Goal: Task Accomplishment & Management: Manage account settings

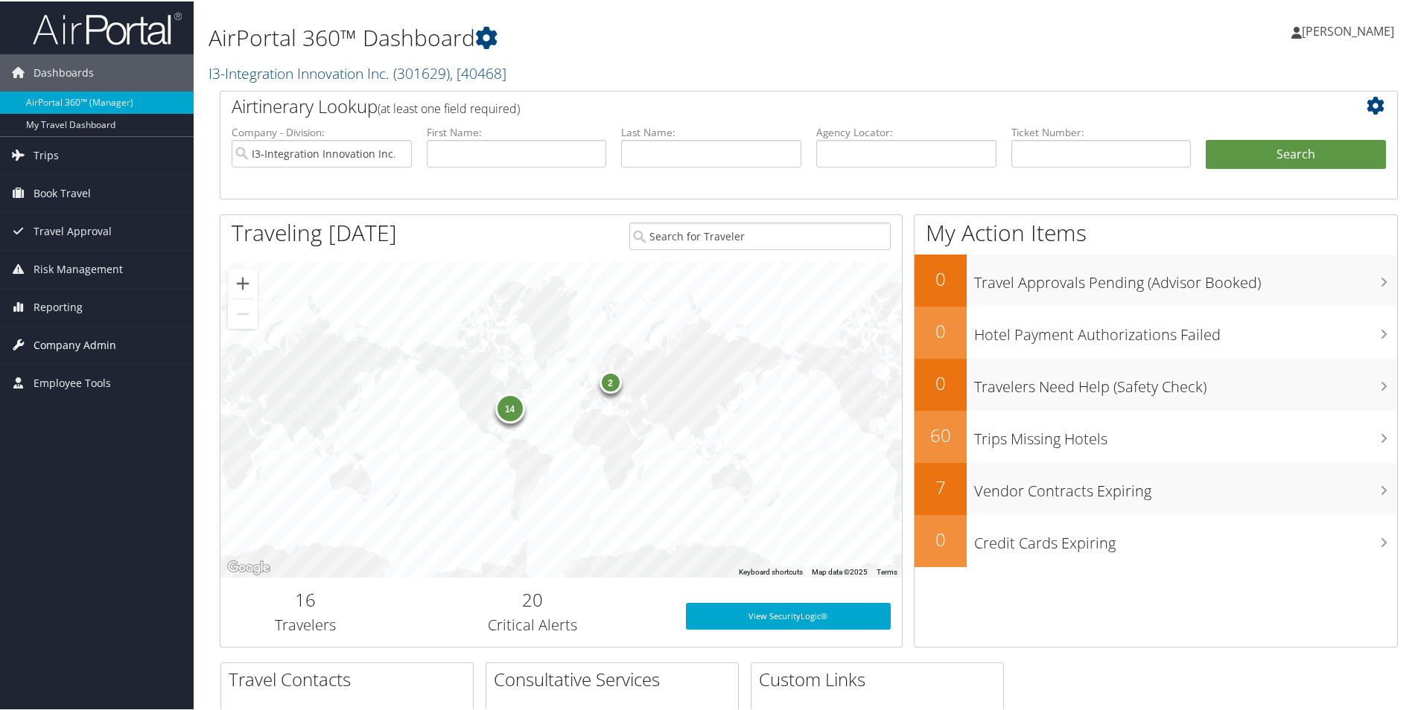
click at [76, 340] on span "Company Admin" at bounding box center [75, 343] width 83 height 37
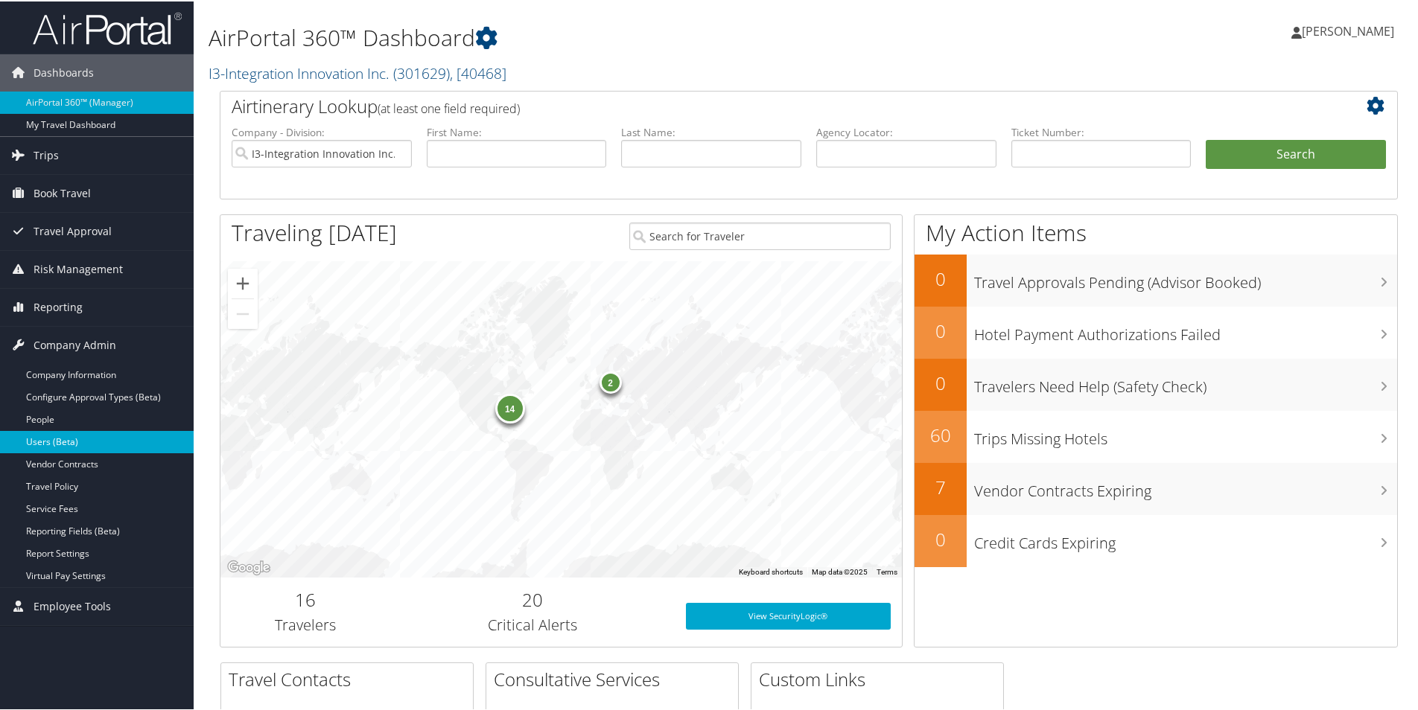
click at [84, 447] on link "Users (Beta)" at bounding box center [97, 441] width 194 height 22
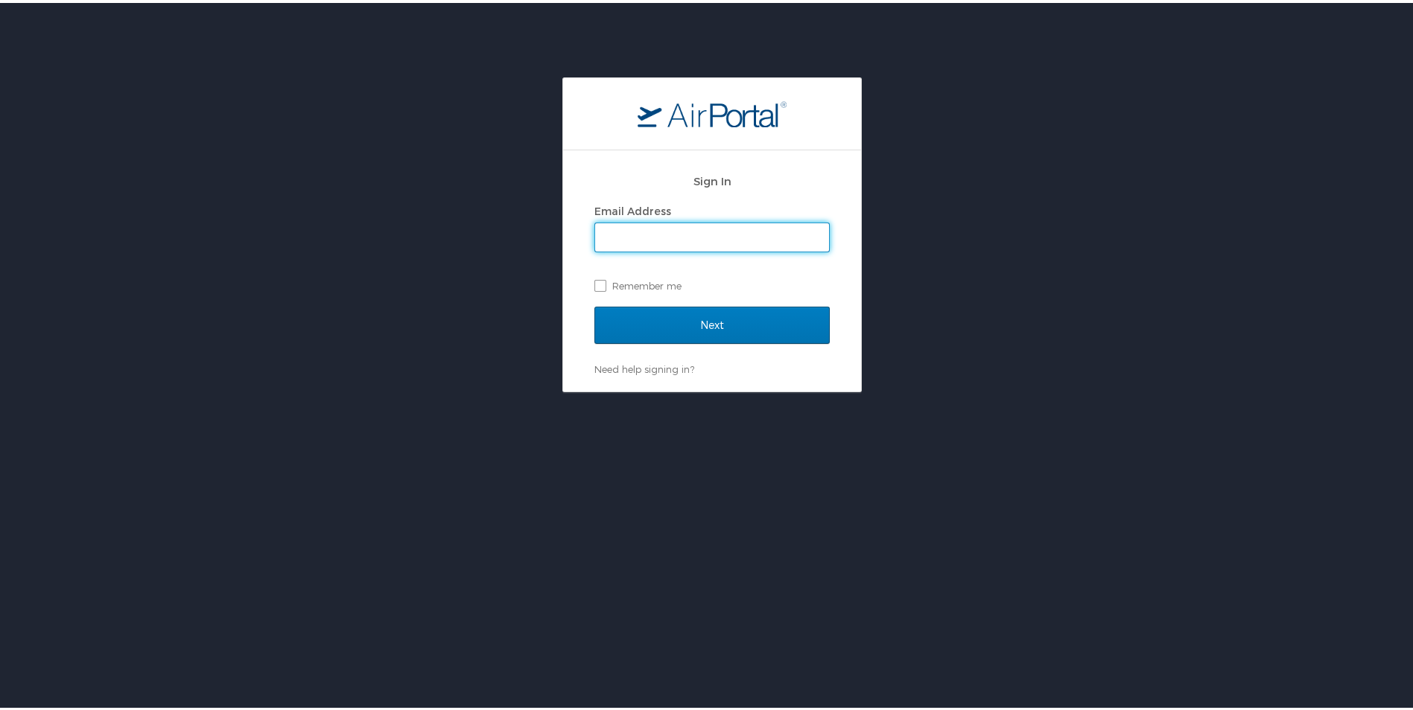
type input "naomi.smith@i3-corps.com"
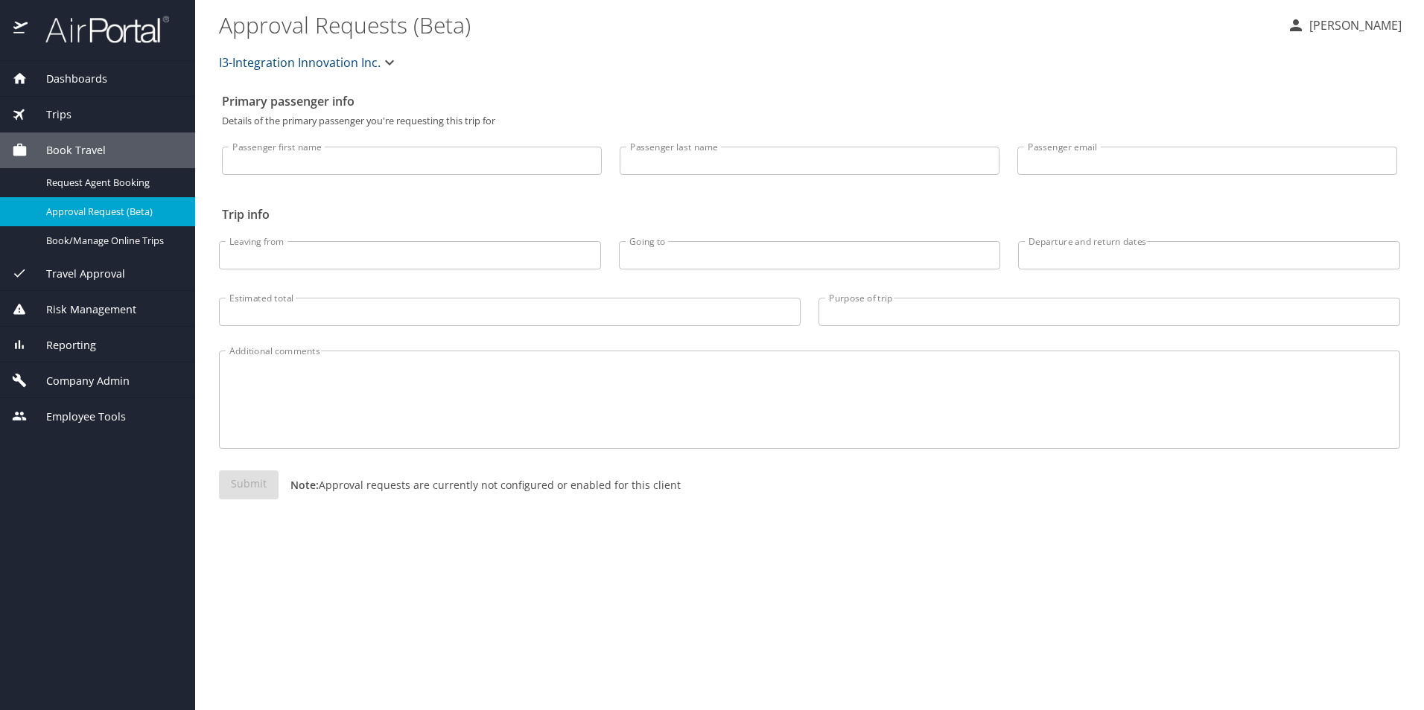
click at [60, 383] on span "Company Admin" at bounding box center [79, 381] width 102 height 16
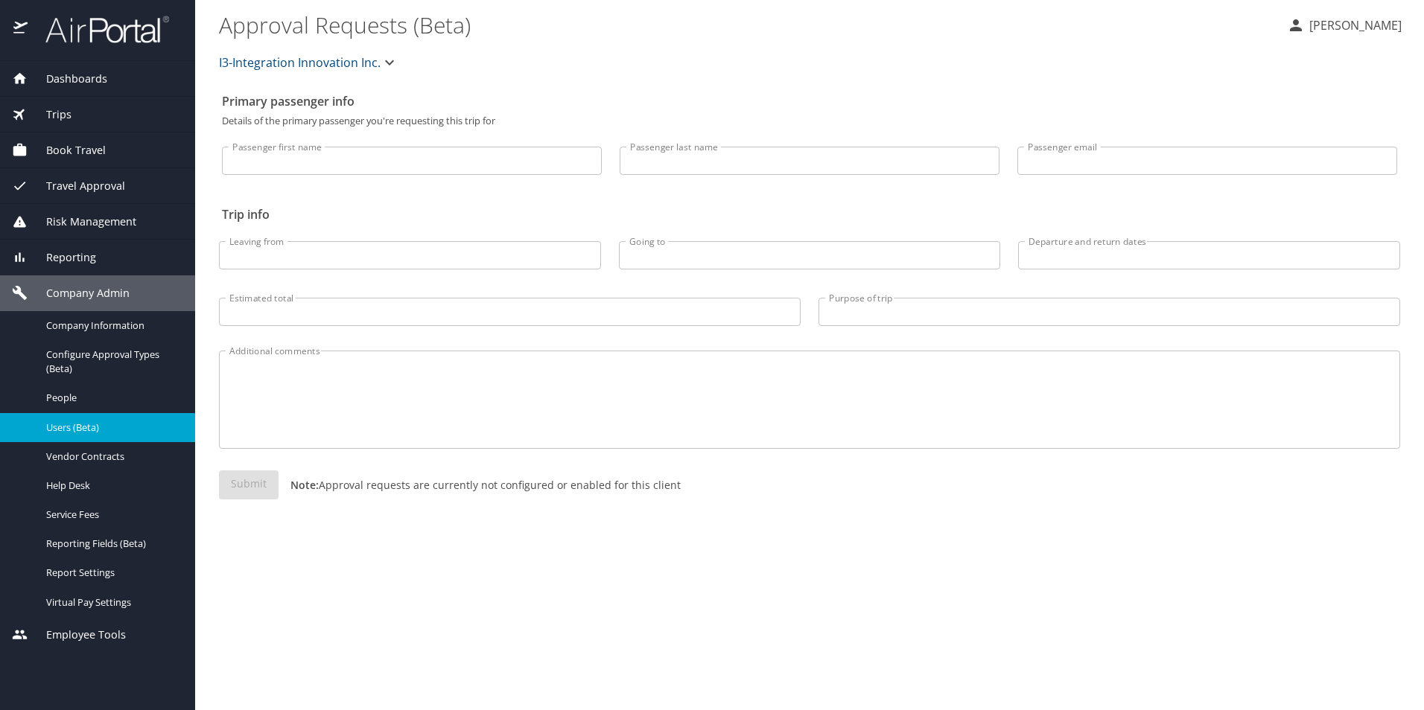
click at [86, 435] on div "Users (Beta)" at bounding box center [97, 427] width 171 height 17
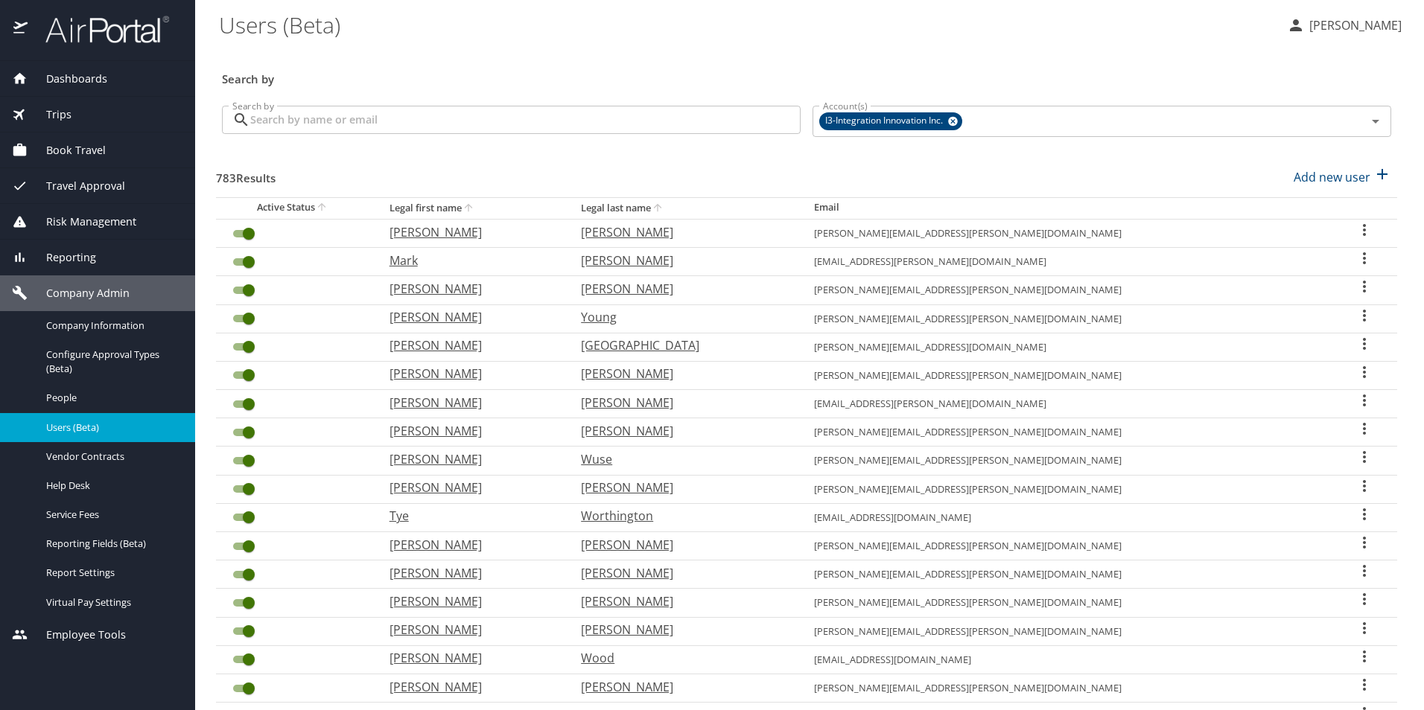
click at [336, 124] on input "Search by" at bounding box center [525, 120] width 550 height 28
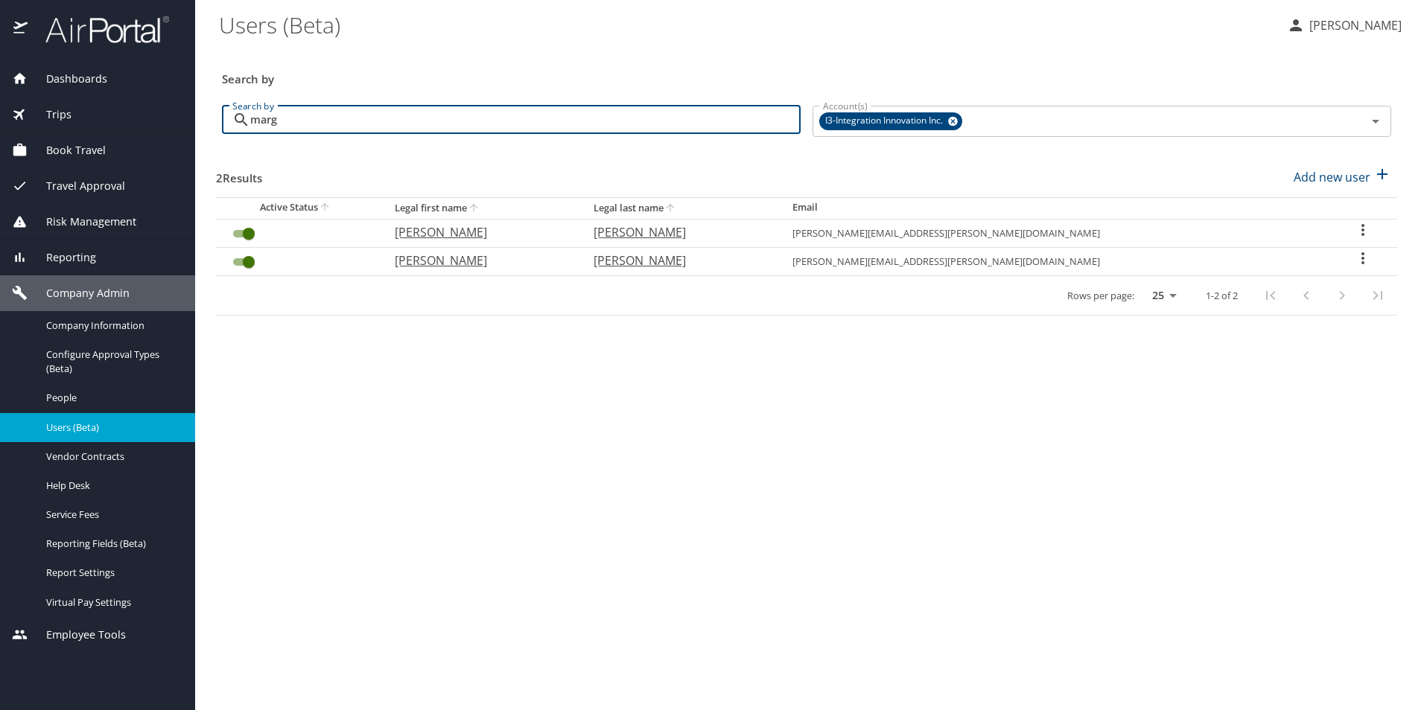
type input "marg"
click at [240, 235] on input "User Search Table" at bounding box center [249, 234] width 54 height 18
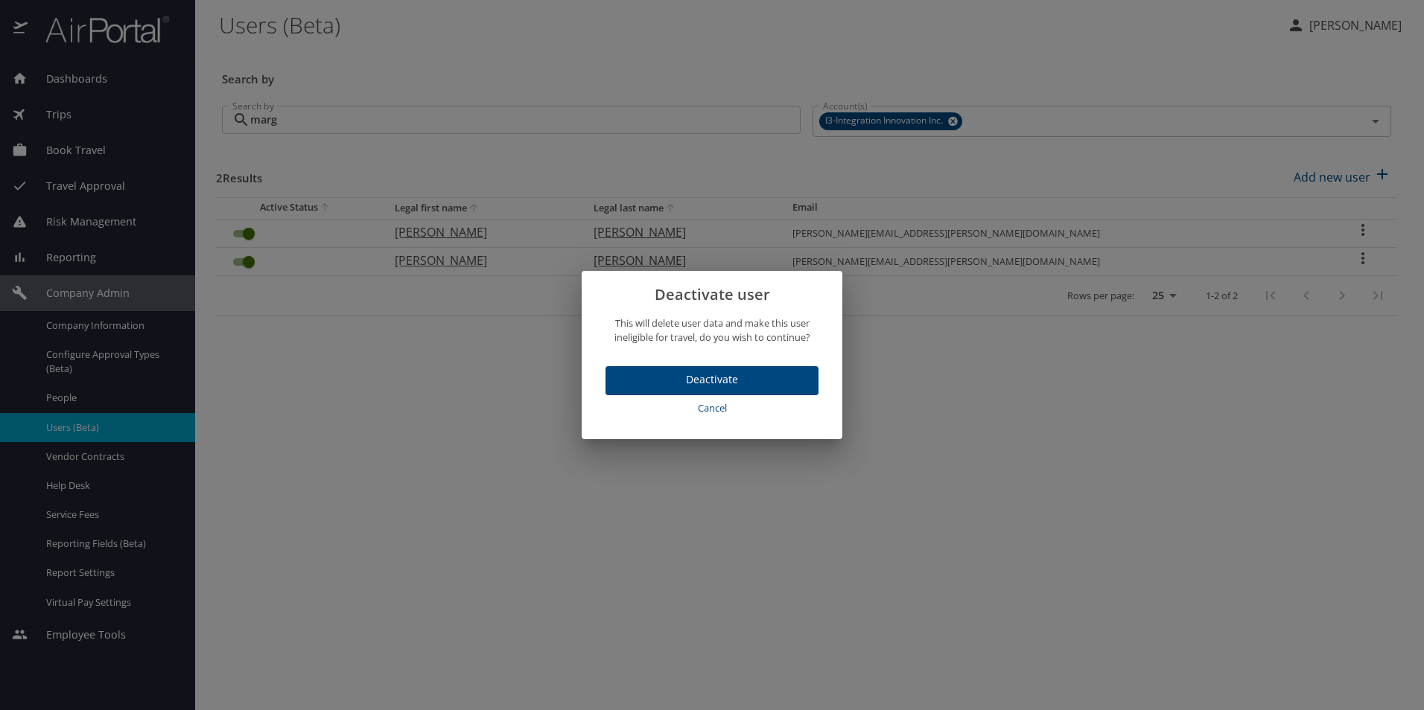
click at [670, 381] on span "Deactivate" at bounding box center [711, 380] width 189 height 19
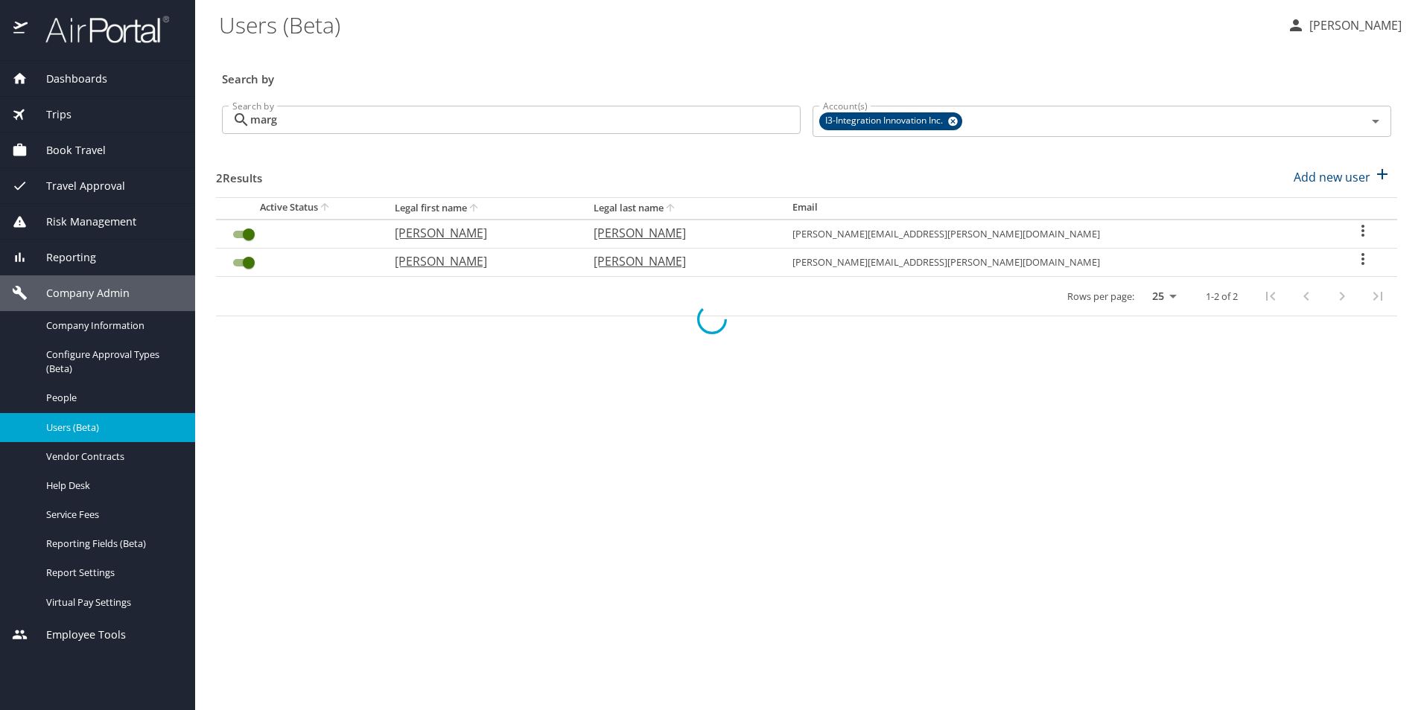
checkbox input "false"
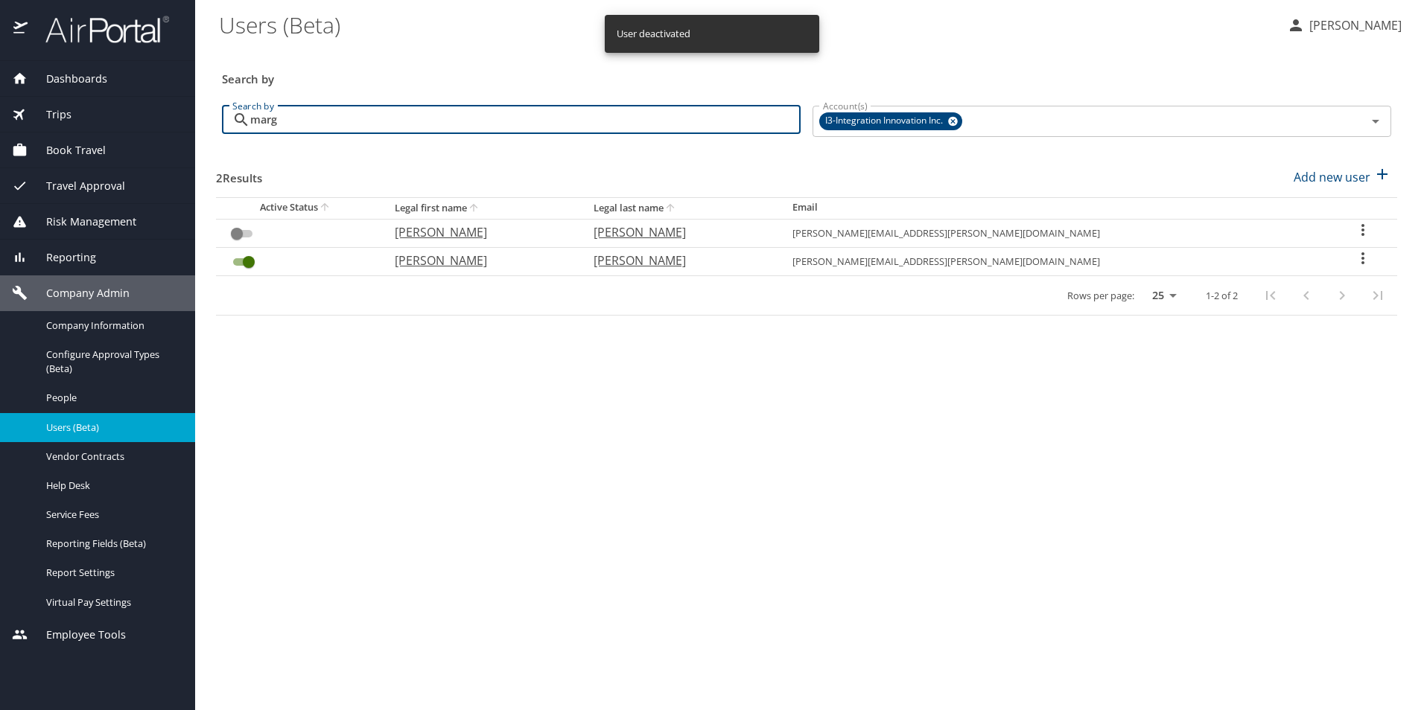
click at [325, 120] on input "marg" at bounding box center [525, 120] width 550 height 28
type input "L"
checkbox input "true"
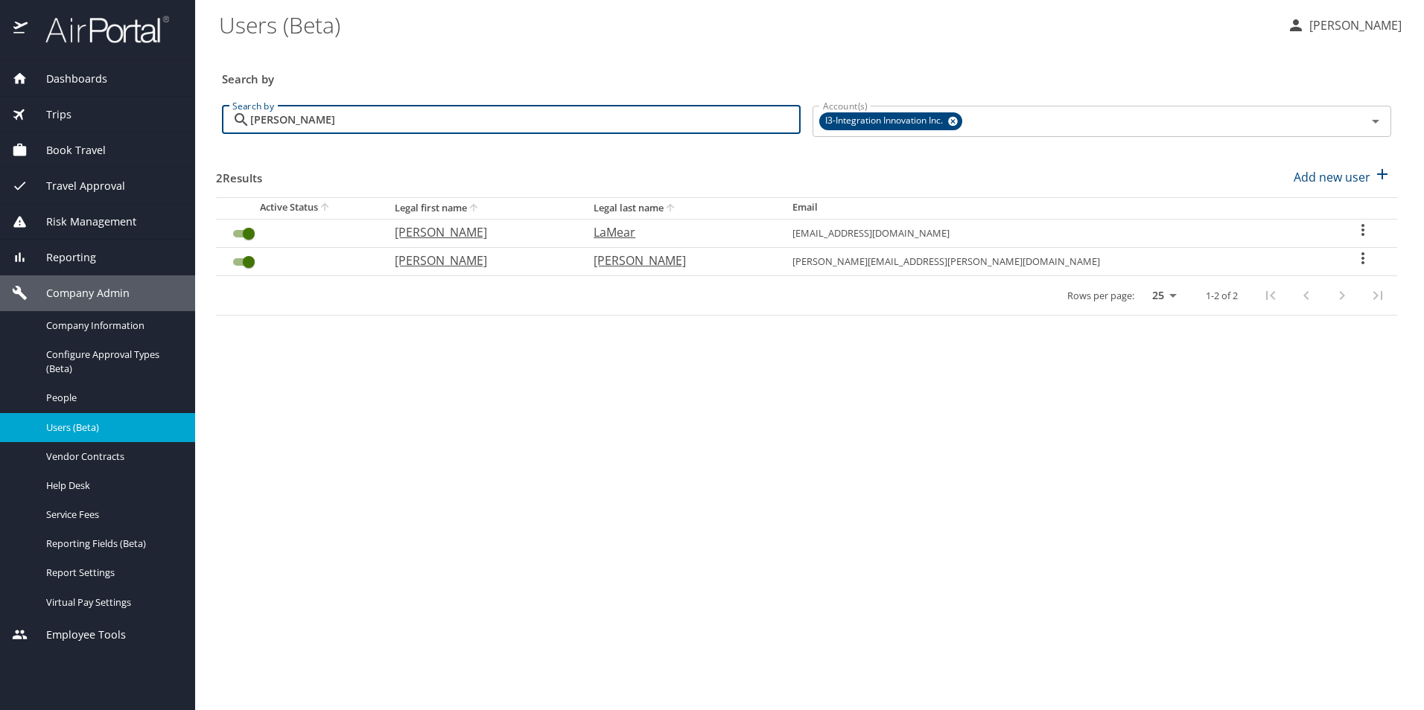
type input "LaM"
click at [241, 235] on input "User Search Table" at bounding box center [249, 234] width 54 height 18
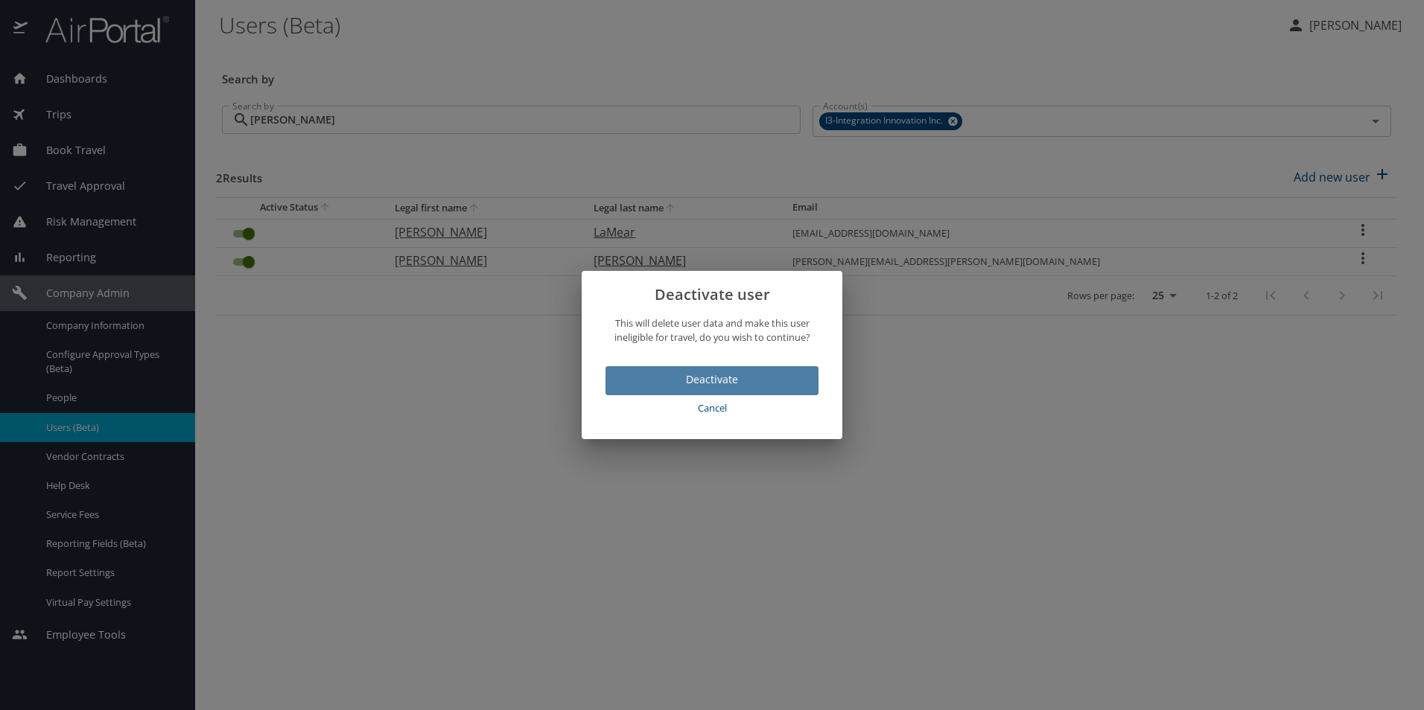
click at [717, 387] on span "Deactivate" at bounding box center [711, 380] width 189 height 19
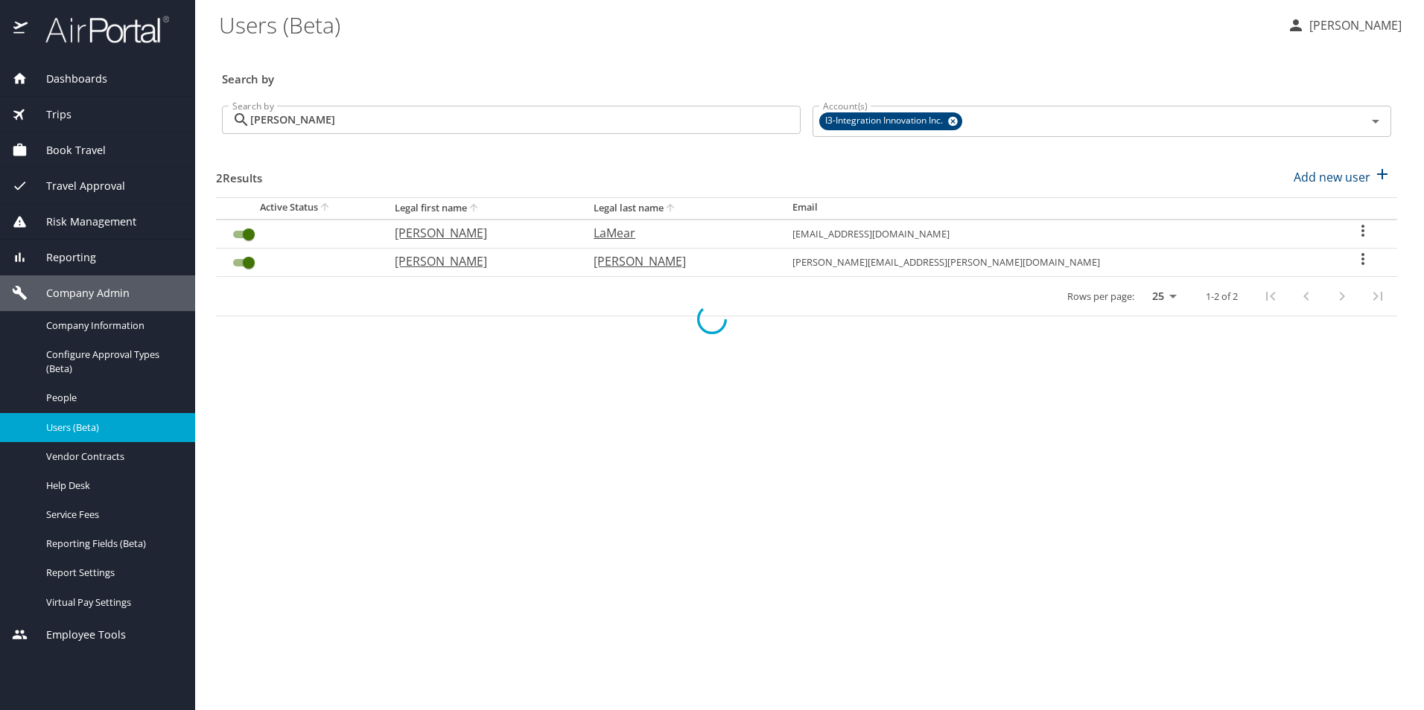
checkbox input "false"
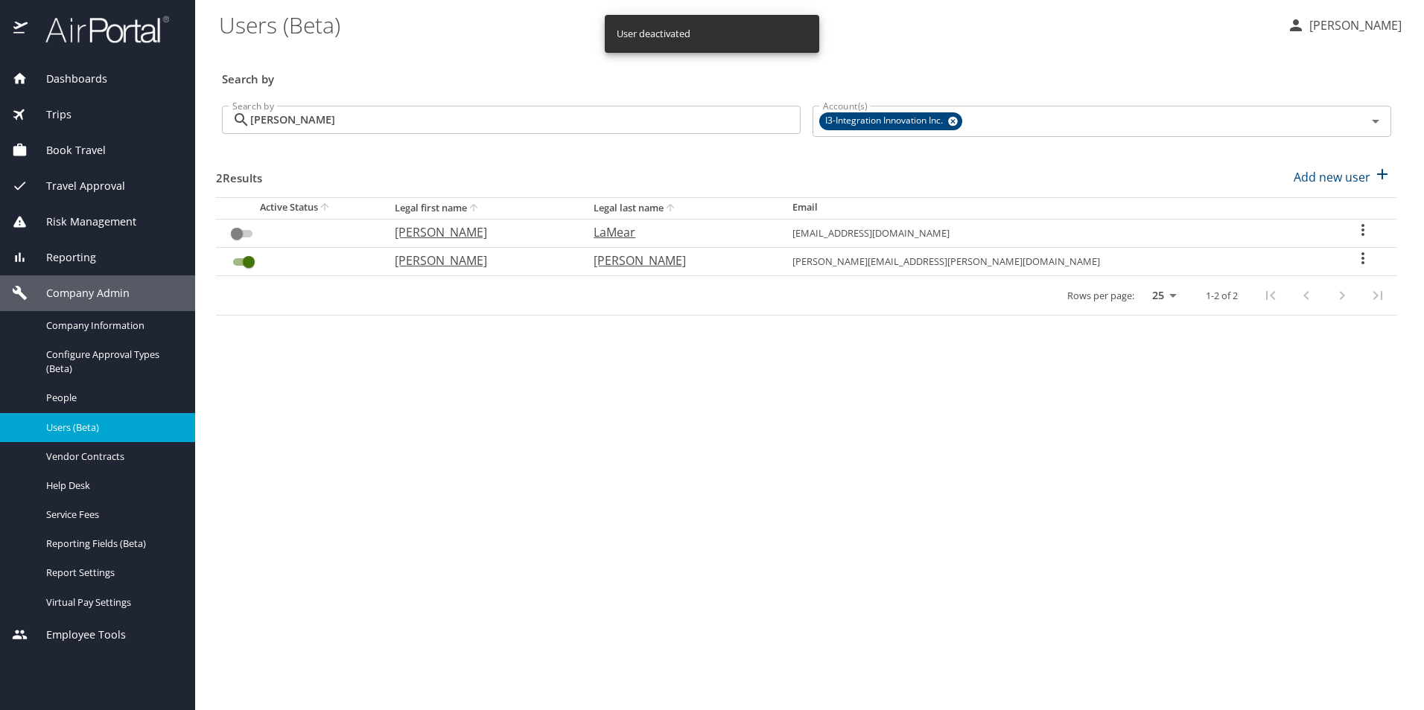
click at [331, 119] on input "LaM" at bounding box center [525, 120] width 550 height 28
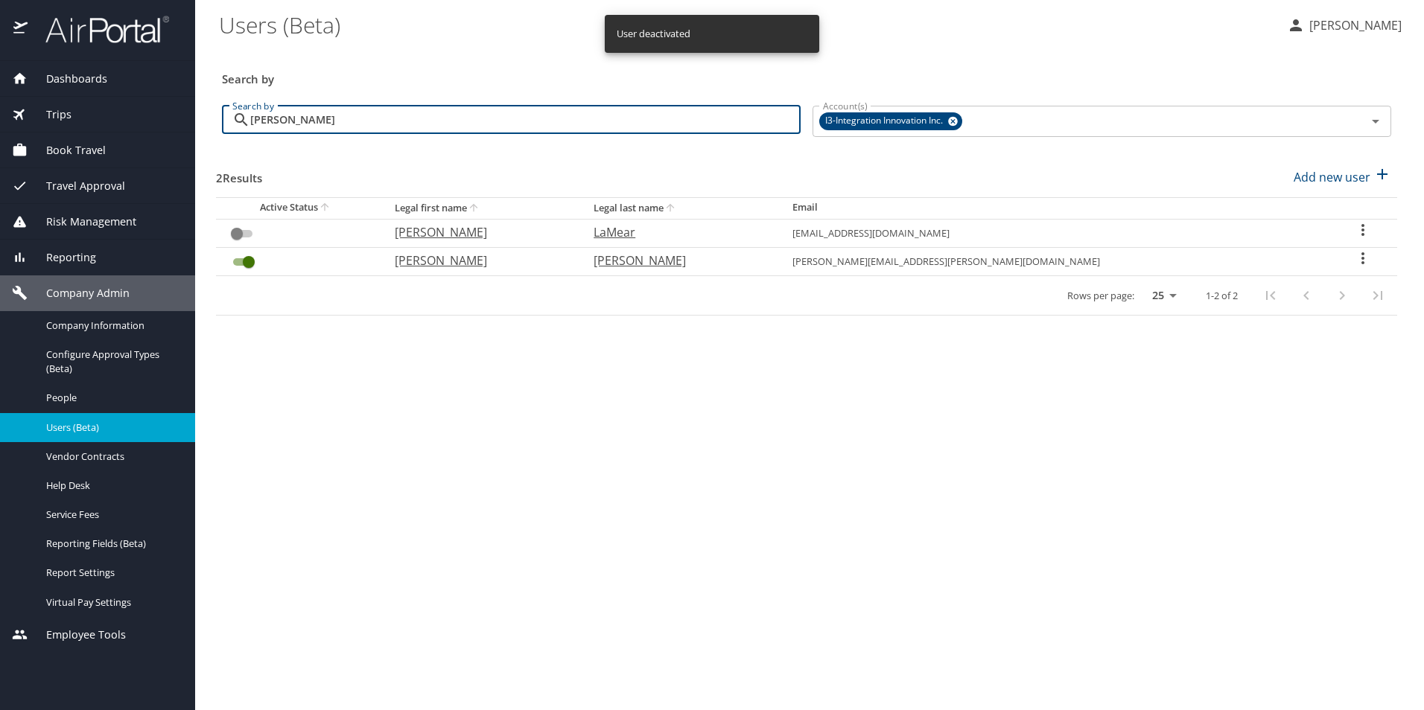
click at [331, 119] on input "LaM" at bounding box center [525, 120] width 550 height 28
type input "wh"
checkbox input "true"
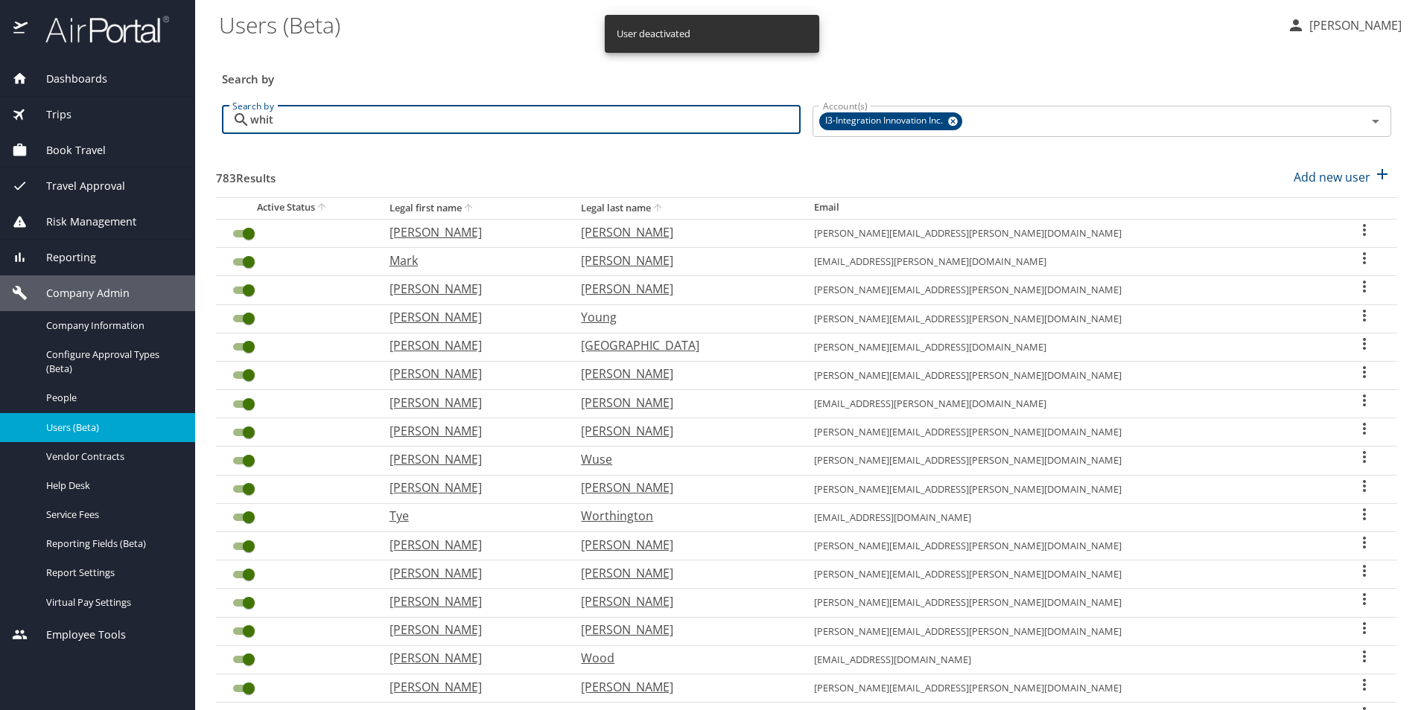
type input "white"
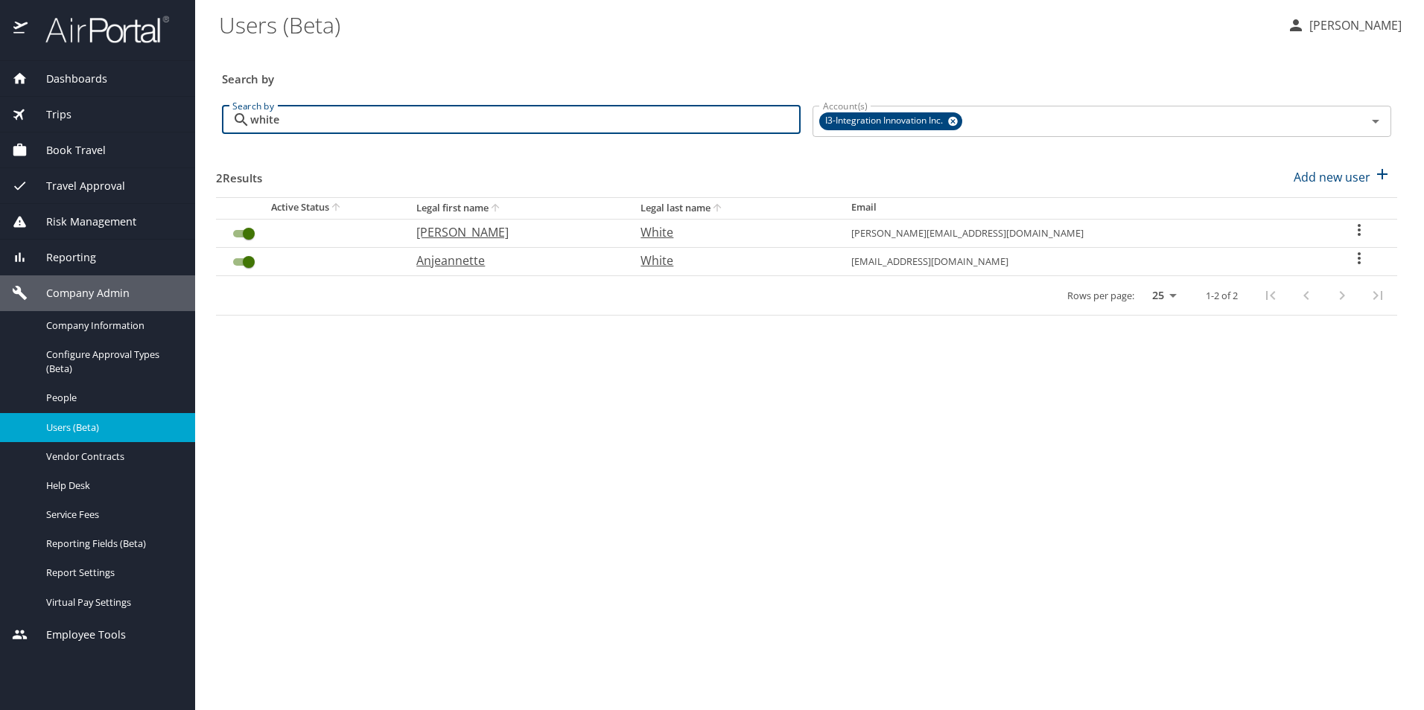
click at [304, 118] on input "white" at bounding box center [525, 120] width 550 height 28
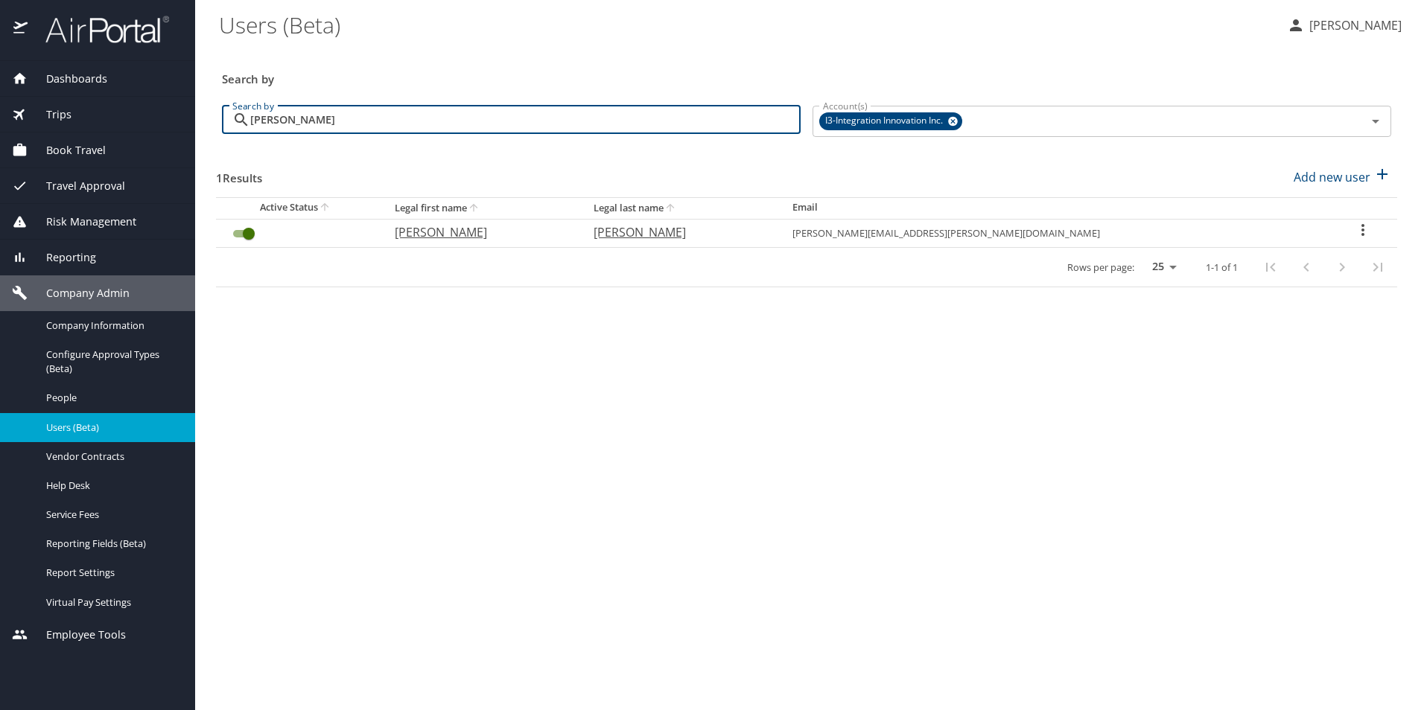
type input "gomez"
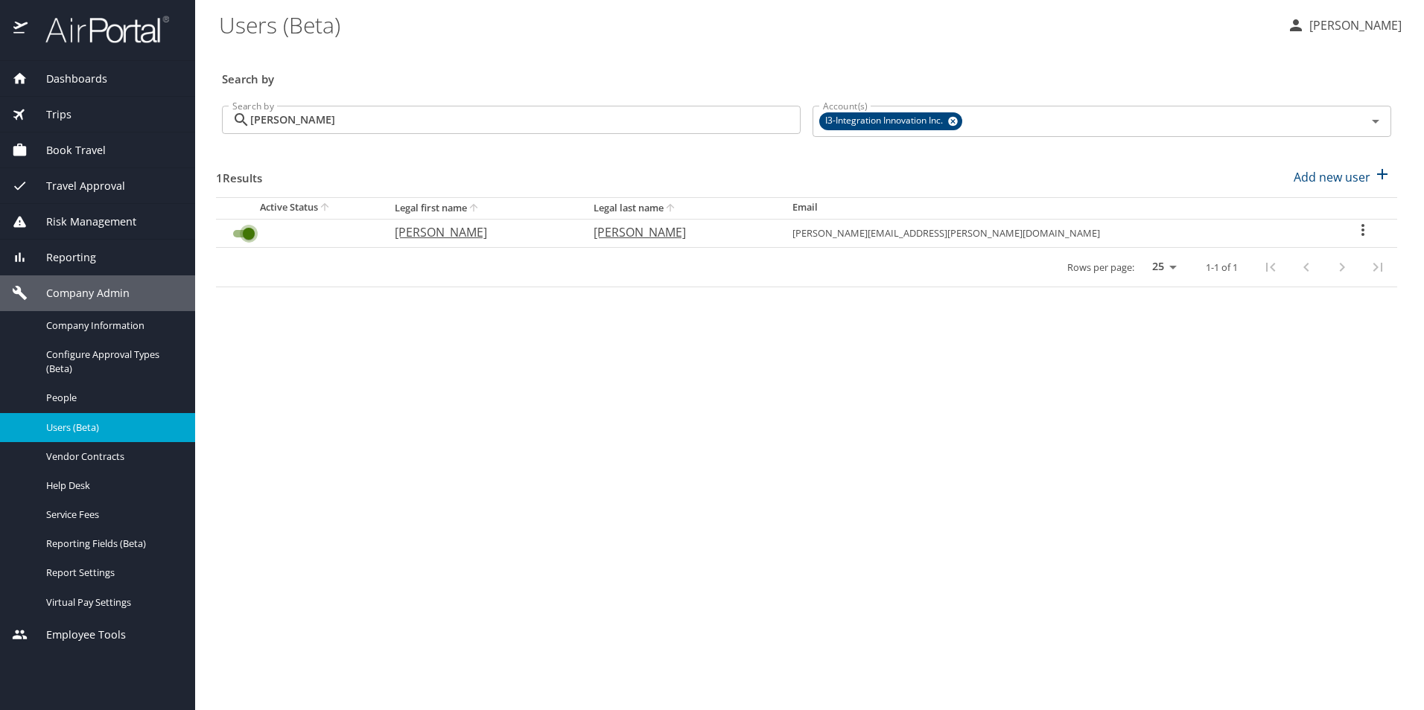
click at [244, 234] on input "User Search Table" at bounding box center [249, 234] width 54 height 18
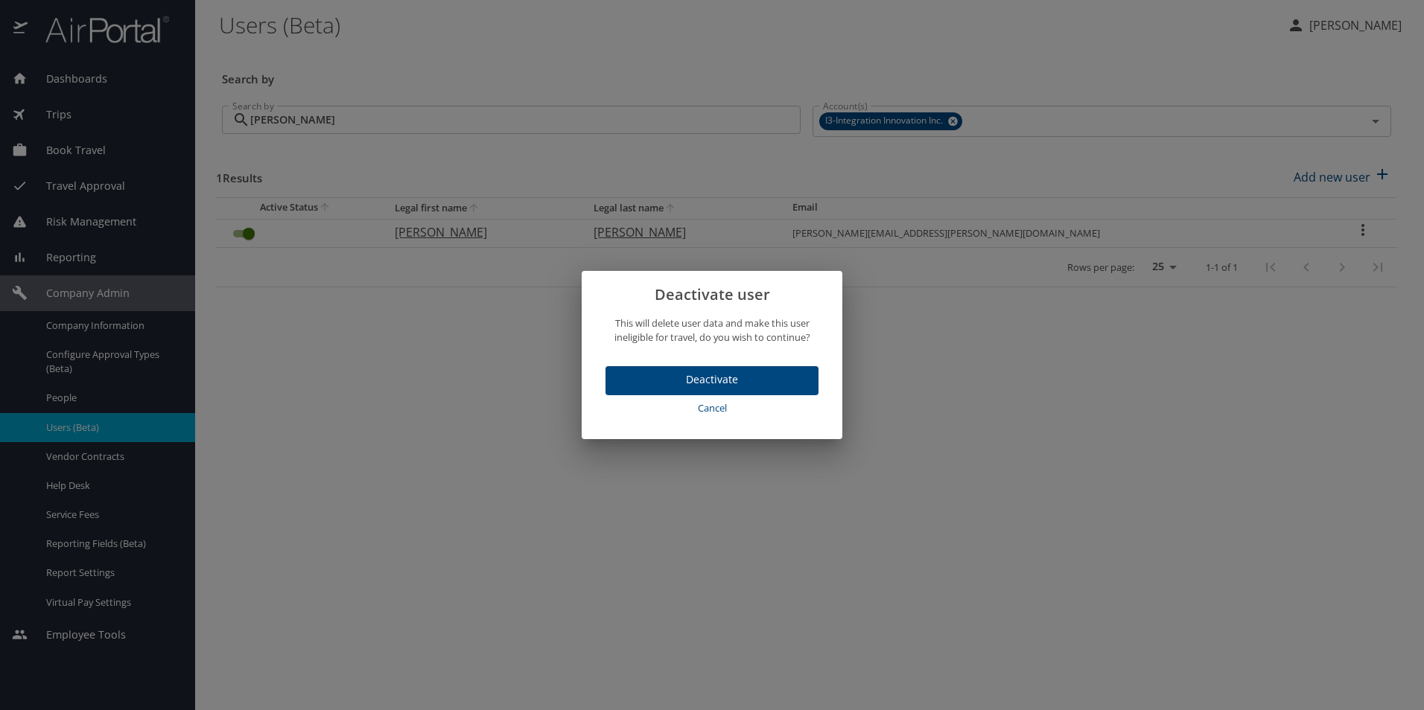
click at [701, 378] on span "Deactivate" at bounding box center [711, 380] width 189 height 19
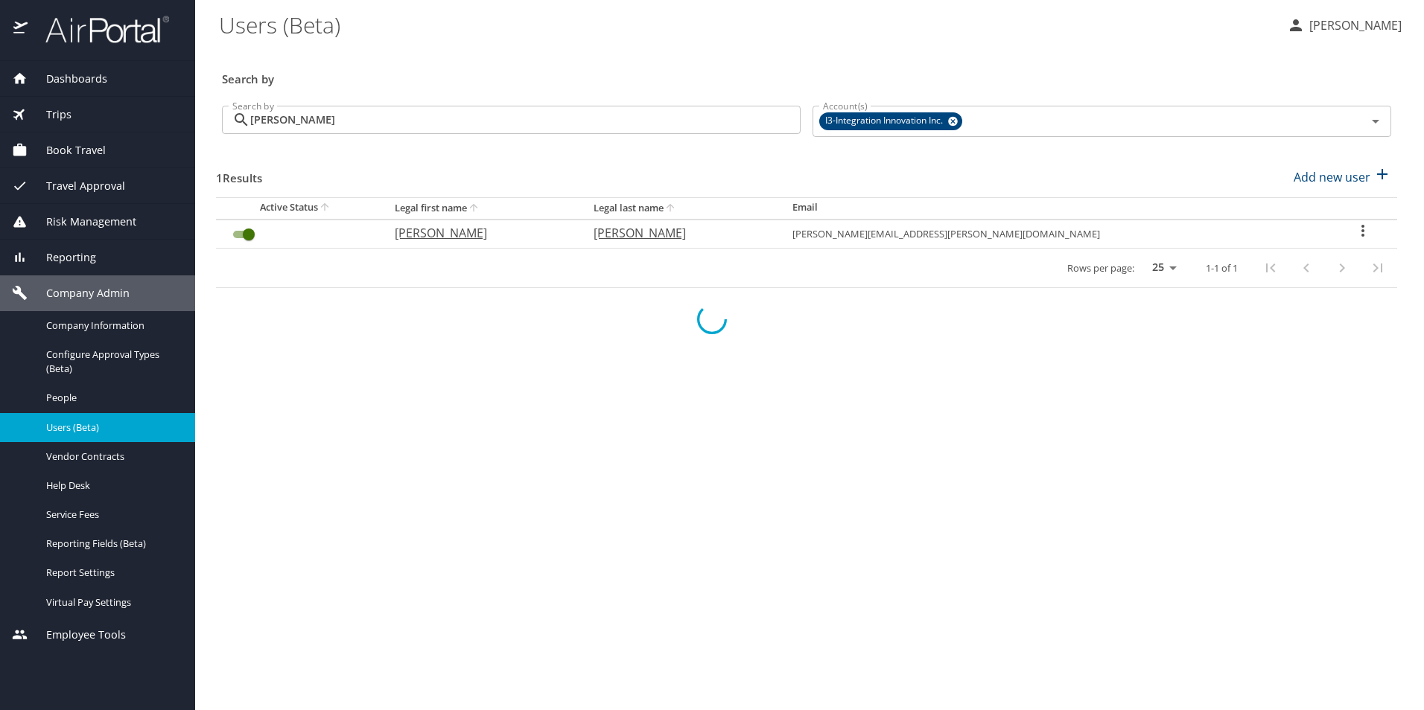
checkbox input "false"
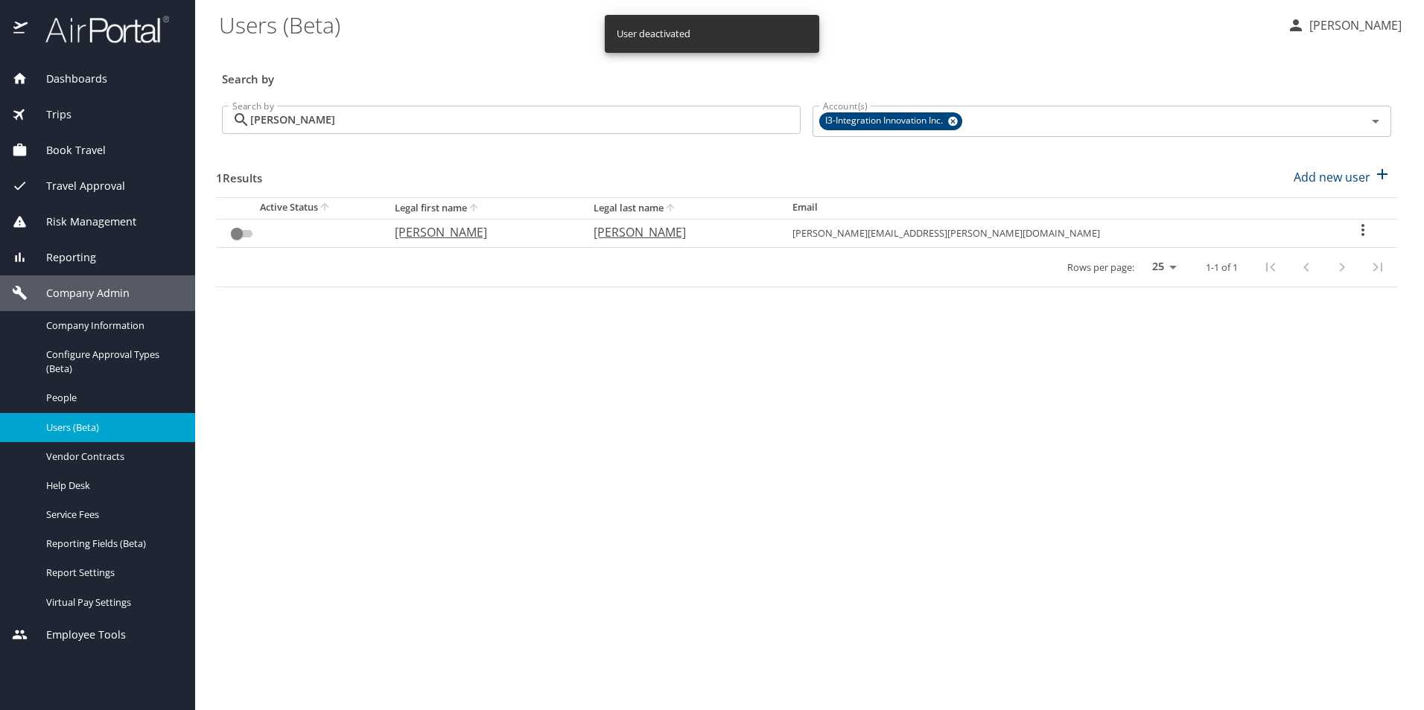
click at [293, 121] on input "gomez" at bounding box center [525, 120] width 550 height 28
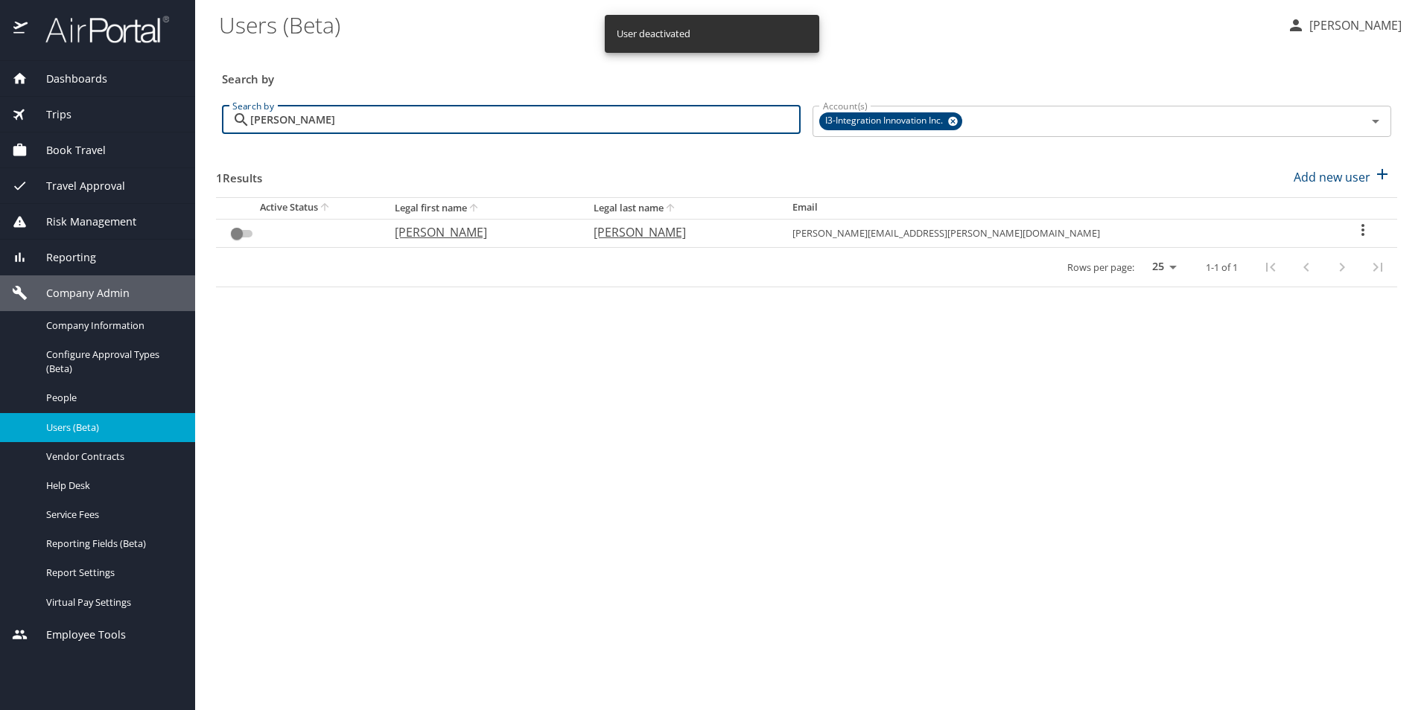
click at [293, 121] on input "gomez" at bounding box center [525, 120] width 550 height 28
type input "b"
checkbox input "true"
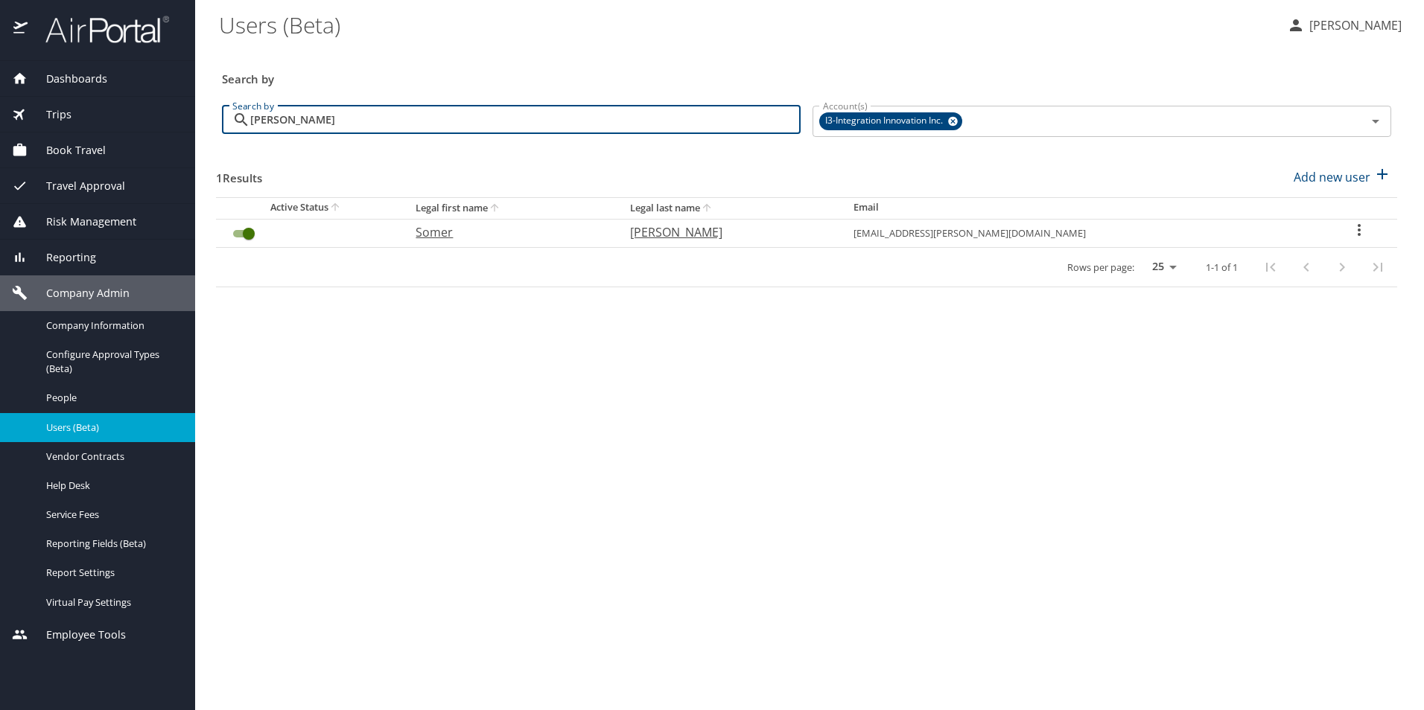
type input "berrey"
click at [238, 231] on input "User Search Table" at bounding box center [249, 234] width 54 height 18
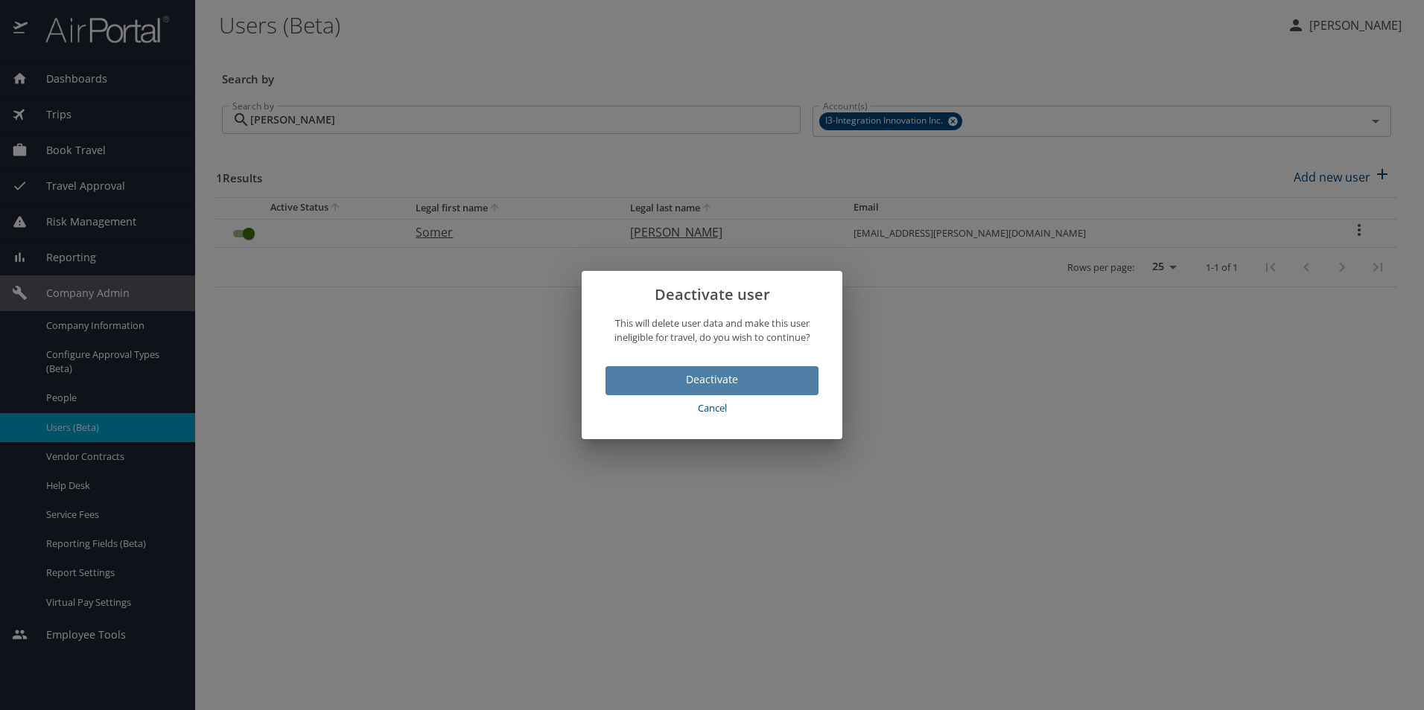
click at [768, 375] on span "Deactivate" at bounding box center [711, 380] width 189 height 19
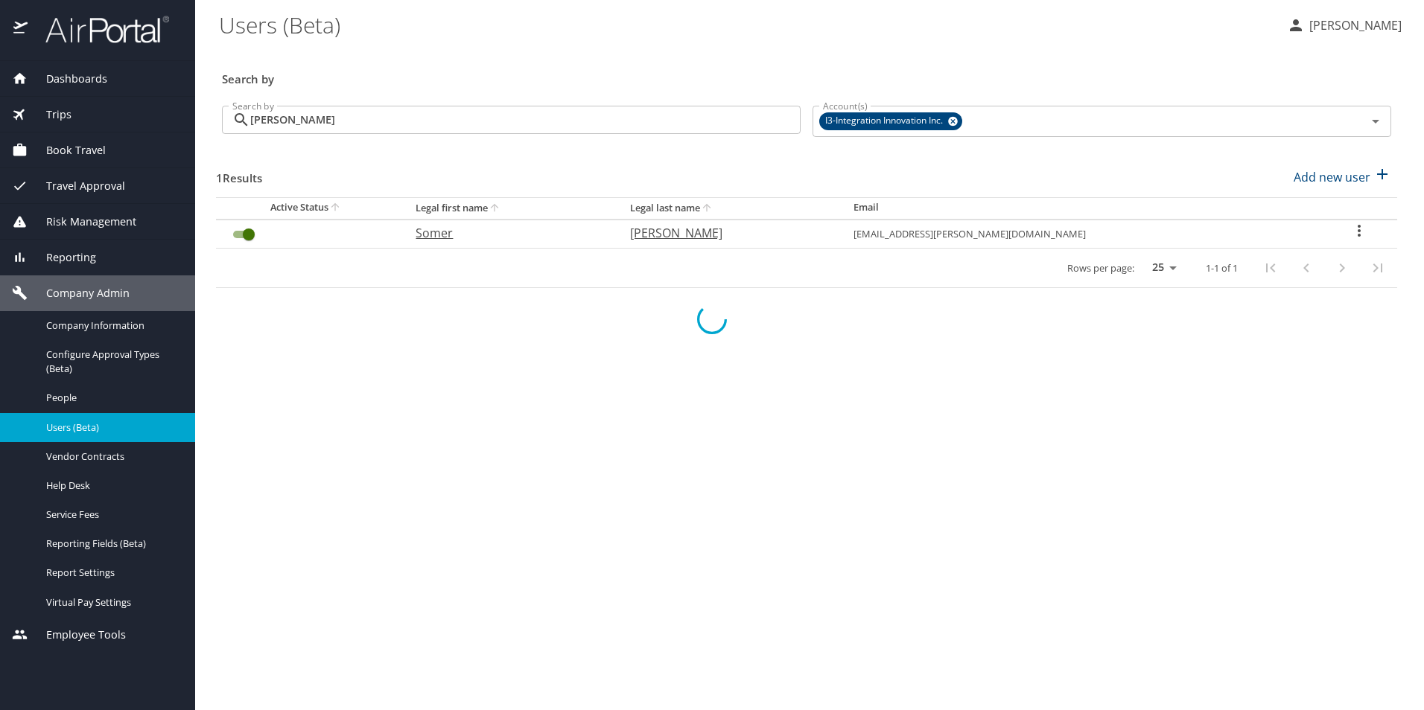
checkbox input "false"
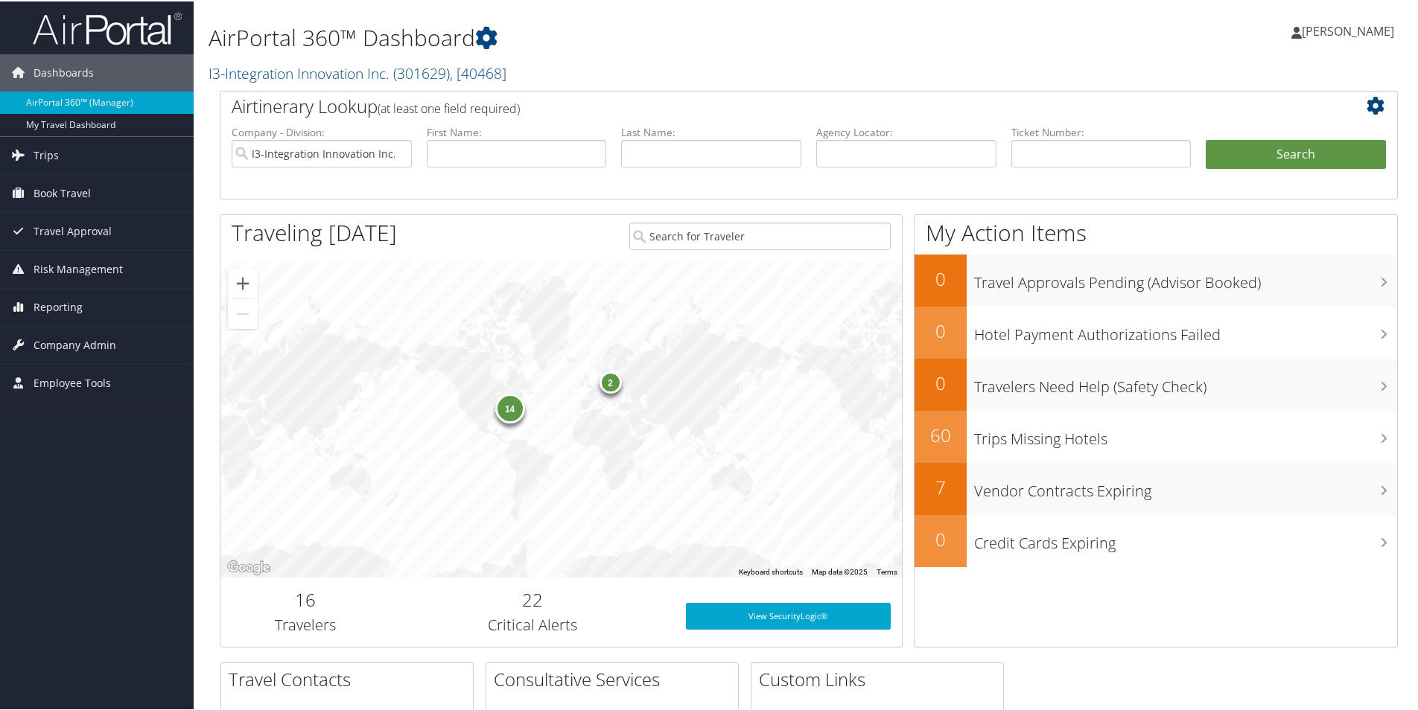
click at [500, 409] on div "14" at bounding box center [510, 407] width 30 height 30
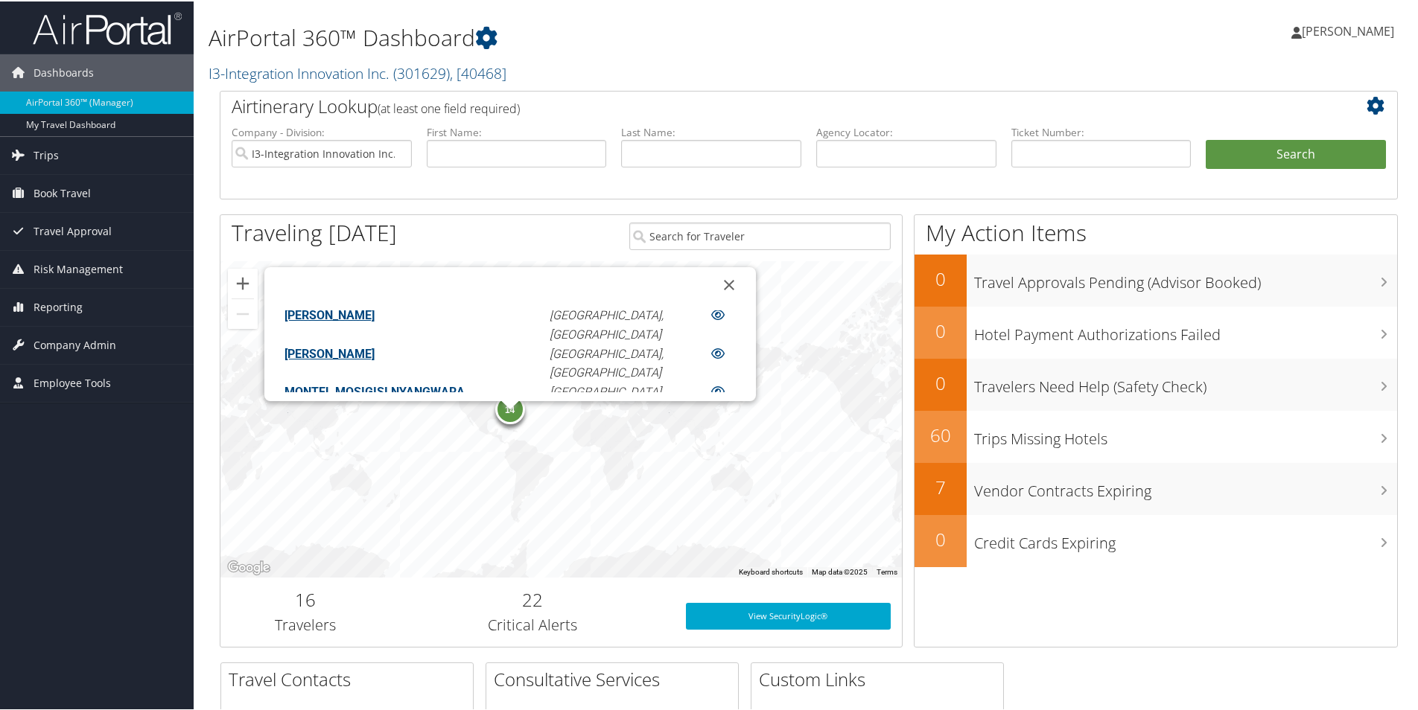
scroll to position [264, 0]
click at [711, 505] on icon at bounding box center [717, 511] width 13 height 12
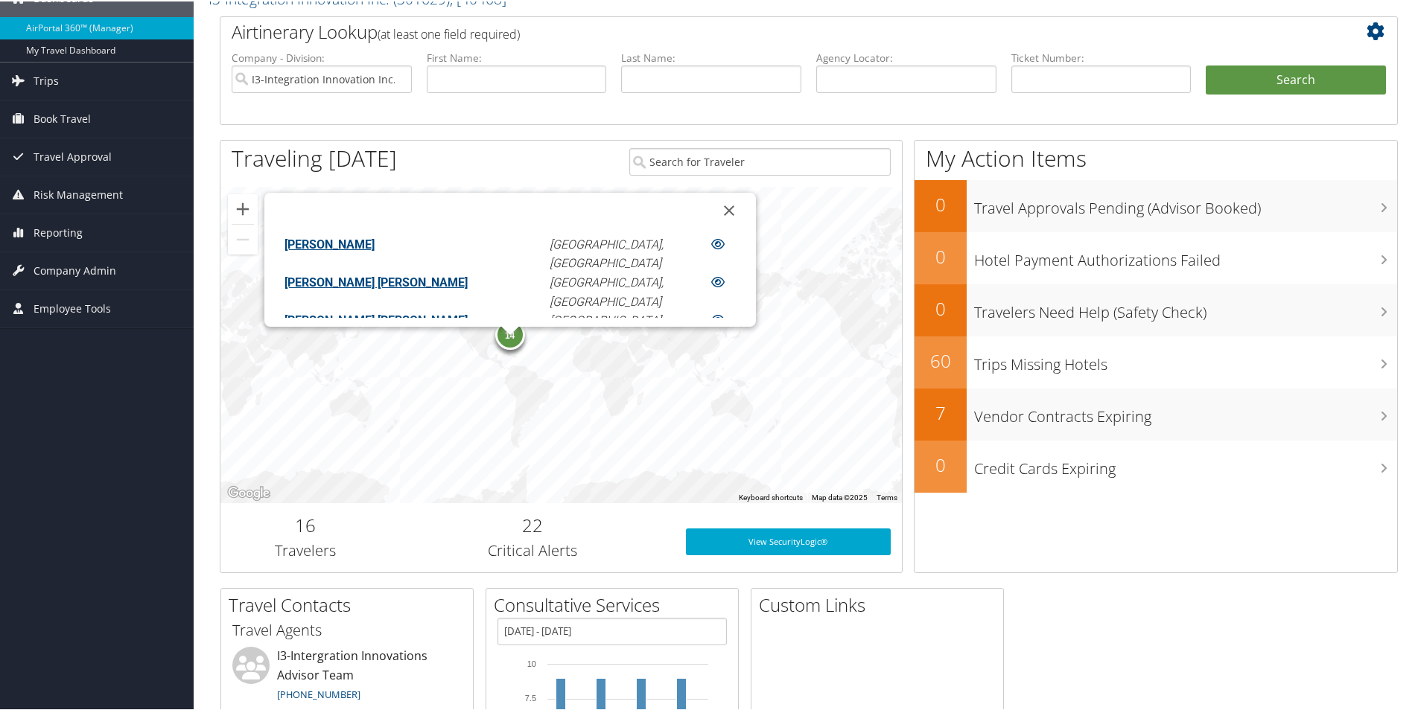
scroll to position [137, 0]
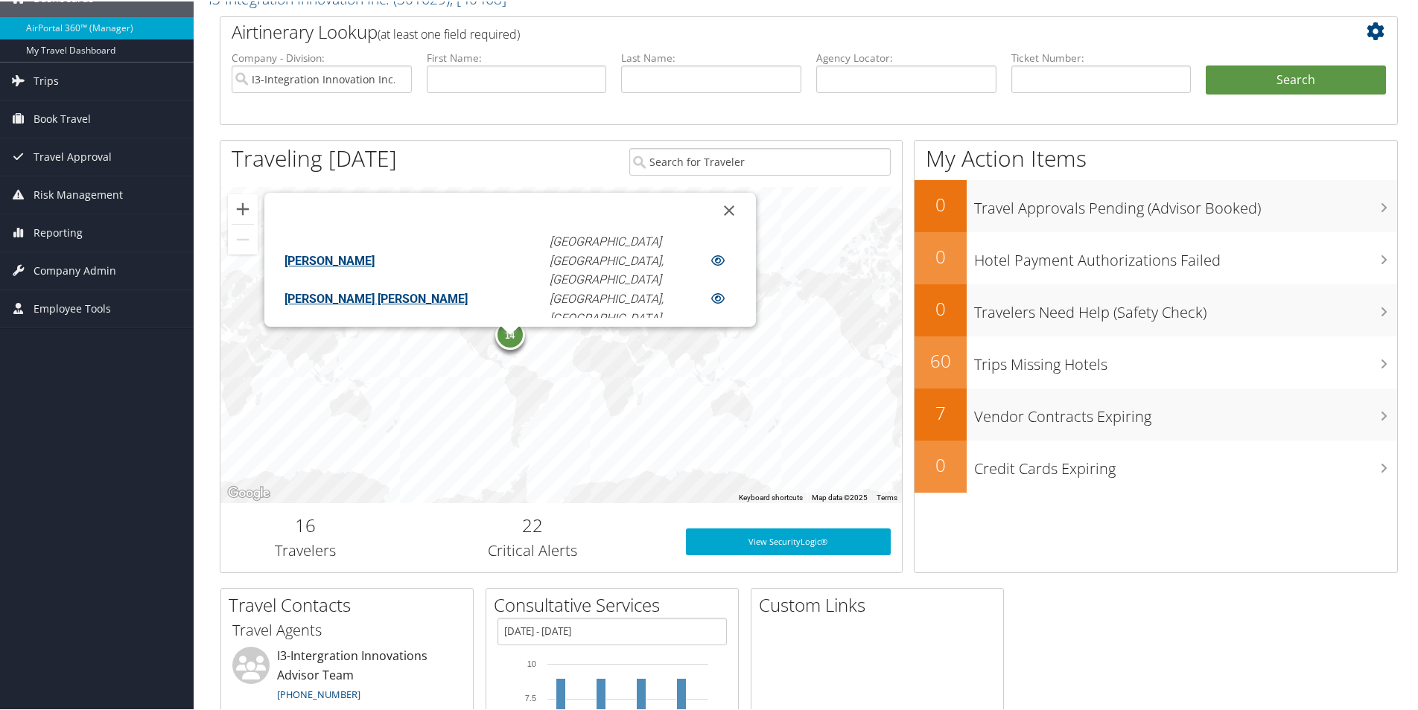
click at [711, 405] on icon at bounding box center [717, 411] width 13 height 12
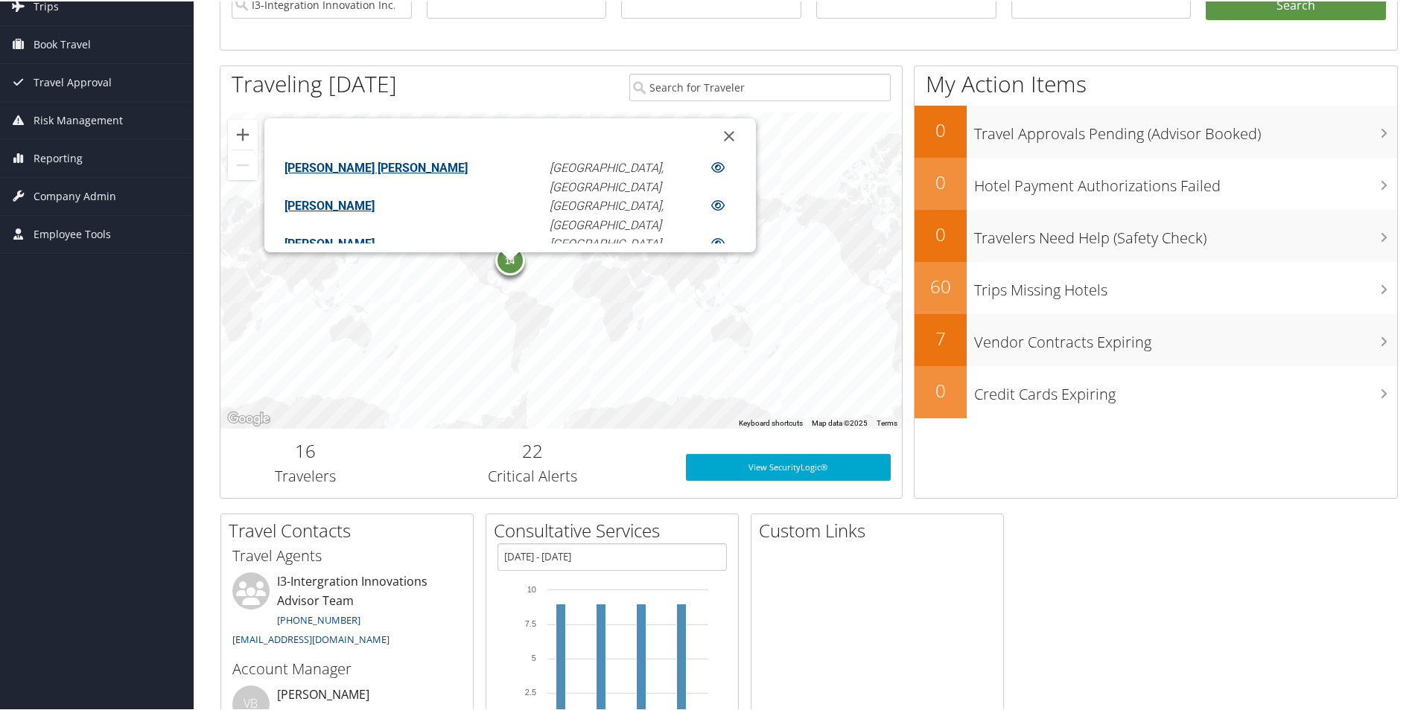
scroll to position [0, 0]
click at [711, 133] on button "Close" at bounding box center [729, 135] width 36 height 36
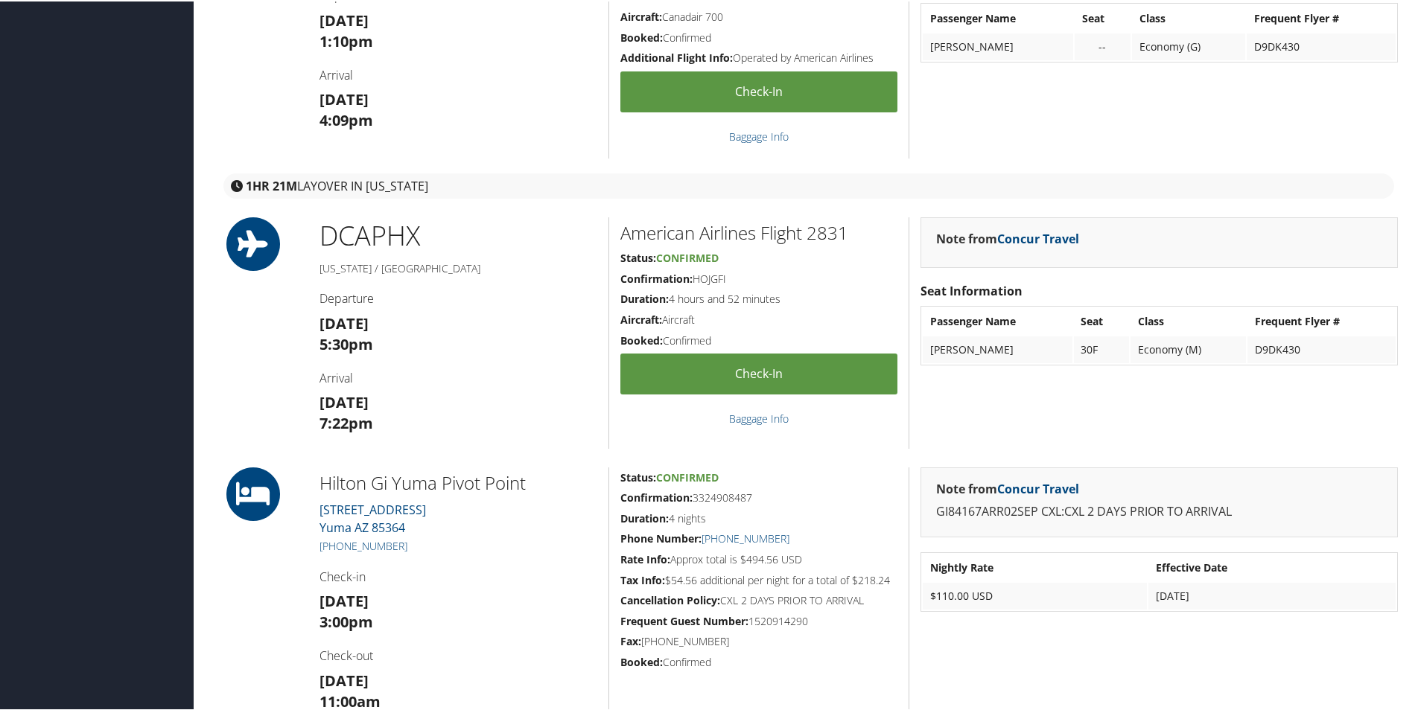
scroll to position [372, 0]
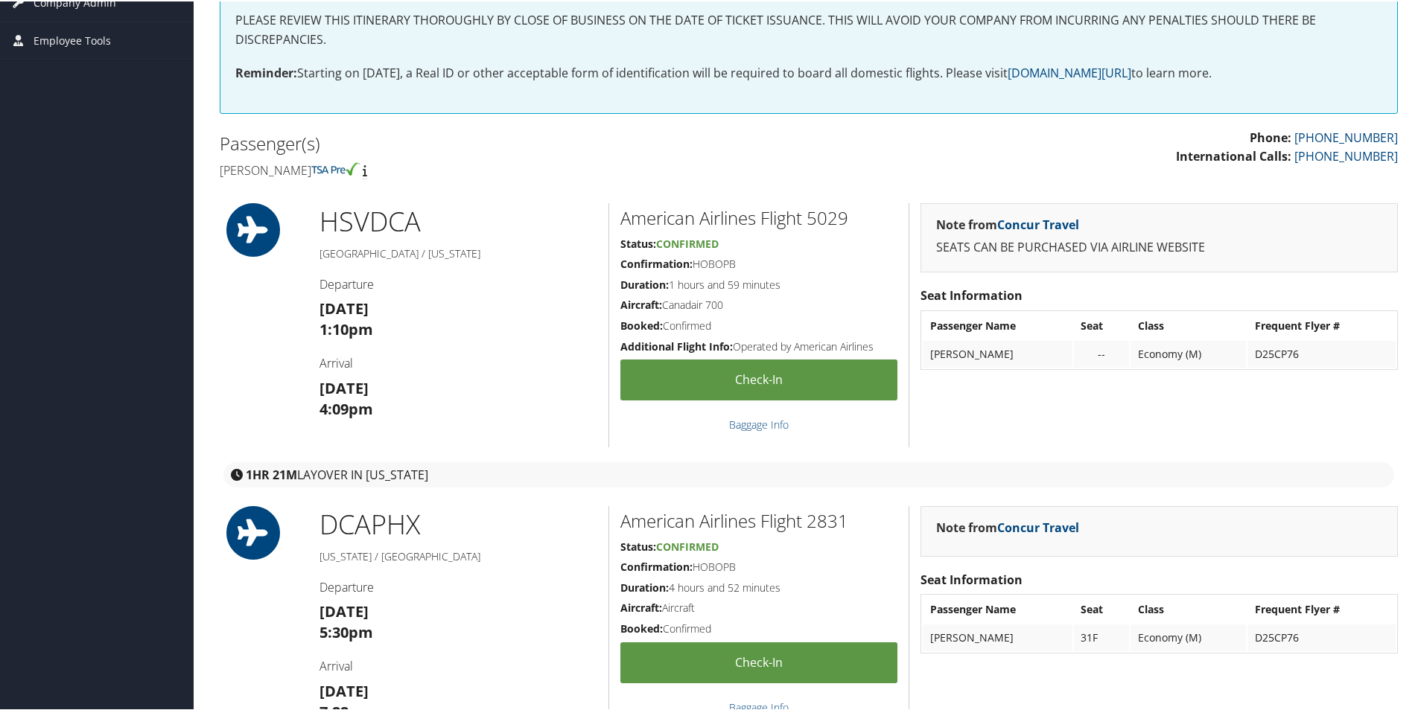
scroll to position [372, 0]
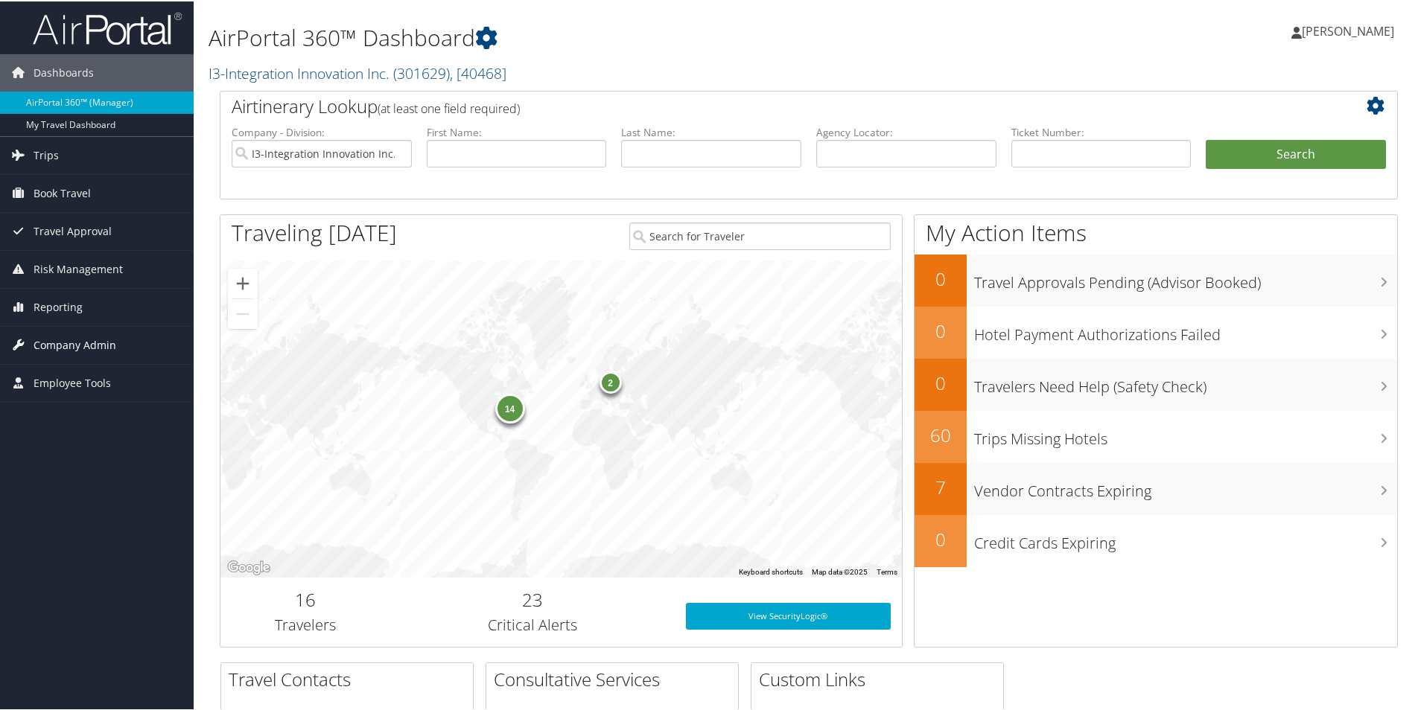
click at [104, 337] on span "Company Admin" at bounding box center [75, 343] width 83 height 37
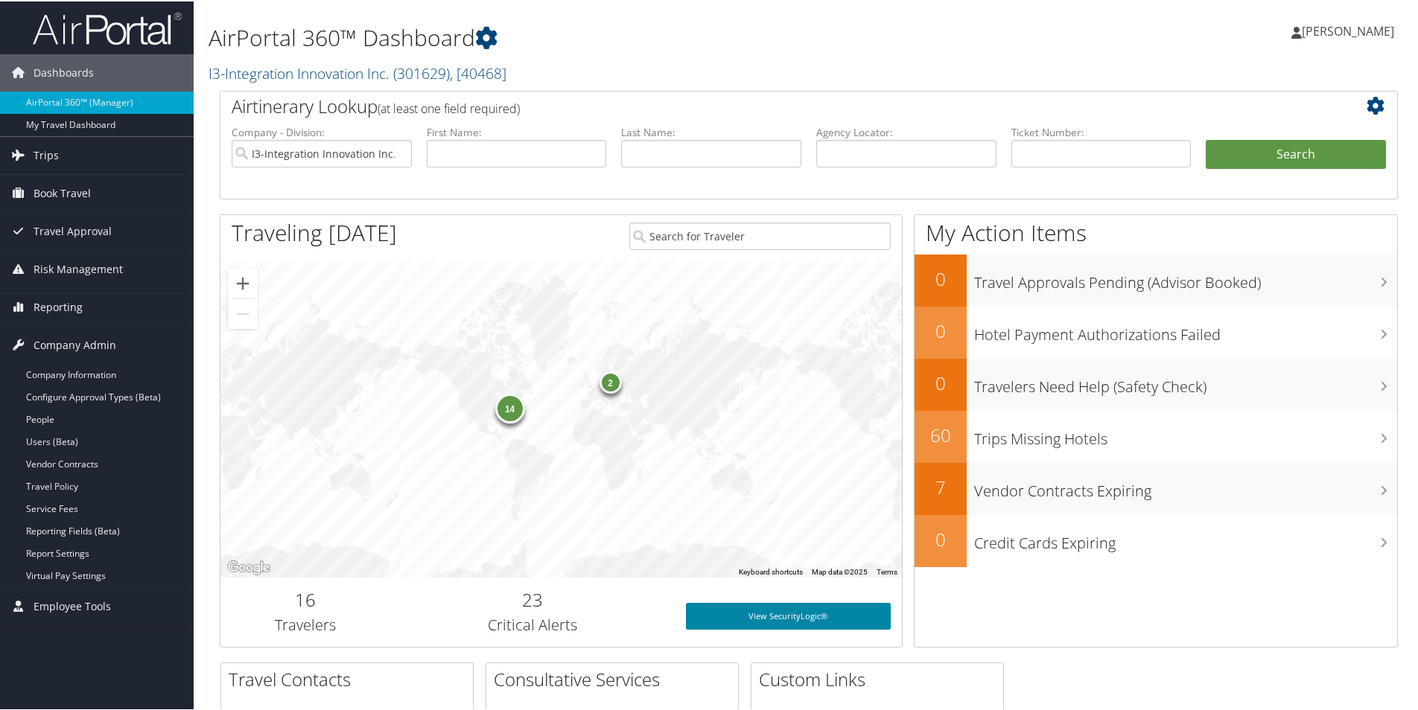
click at [748, 616] on link "View SecurityLogic®" at bounding box center [788, 615] width 205 height 27
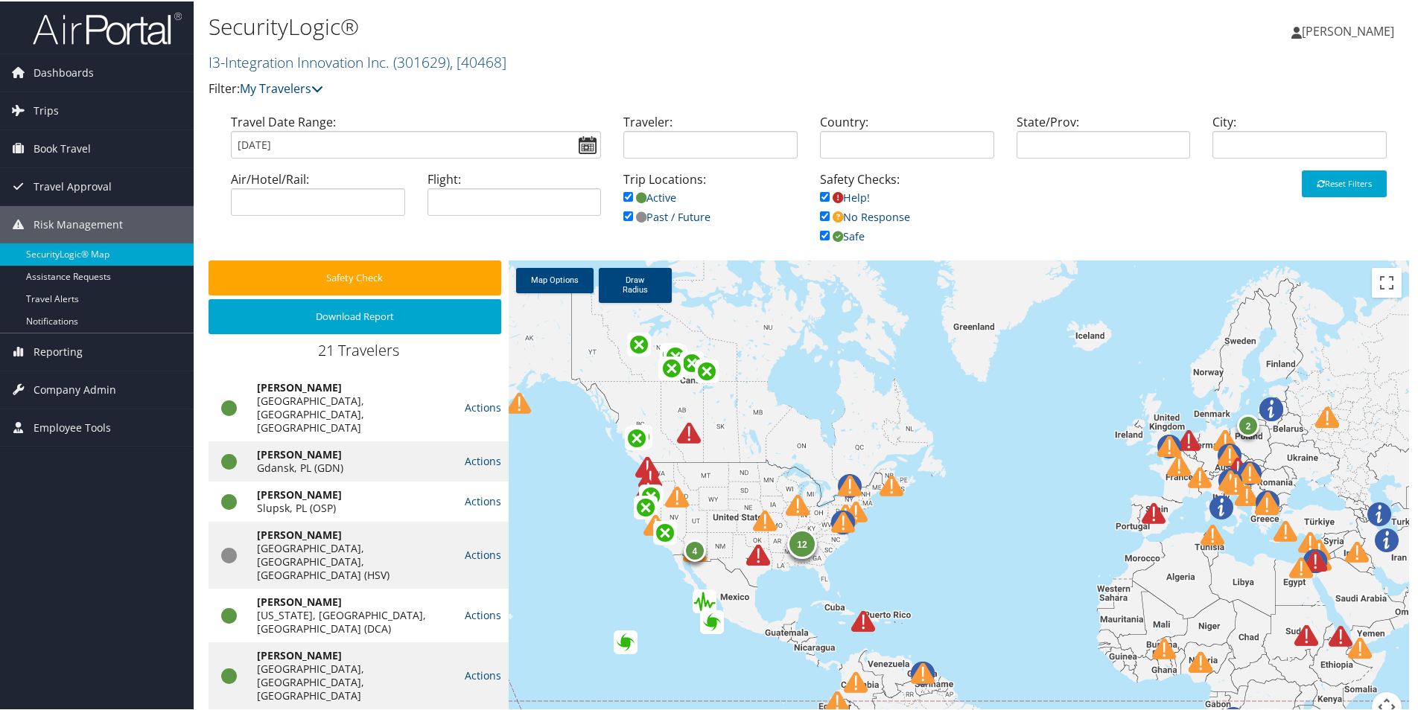
click at [861, 575] on div "2 12 4" at bounding box center [959, 499] width 900 height 480
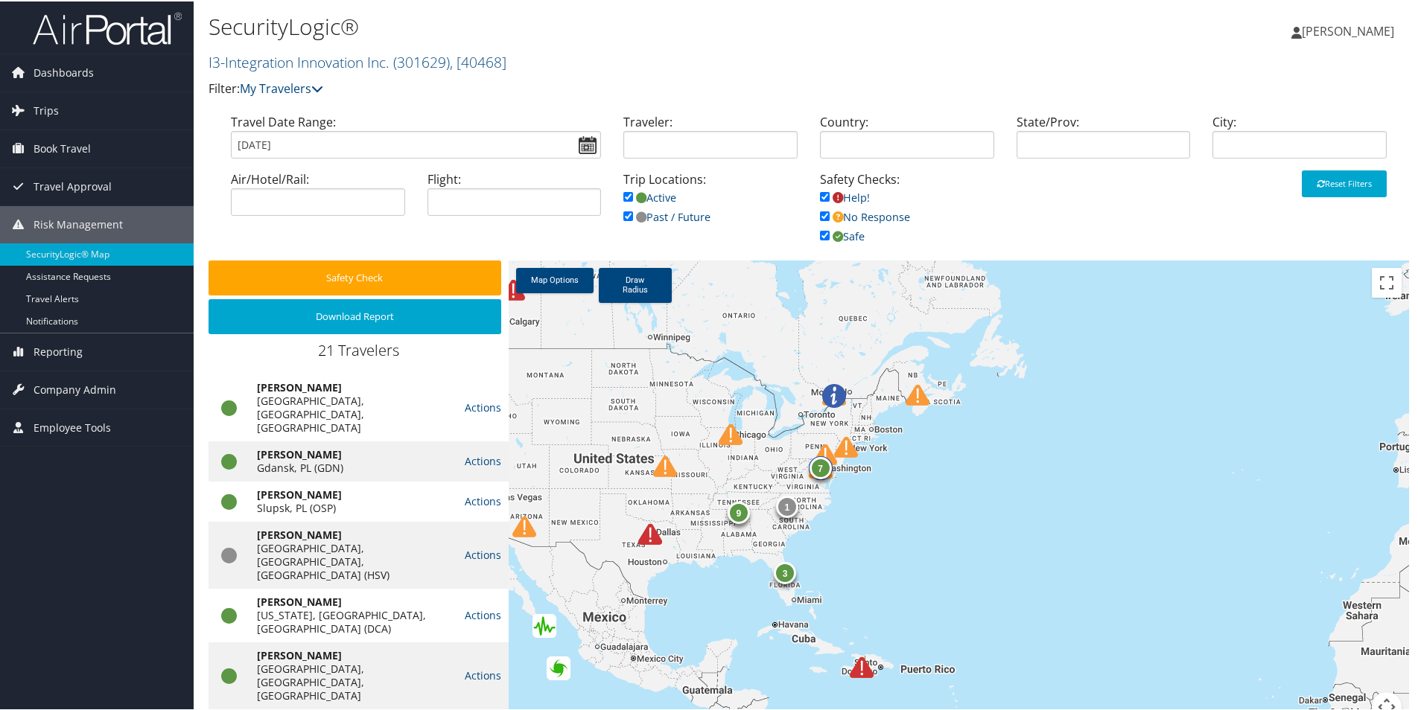
click at [861, 575] on div "9 4 7 3 1" at bounding box center [959, 499] width 900 height 480
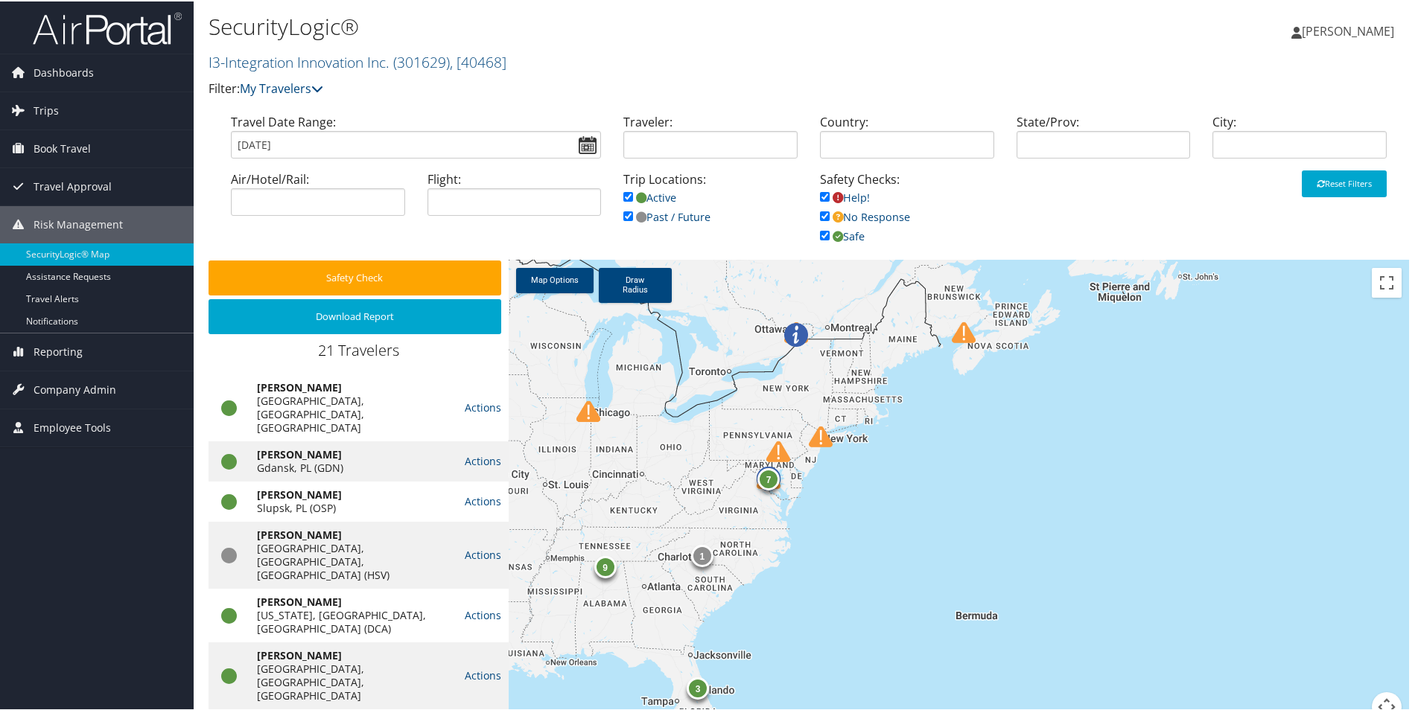
drag, startPoint x: 792, startPoint y: 524, endPoint x: 783, endPoint y: 631, distance: 106.9
click at [784, 649] on div "9 7 3 1" at bounding box center [959, 499] width 900 height 480
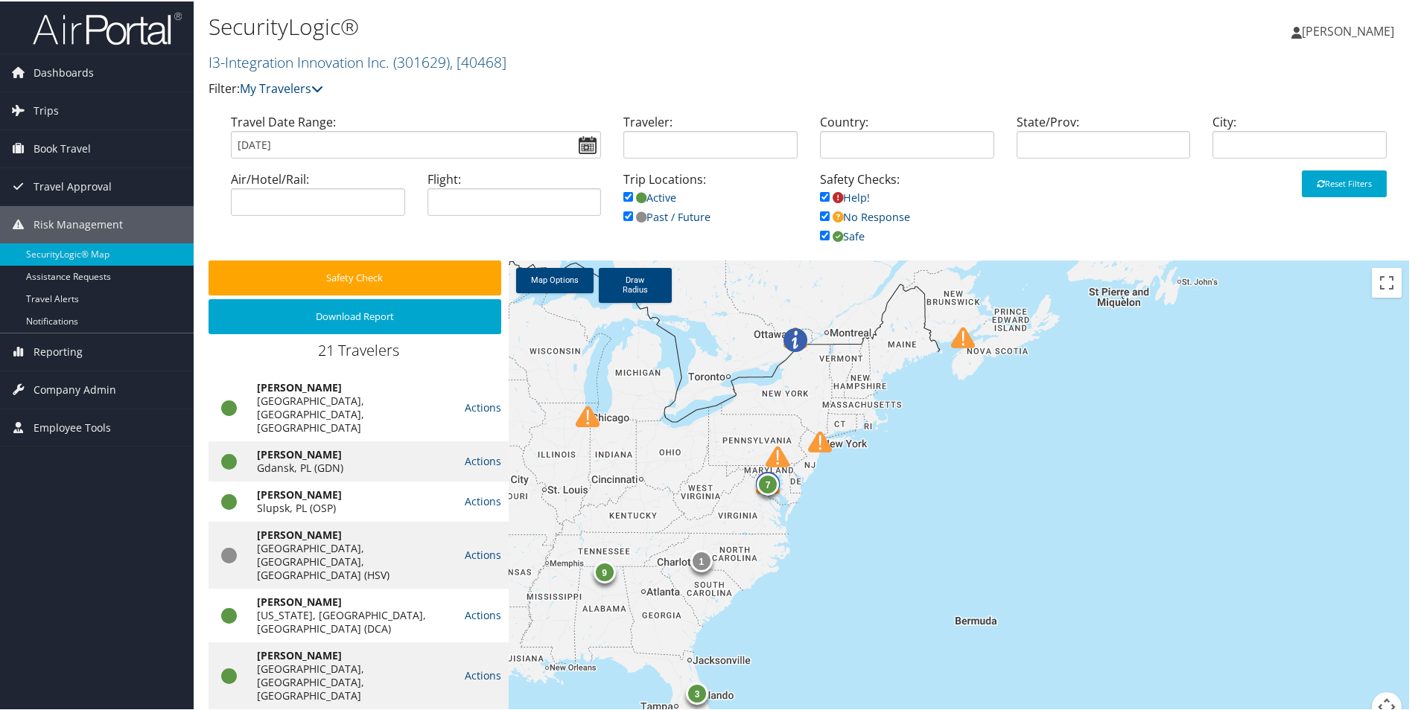
click at [828, 519] on div "9 7 3 1" at bounding box center [959, 499] width 900 height 480
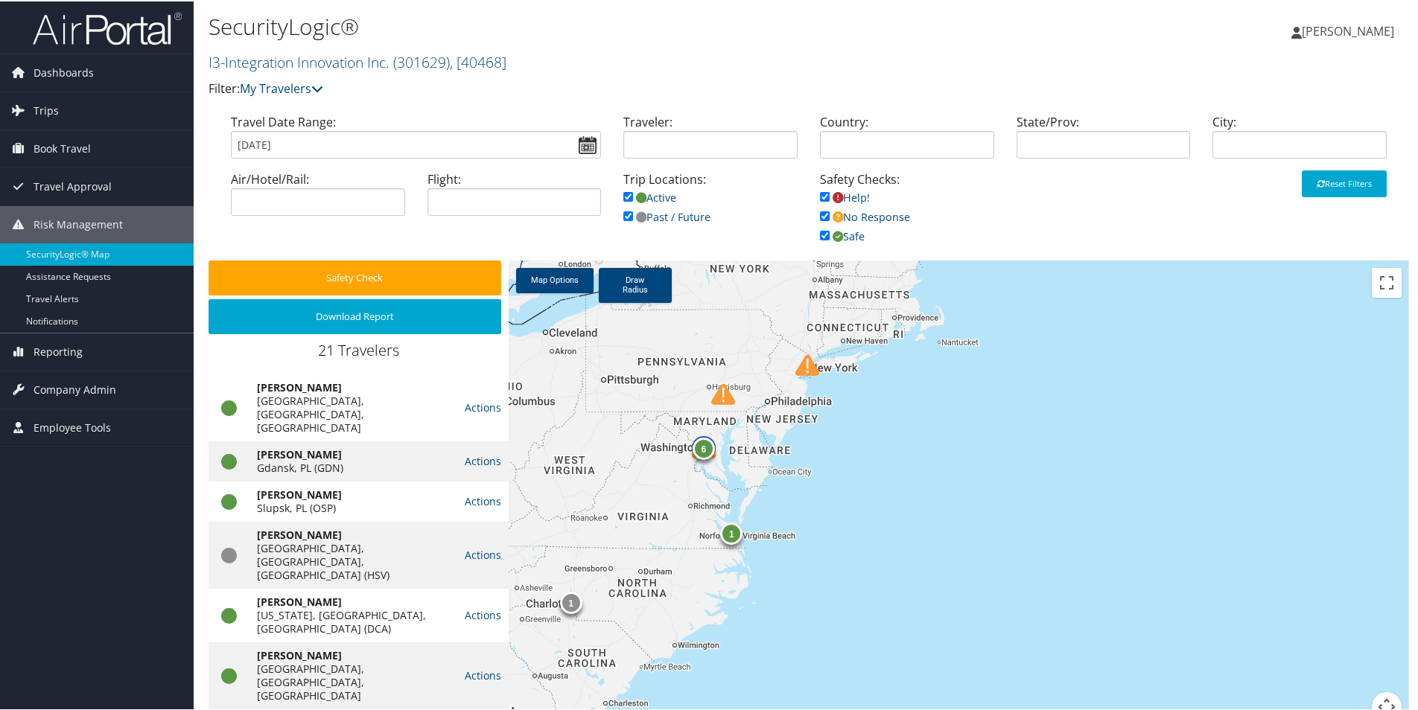
click at [728, 389] on img at bounding box center [723, 393] width 24 height 24
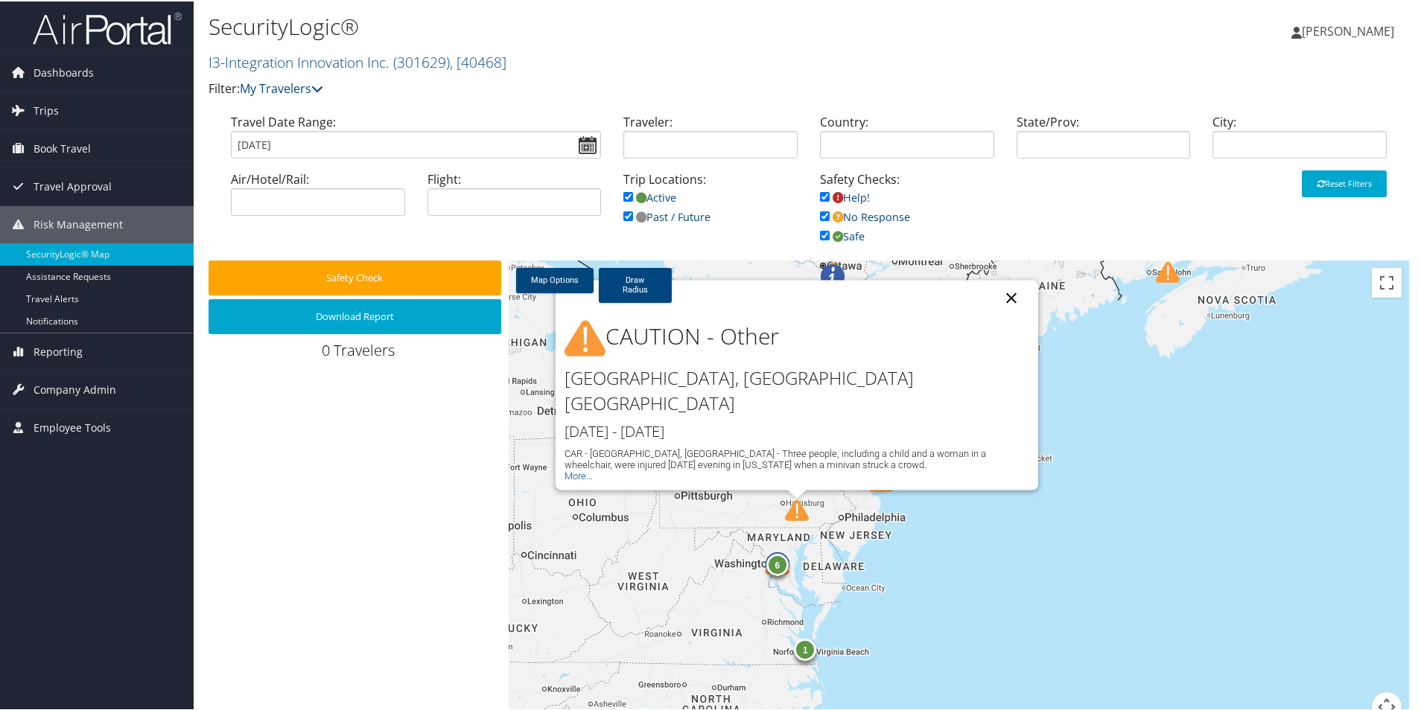
click at [1007, 315] on button "Close" at bounding box center [1011, 297] width 36 height 36
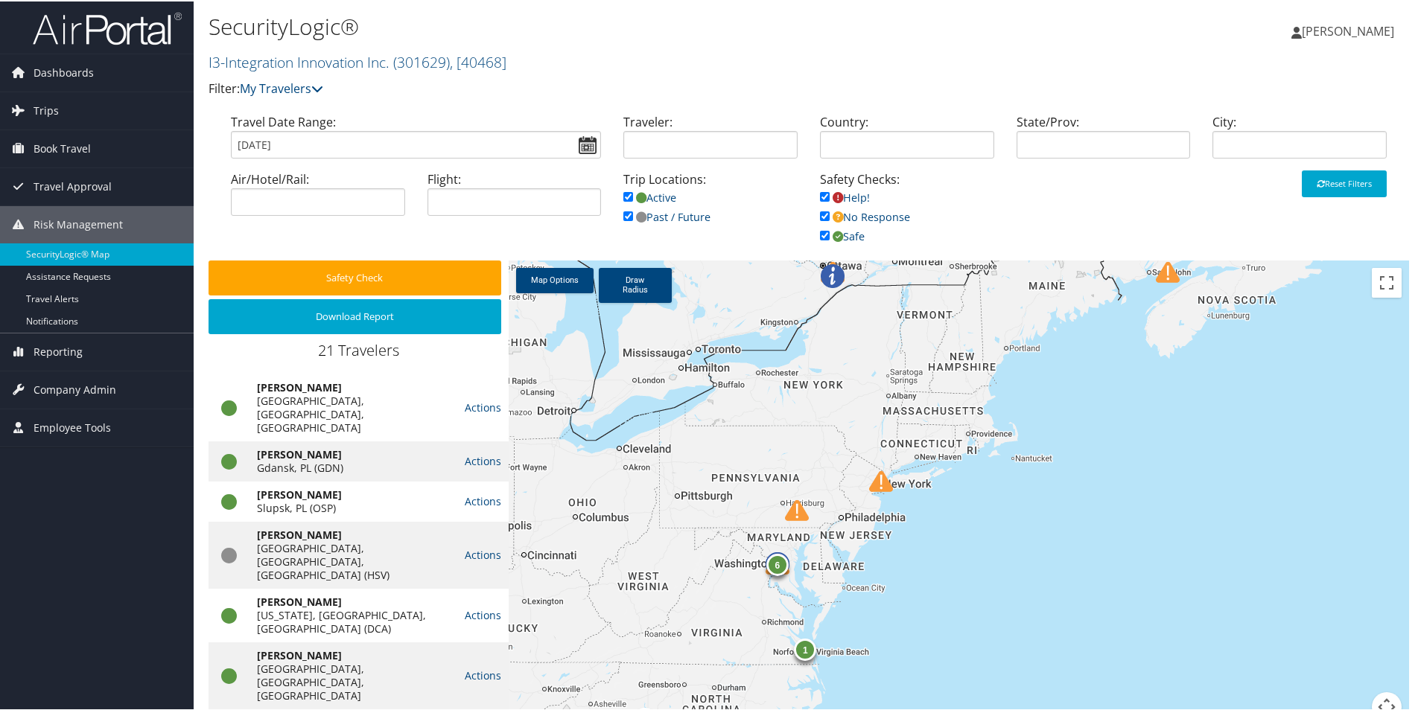
click at [874, 478] on img at bounding box center [881, 480] width 24 height 24
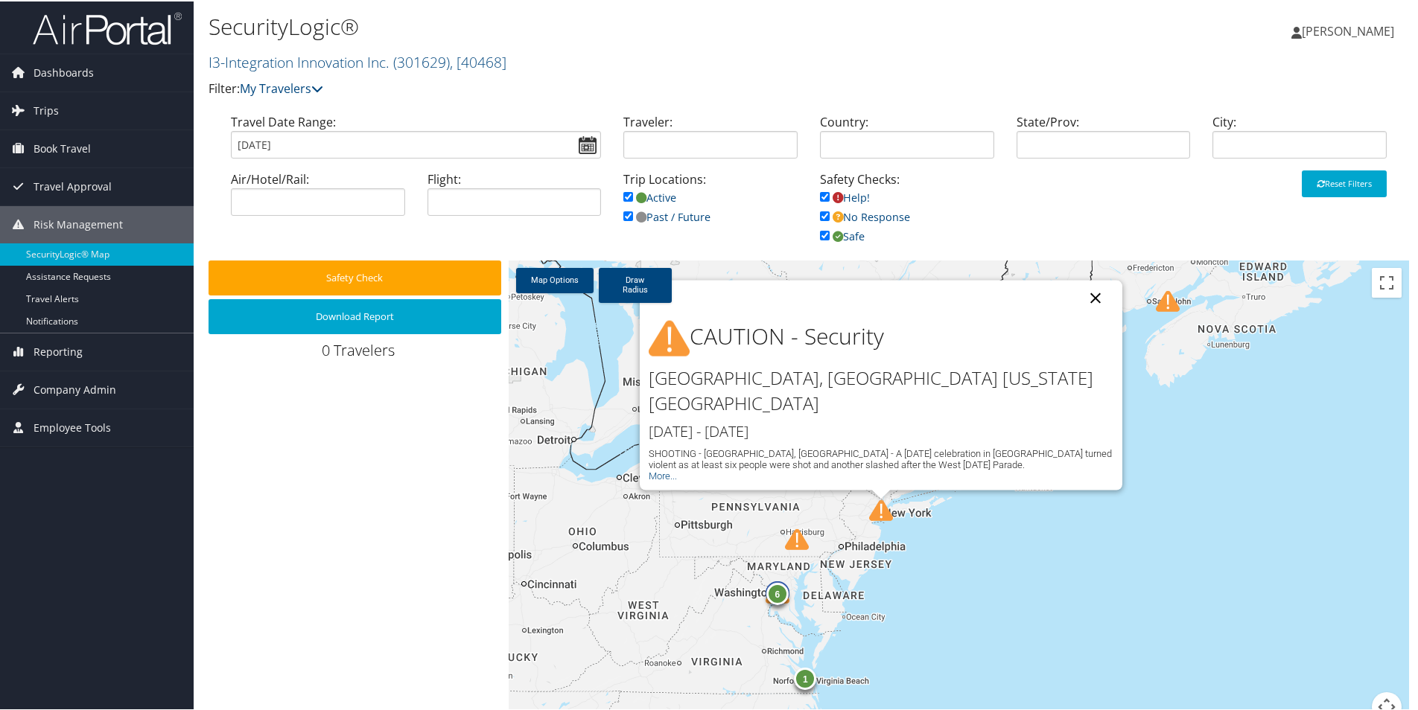
click at [1088, 315] on button "Close" at bounding box center [1096, 297] width 36 height 36
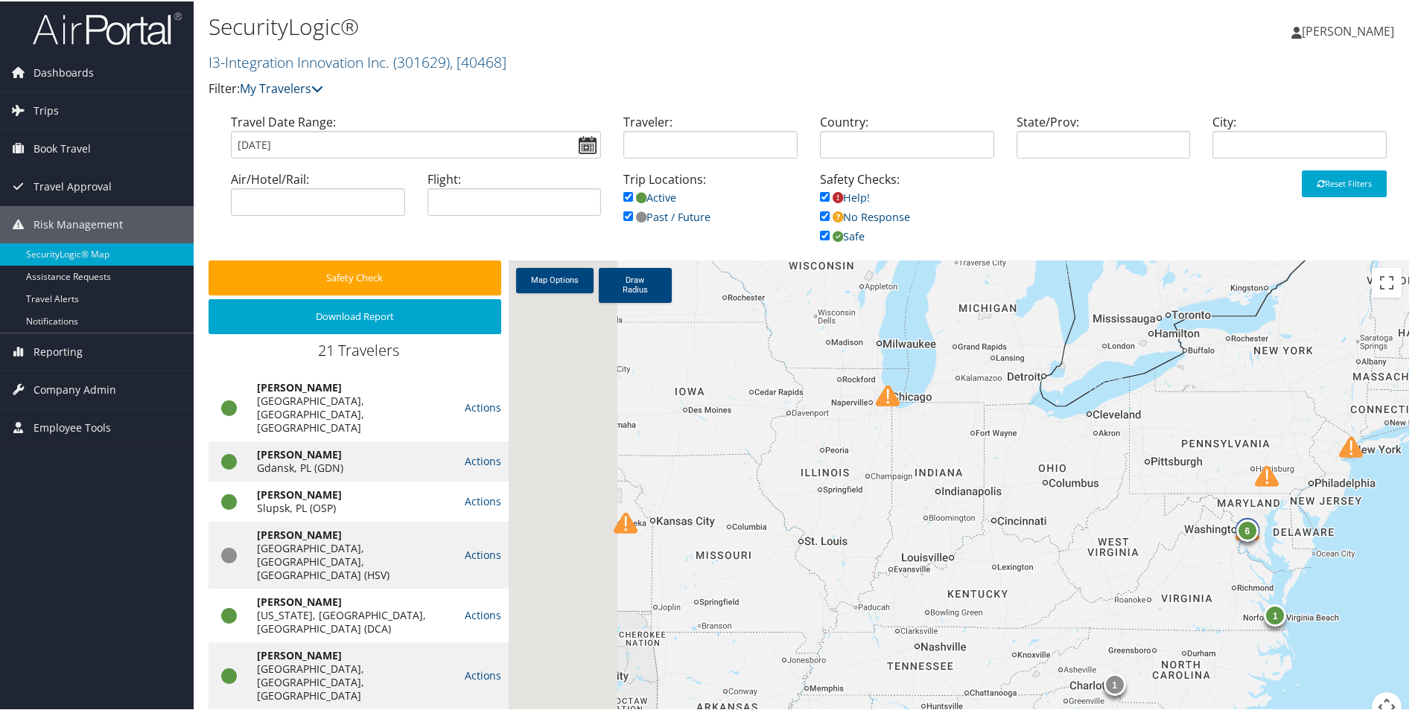
drag, startPoint x: 608, startPoint y: 561, endPoint x: 1086, endPoint y: 497, distance: 481.5
click at [1086, 497] on div "6 1 1" at bounding box center [959, 499] width 900 height 480
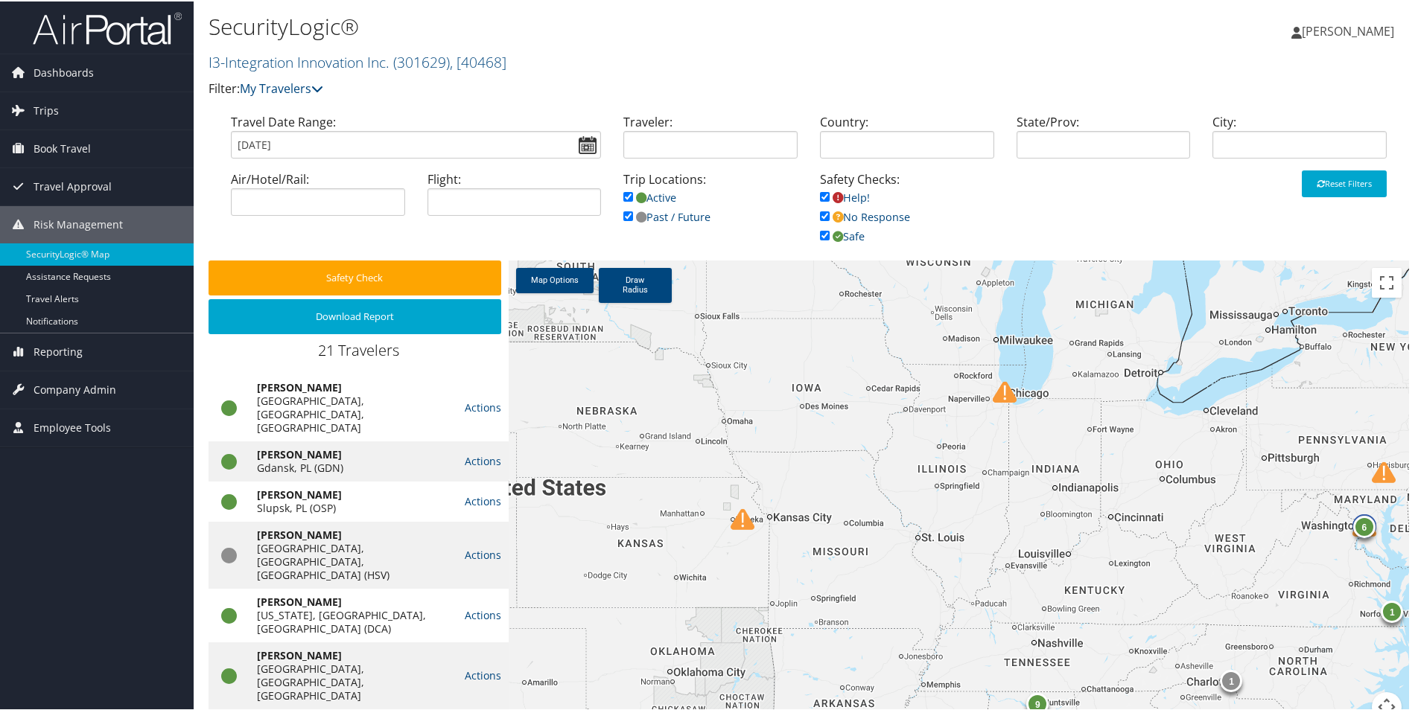
click at [994, 393] on img at bounding box center [1005, 391] width 24 height 24
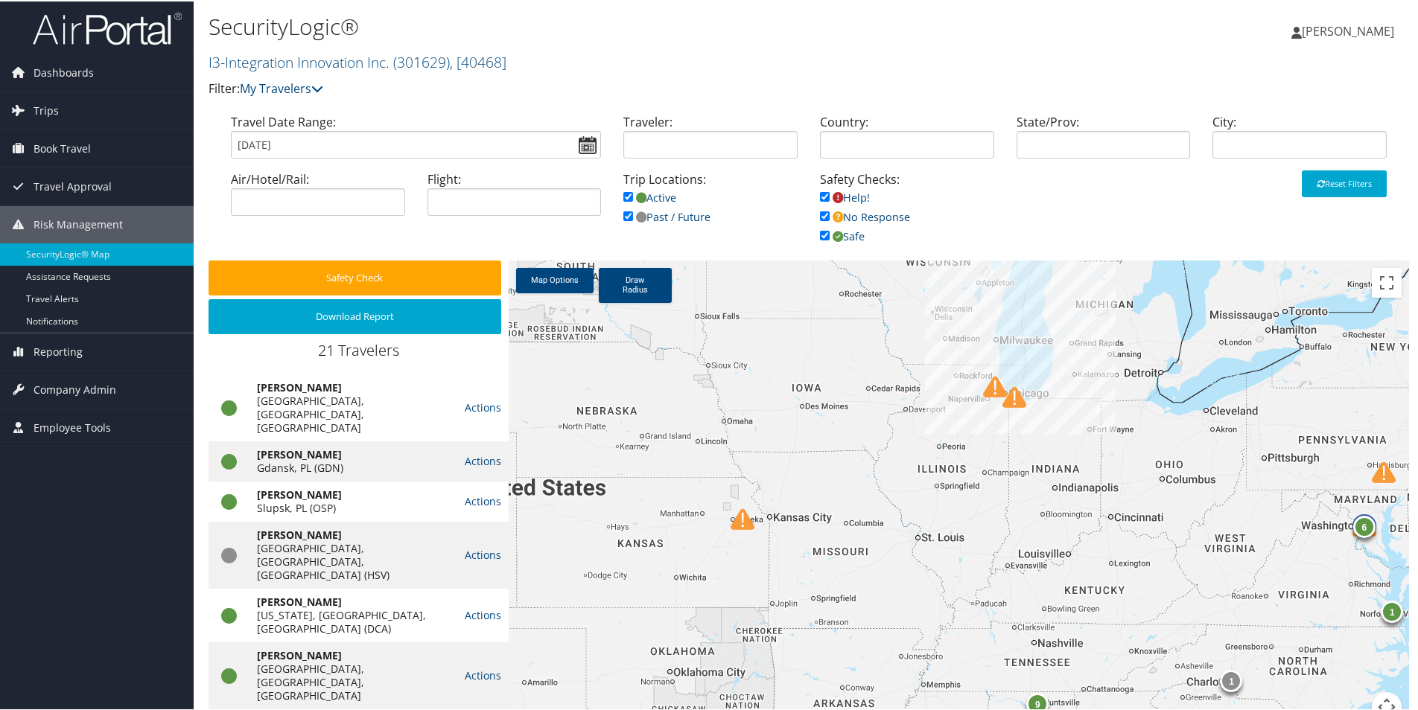
click at [994, 387] on img at bounding box center [995, 386] width 24 height 24
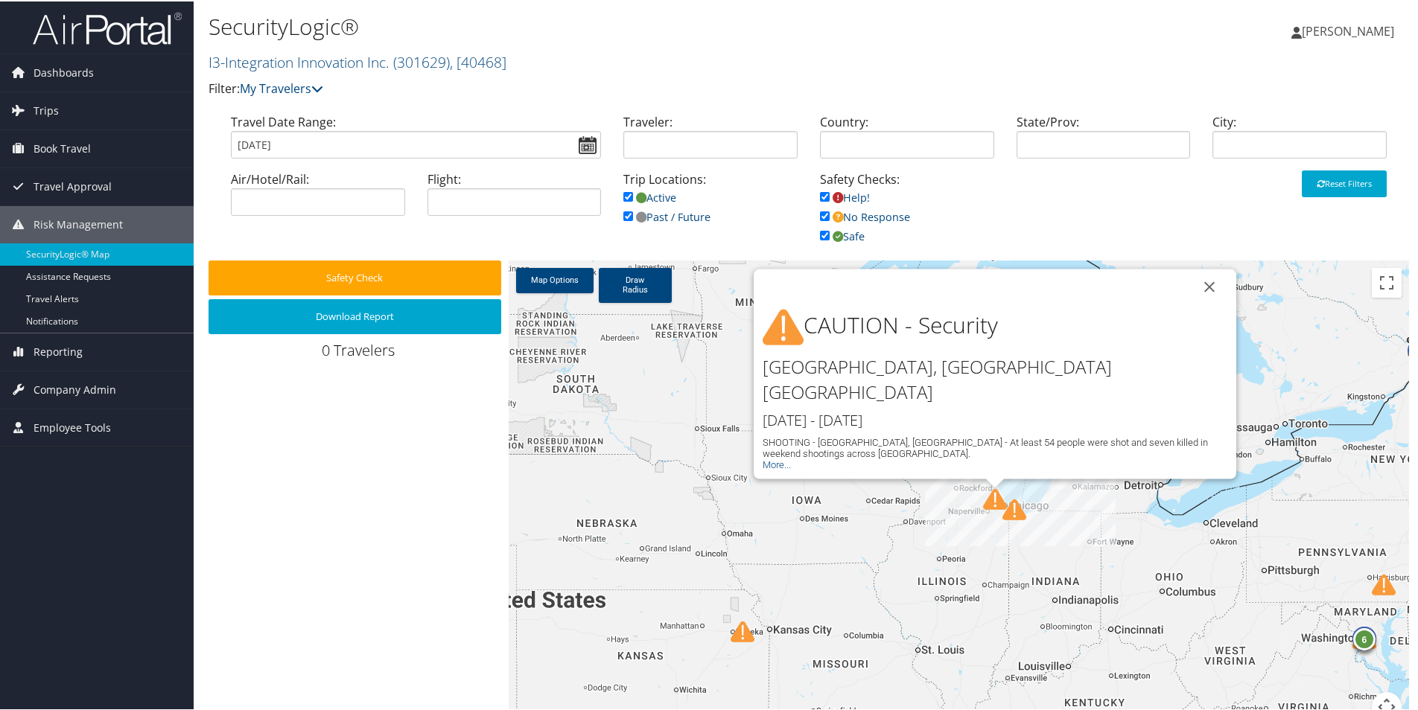
click at [1011, 511] on img at bounding box center [1014, 509] width 24 height 24
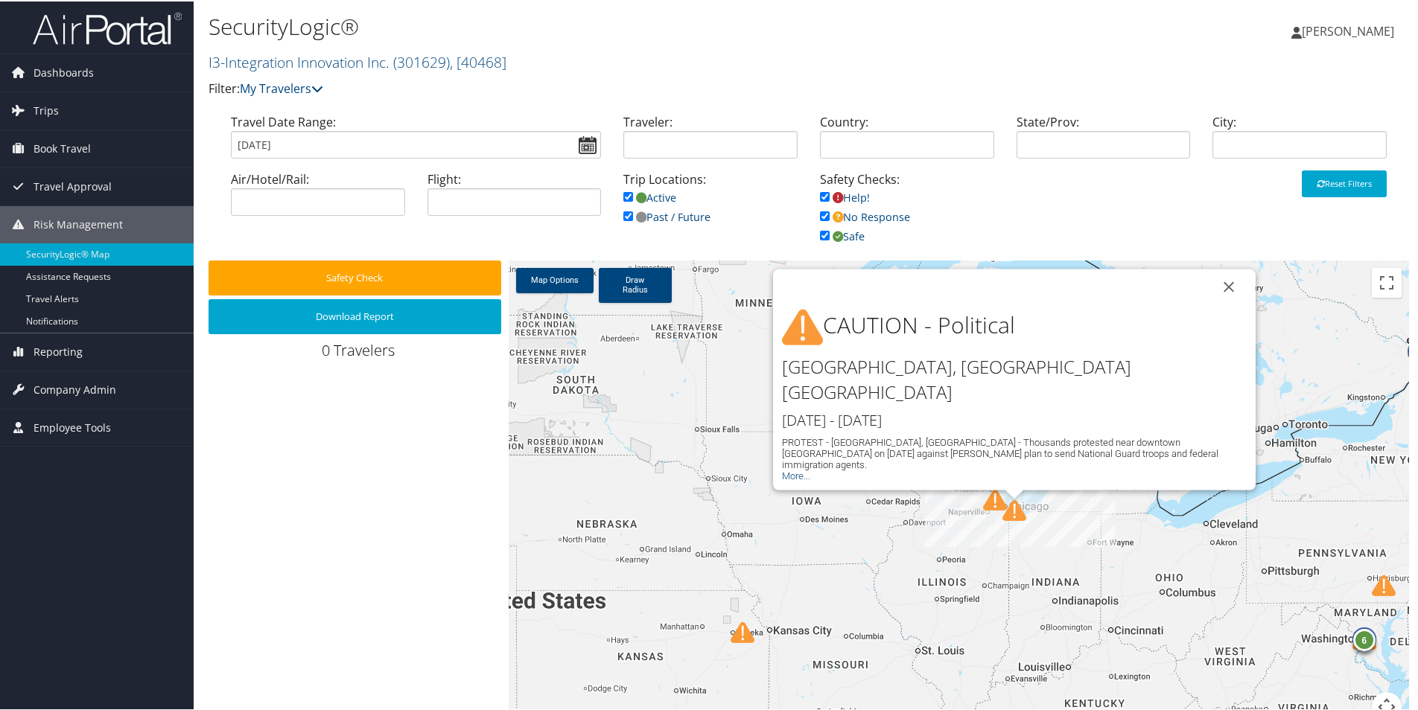
click at [987, 500] on img at bounding box center [995, 499] width 24 height 24
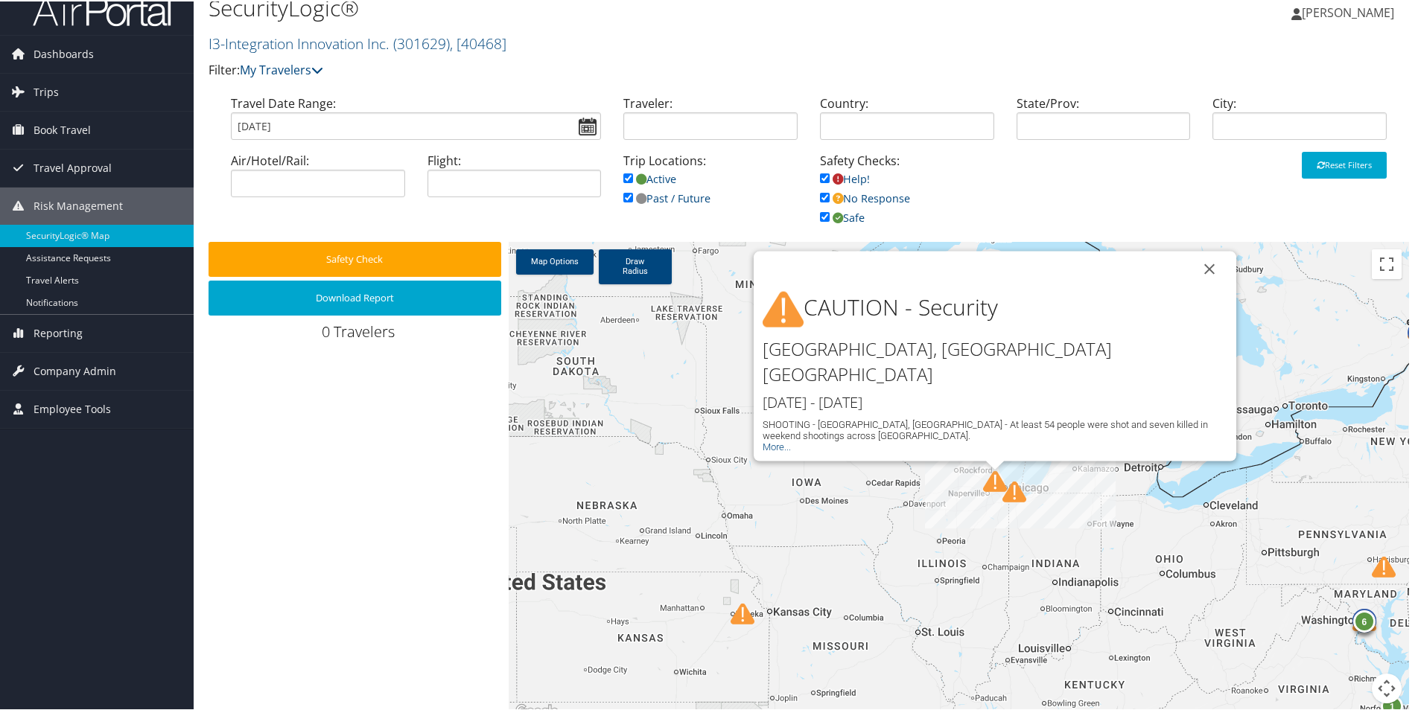
scroll to position [28, 0]
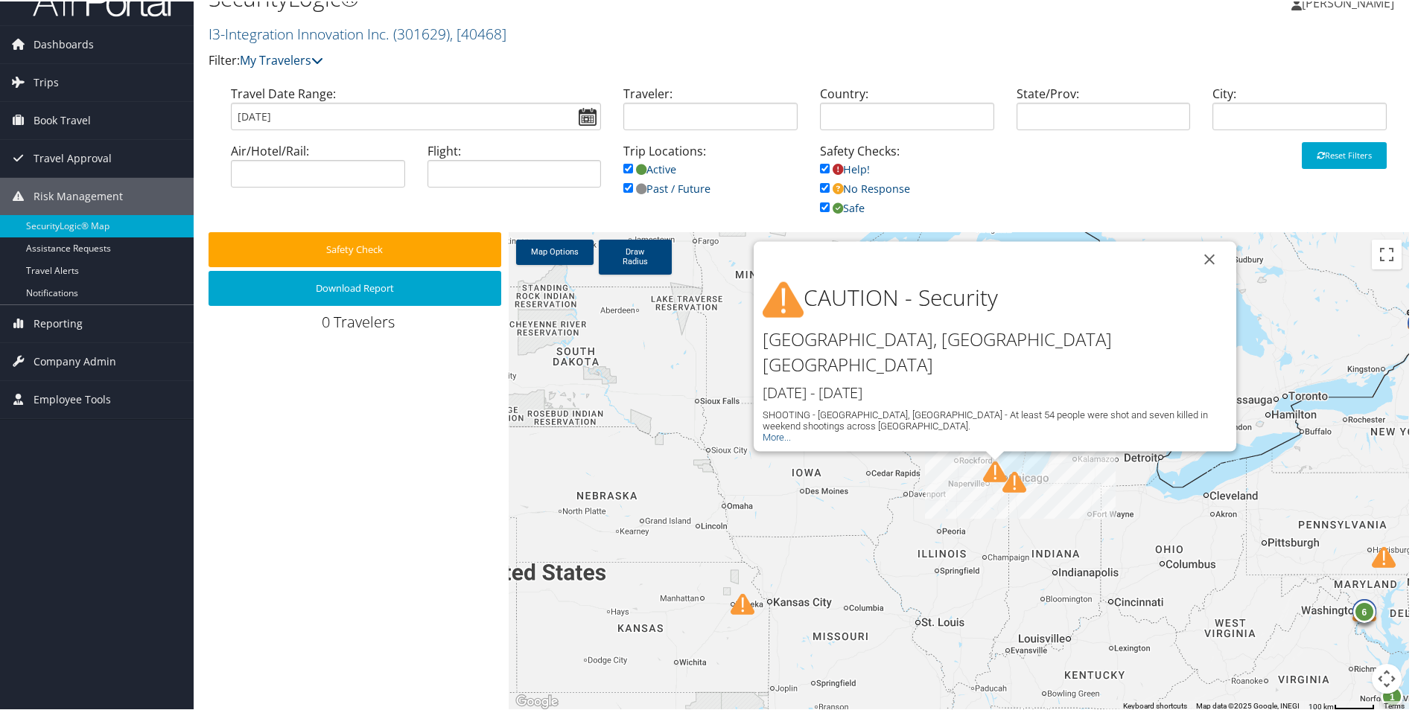
click at [741, 605] on img at bounding box center [743, 603] width 24 height 24
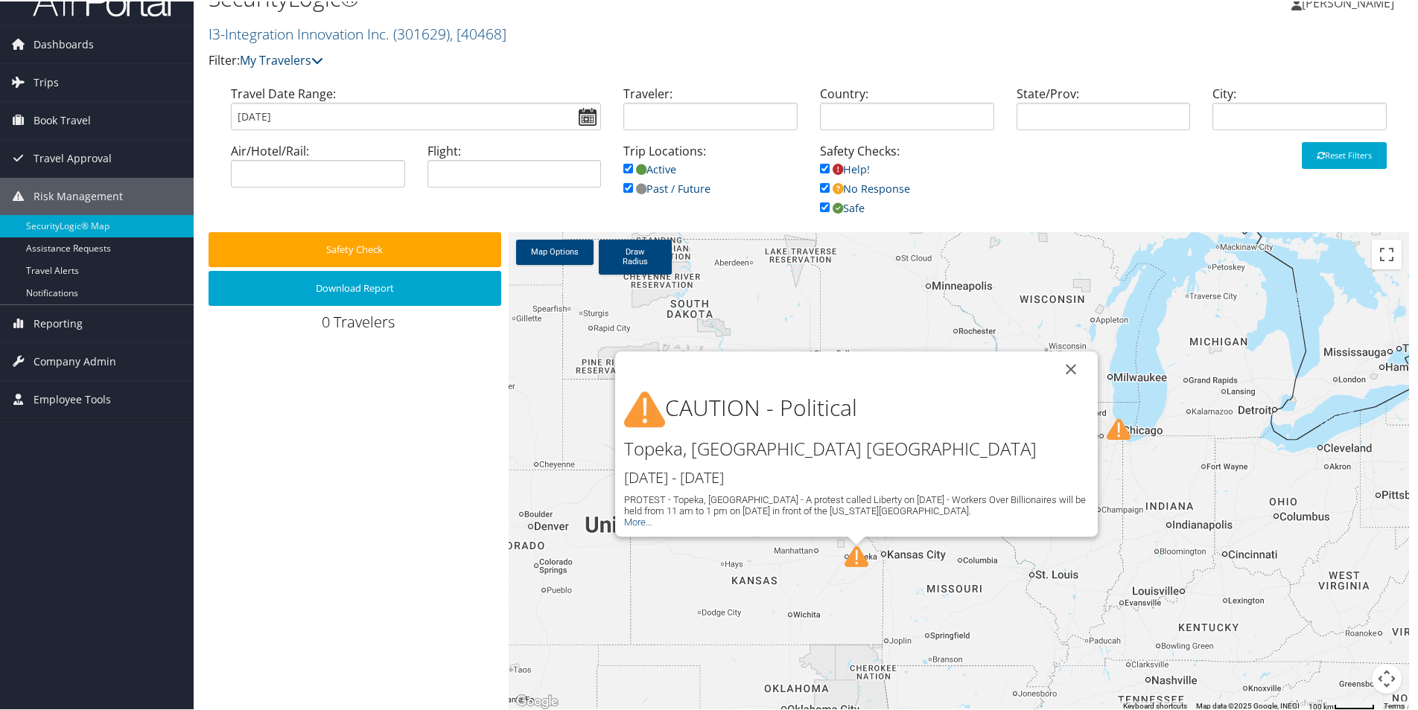
drag, startPoint x: 769, startPoint y: 631, endPoint x: 820, endPoint y: 562, distance: 86.2
click at [820, 562] on div "6 1 1 9 CAUTION - Political Topeka, KS UNITED STATES Sep 1st - Sep 2nd PROTEST …" at bounding box center [959, 471] width 900 height 480
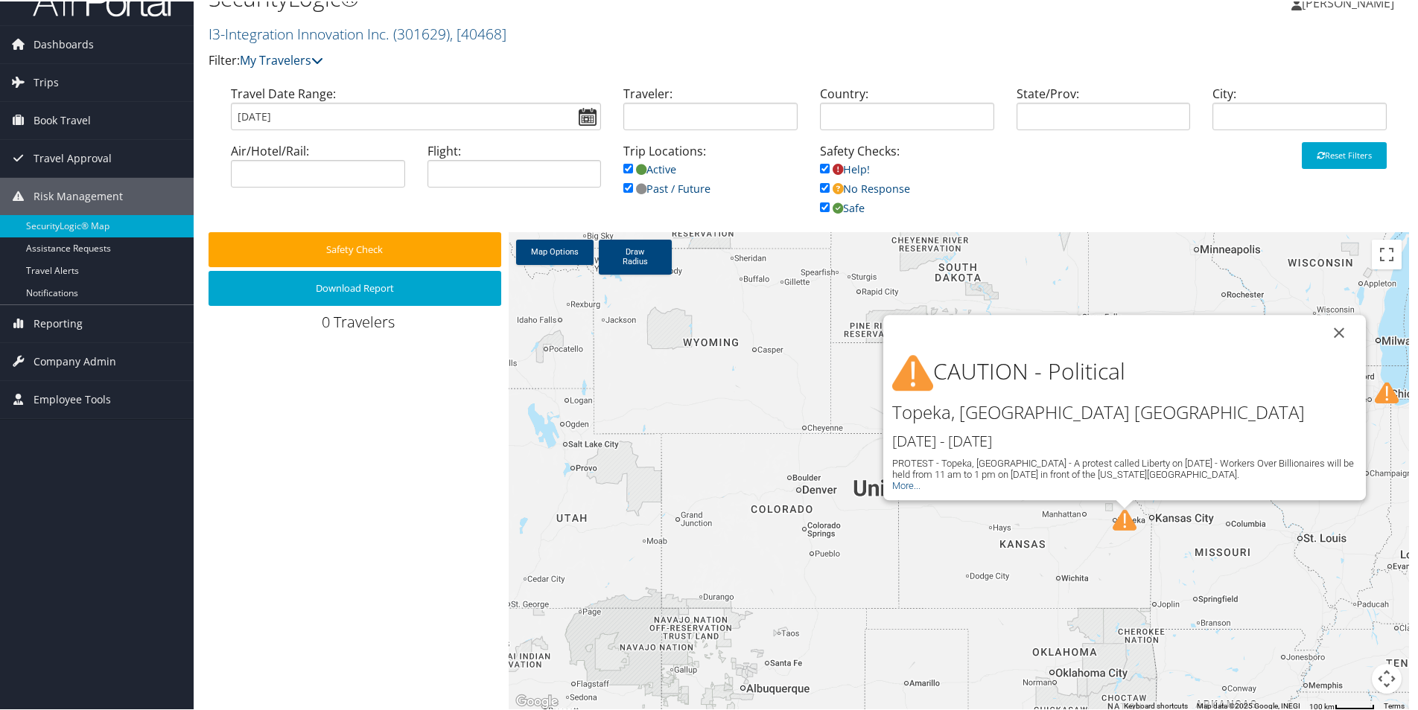
drag, startPoint x: 700, startPoint y: 602, endPoint x: 967, endPoint y: 594, distance: 267.5
click at [967, 594] on div "6 1 1 9 CAUTION - Political Topeka, KS UNITED STATES Sep 1st - Sep 2nd PROTEST …" at bounding box center [959, 471] width 900 height 480
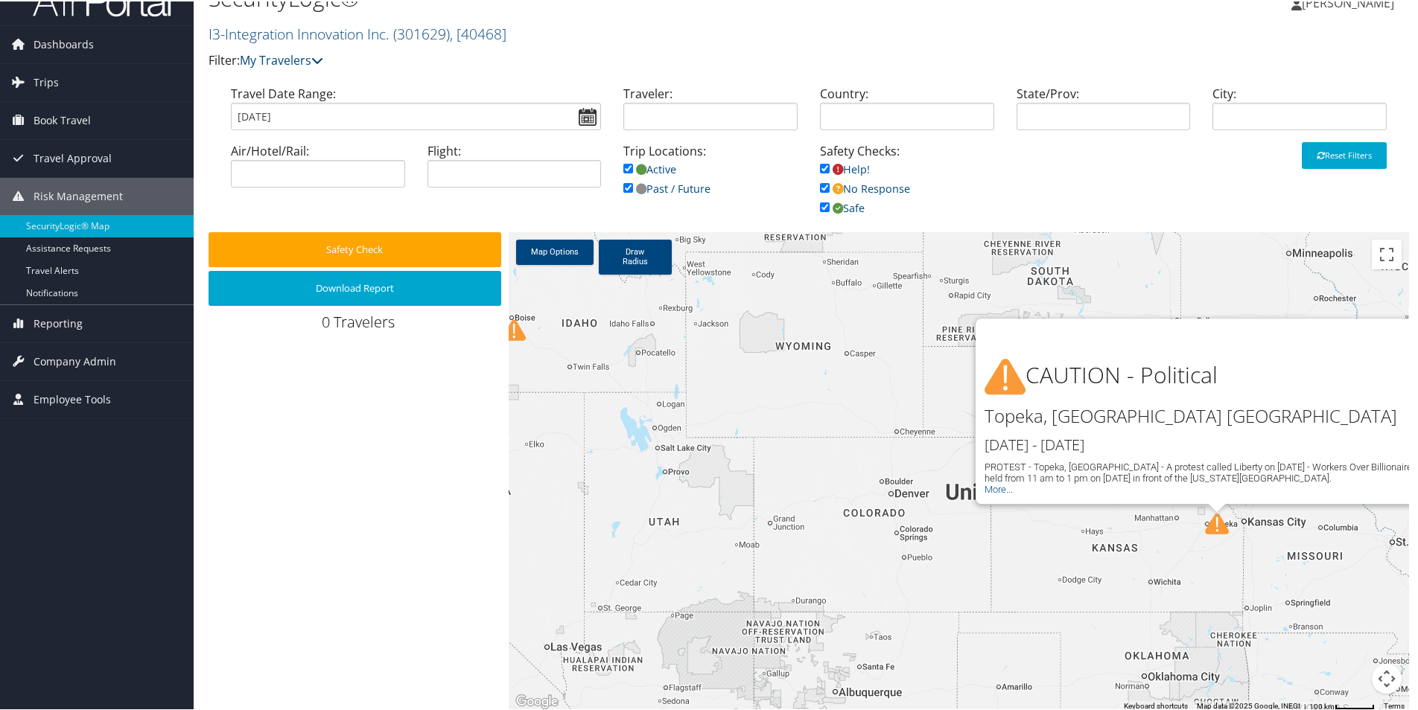
drag, startPoint x: 751, startPoint y: 596, endPoint x: 947, endPoint y: 610, distance: 196.4
click at [947, 610] on div "6 1 1 9 2 CAUTION - Political Topeka, KS UNITED STATES Sep 1st - Sep 2nd PROTES…" at bounding box center [959, 471] width 900 height 480
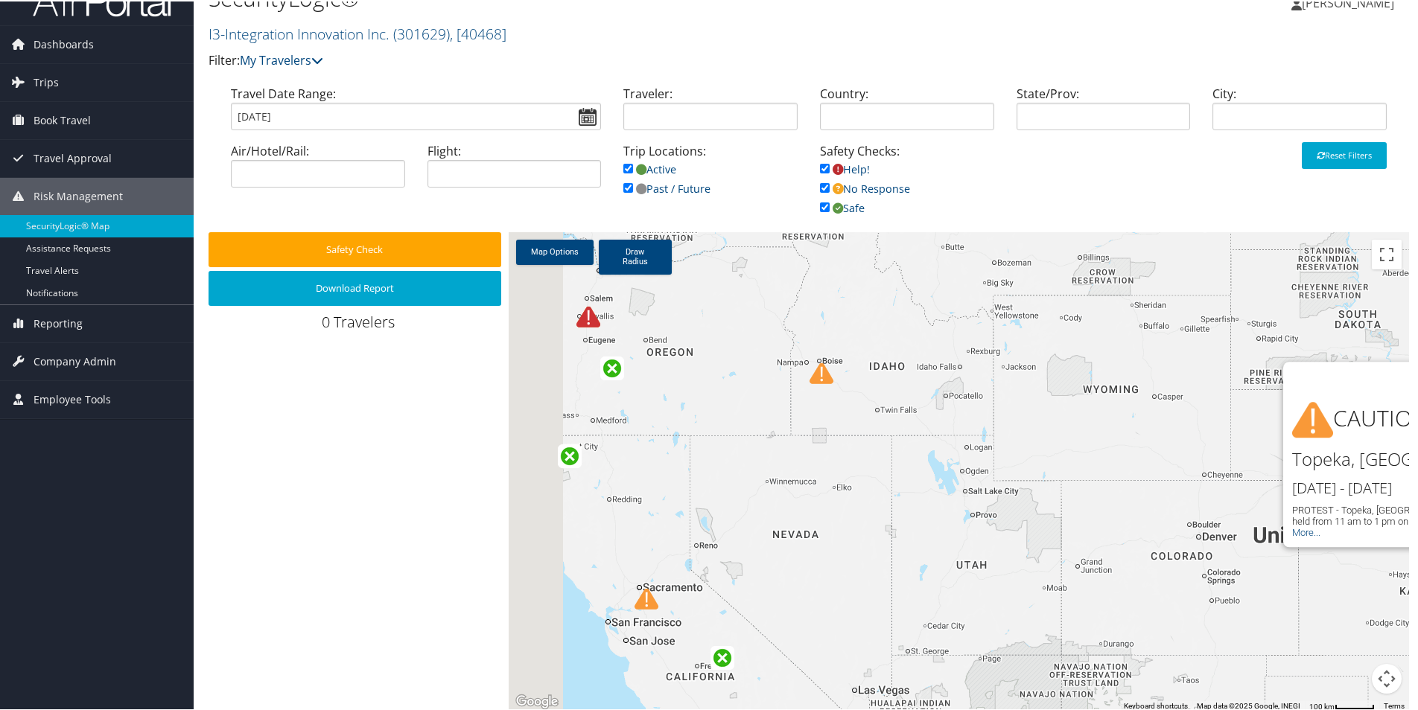
drag, startPoint x: 749, startPoint y: 562, endPoint x: 1011, endPoint y: 602, distance: 264.5
click at [1010, 603] on div "6 1 1 9 2 1 CAUTION - Political Topeka, KS UNITED STATES Sep 1st - Sep 2nd PROT…" at bounding box center [959, 471] width 900 height 480
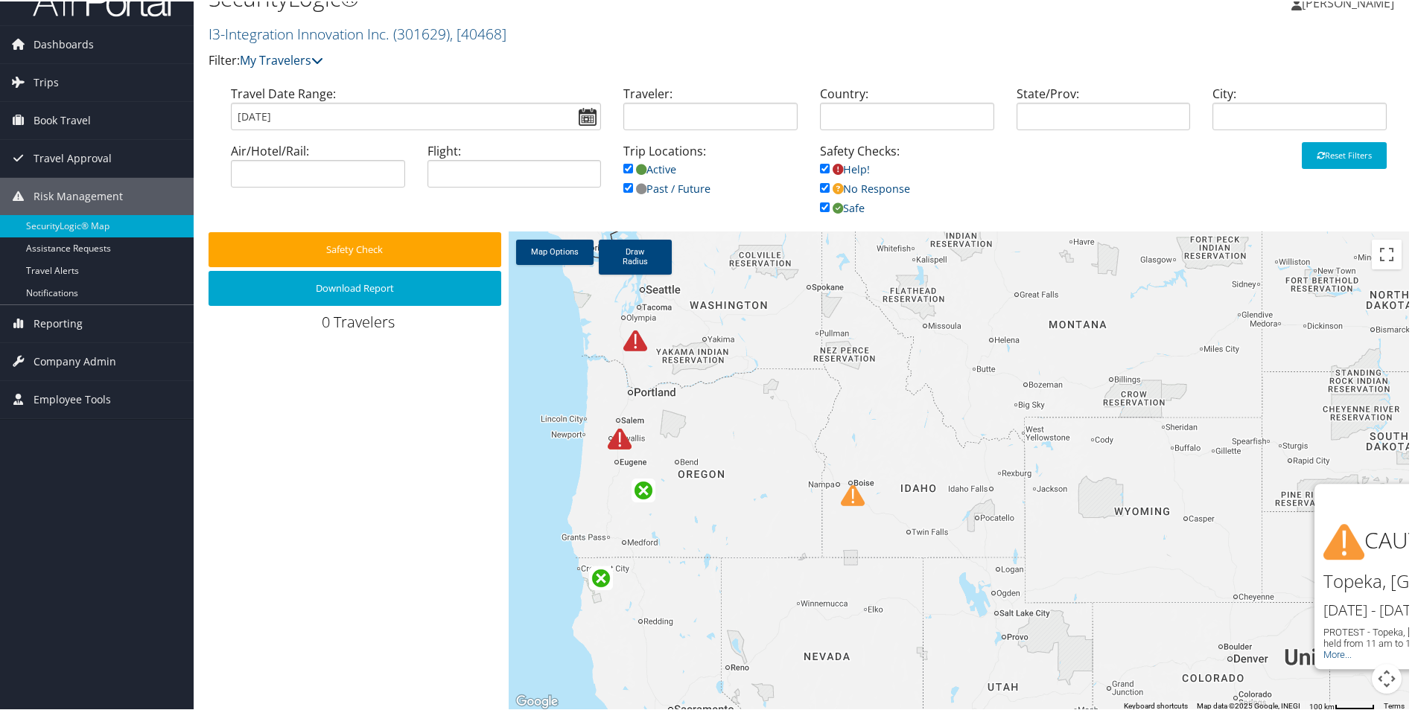
drag, startPoint x: 764, startPoint y: 474, endPoint x: 735, endPoint y: 566, distance: 96.1
click at [735, 566] on div "6 1 1 9 2 1 CAUTION - Political Topeka, KS UNITED STATES Sep 1st - Sep 2nd PROT…" at bounding box center [959, 471] width 900 height 480
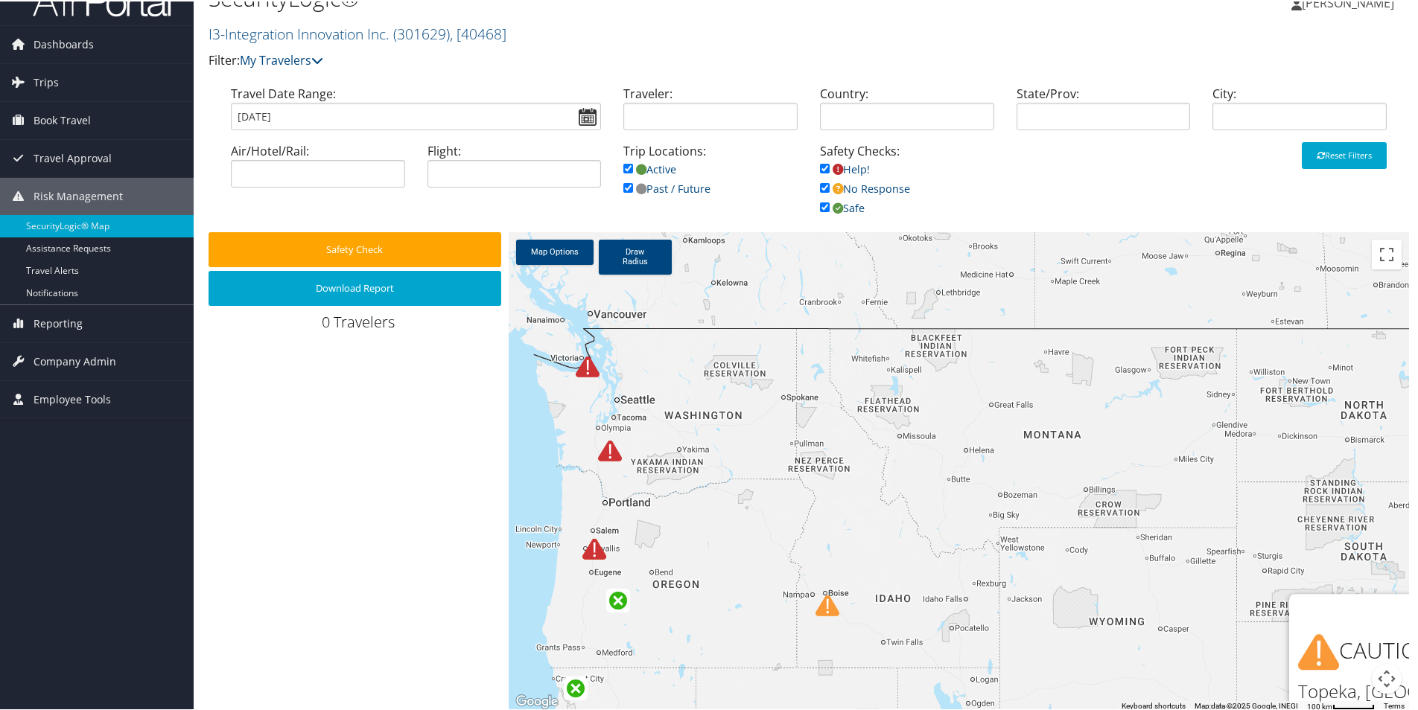
drag, startPoint x: 784, startPoint y: 489, endPoint x: 770, endPoint y: 576, distance: 89.0
click at [770, 576] on div "6 1 1 9 2 1 CAUTION - Political Topeka, KS UNITED STATES Sep 1st - Sep 2nd PROT…" at bounding box center [959, 471] width 900 height 480
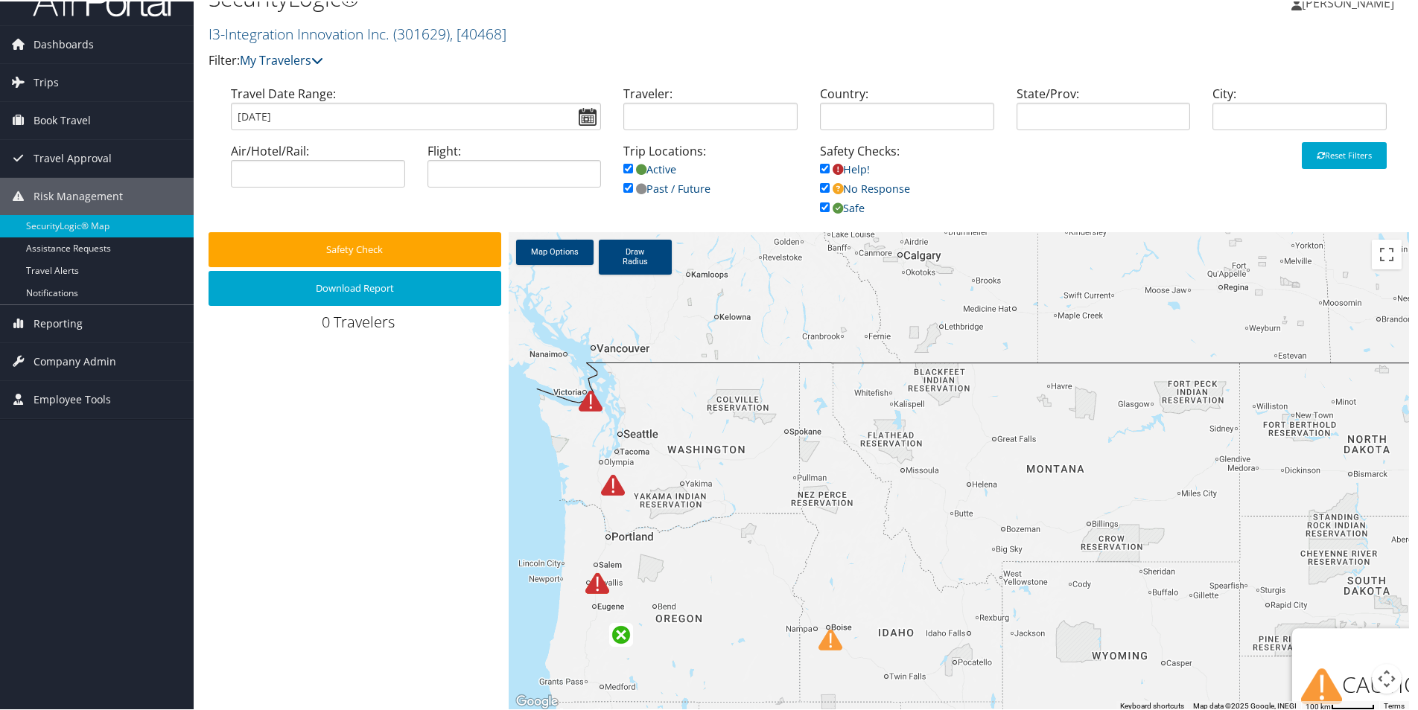
click at [584, 399] on img at bounding box center [591, 400] width 24 height 24
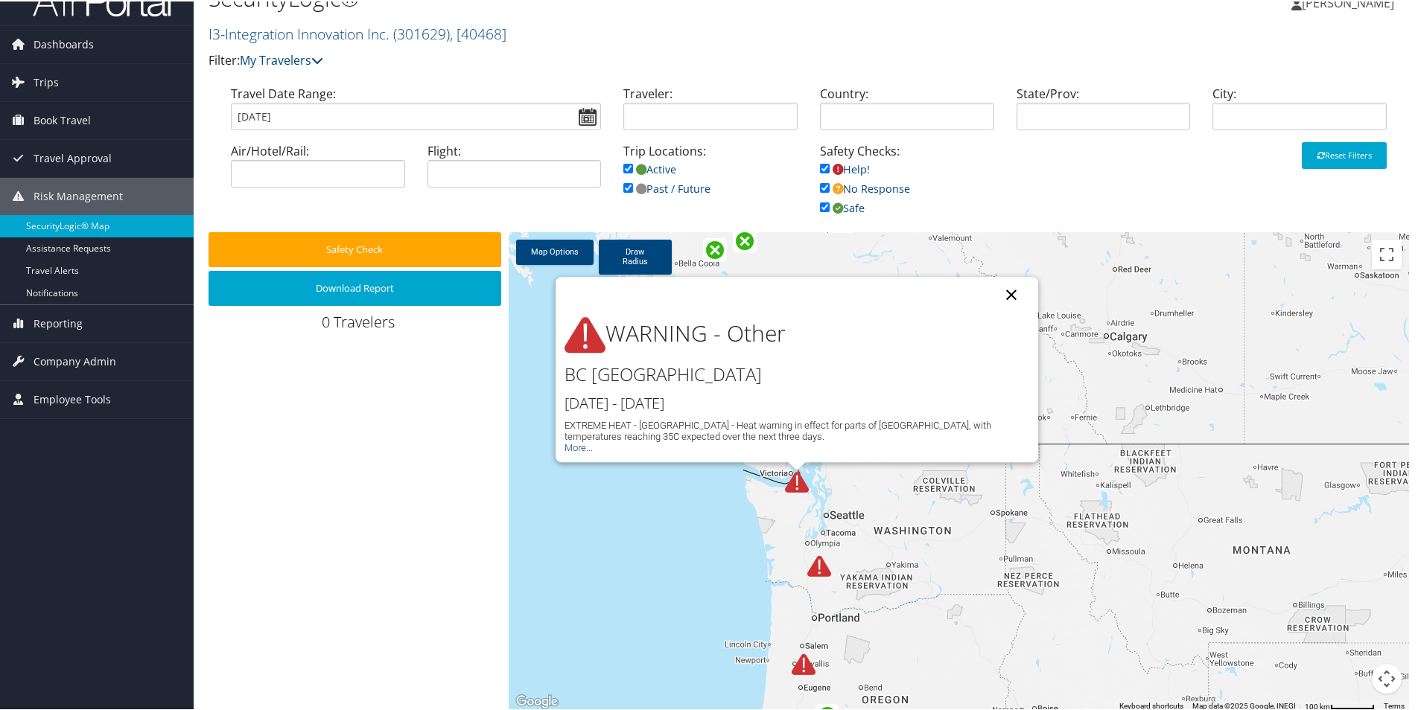
click at [1006, 290] on button "Close" at bounding box center [1011, 294] width 36 height 36
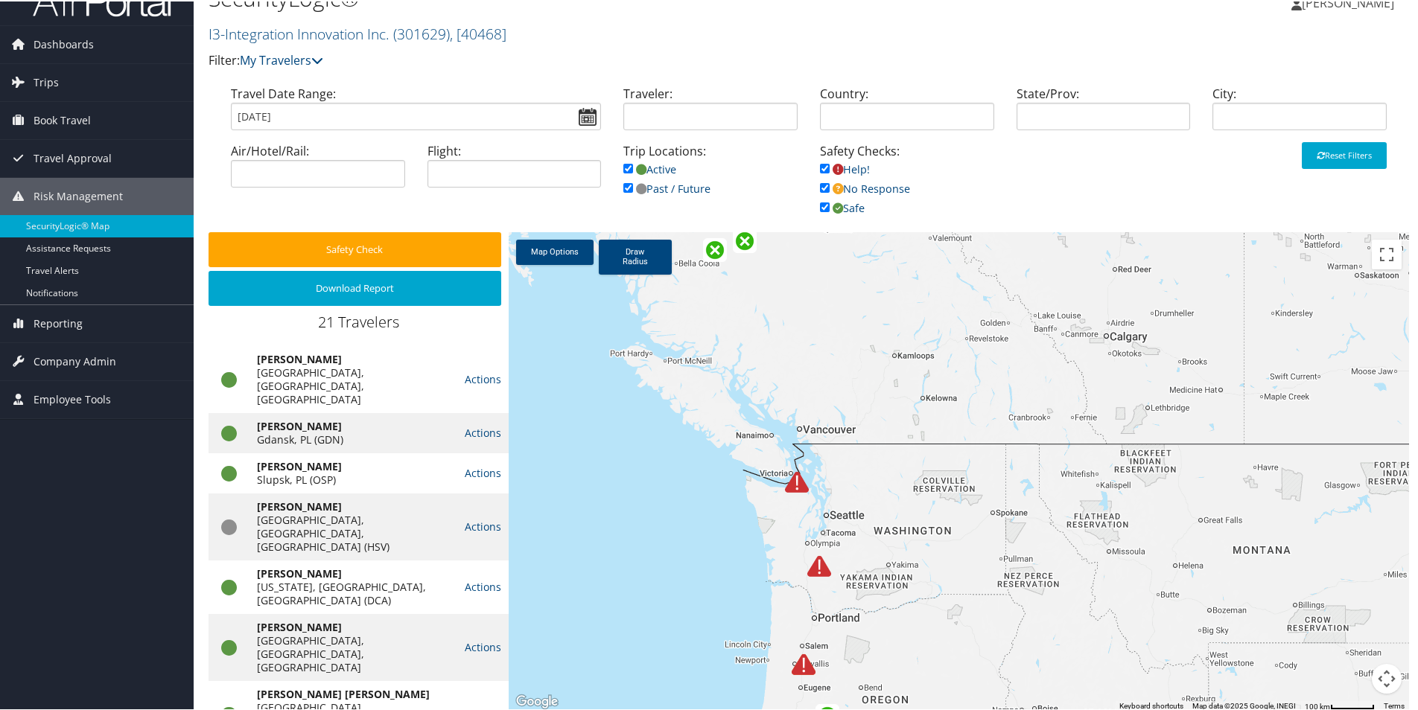
click at [815, 567] on img at bounding box center [819, 565] width 24 height 24
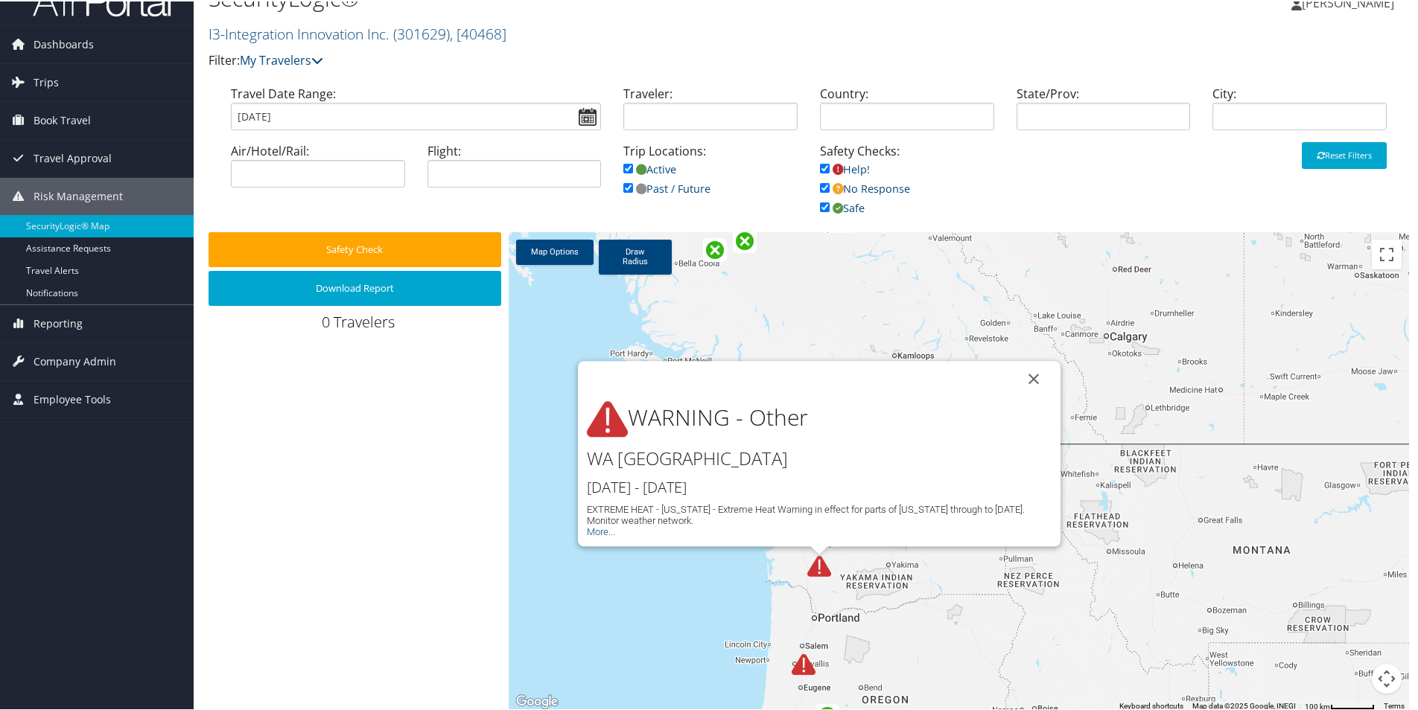
drag, startPoint x: 1029, startPoint y: 380, endPoint x: 1032, endPoint y: 398, distance: 18.1
click at [1028, 380] on button "Close" at bounding box center [1034, 378] width 36 height 36
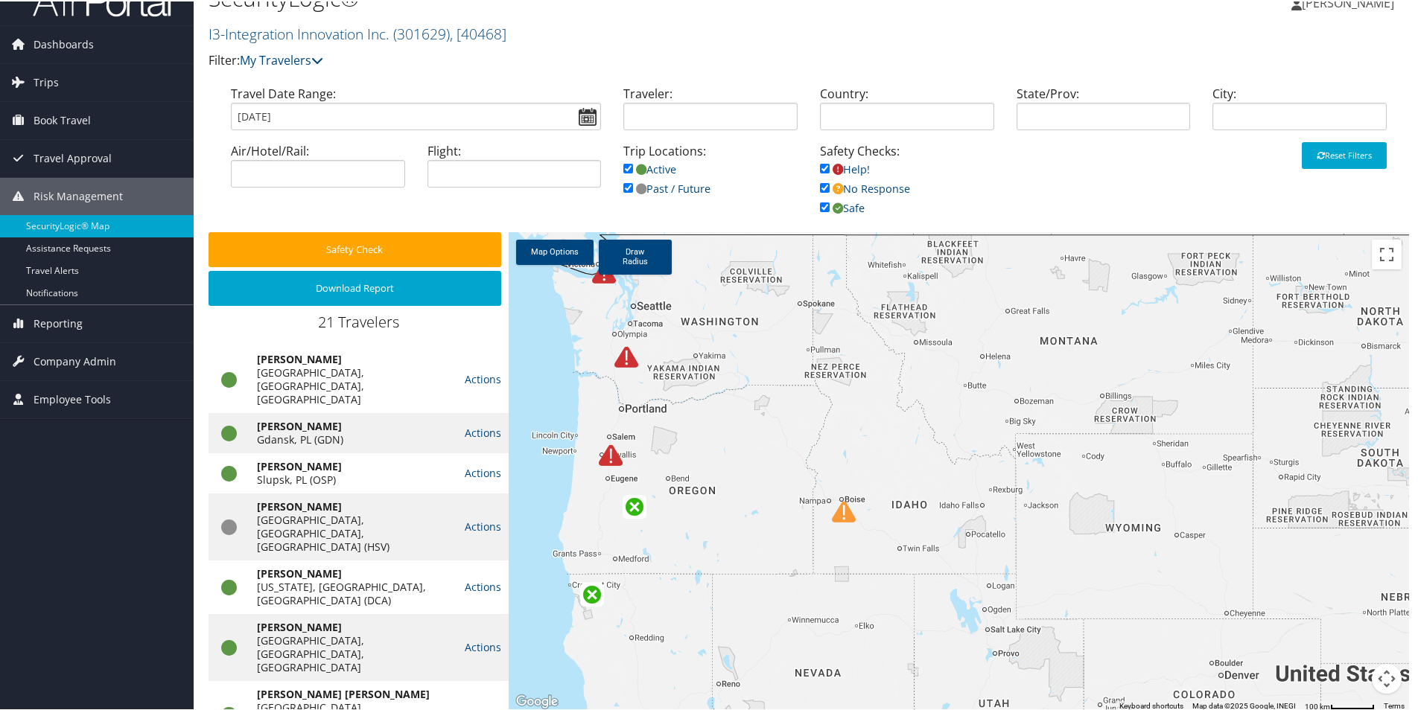
drag, startPoint x: 1035, startPoint y: 560, endPoint x: 882, endPoint y: 352, distance: 258.9
click at [881, 352] on div at bounding box center [959, 471] width 900 height 480
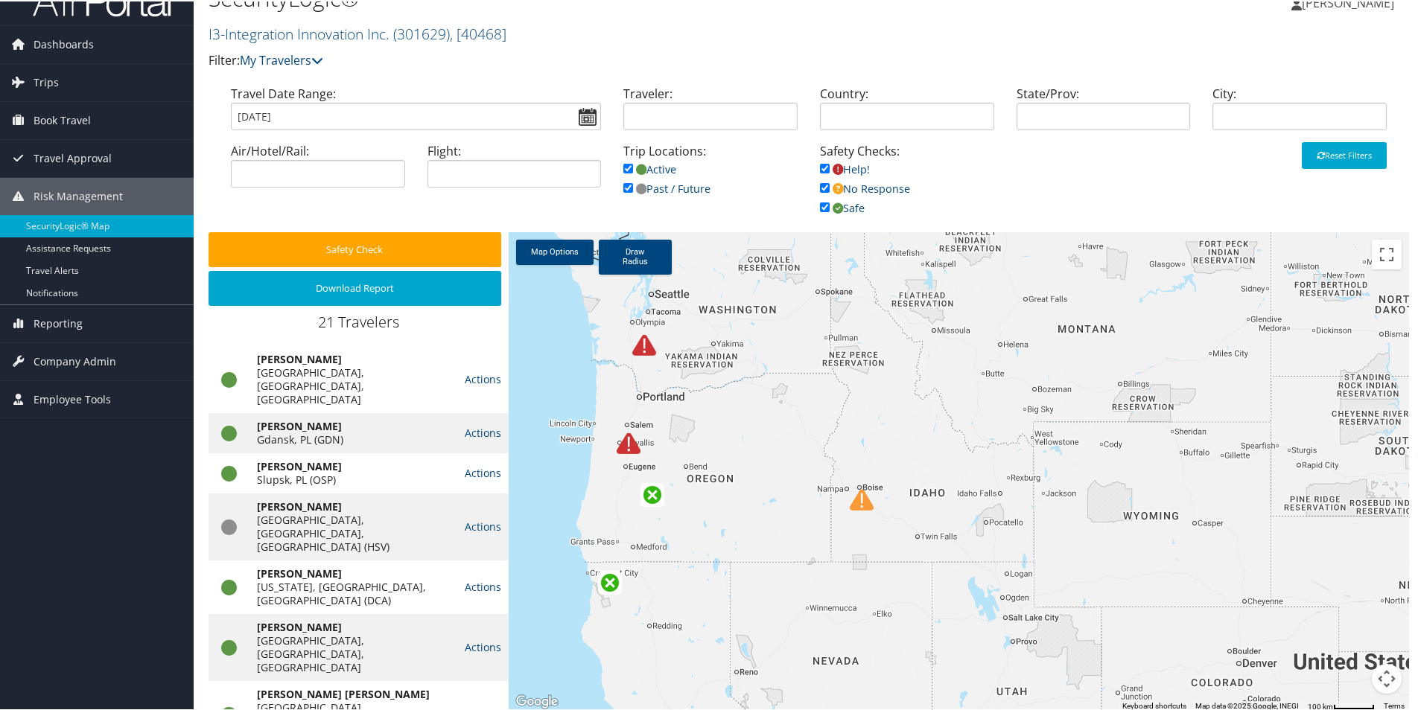
click at [624, 448] on img at bounding box center [629, 442] width 24 height 24
click at [615, 443] on img at bounding box center [619, 436] width 24 height 24
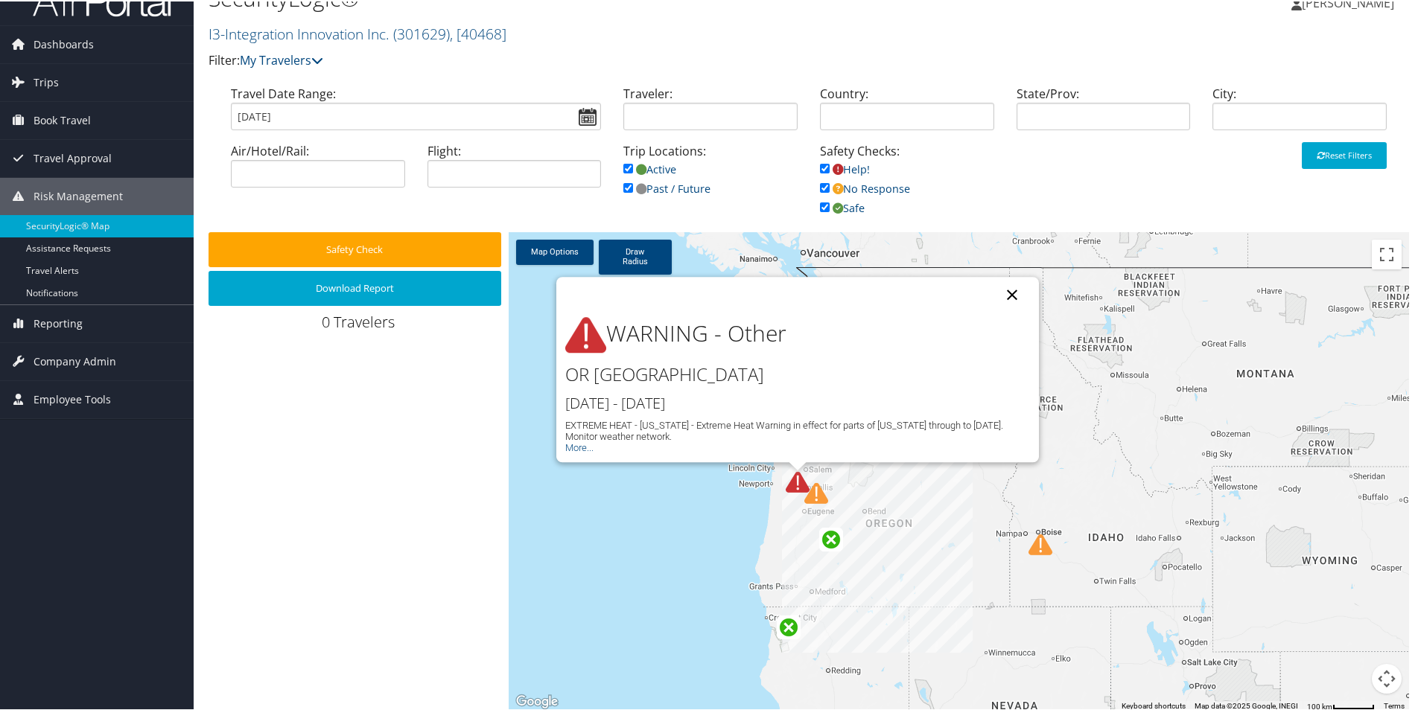
click at [1010, 286] on button "Close" at bounding box center [1012, 294] width 36 height 36
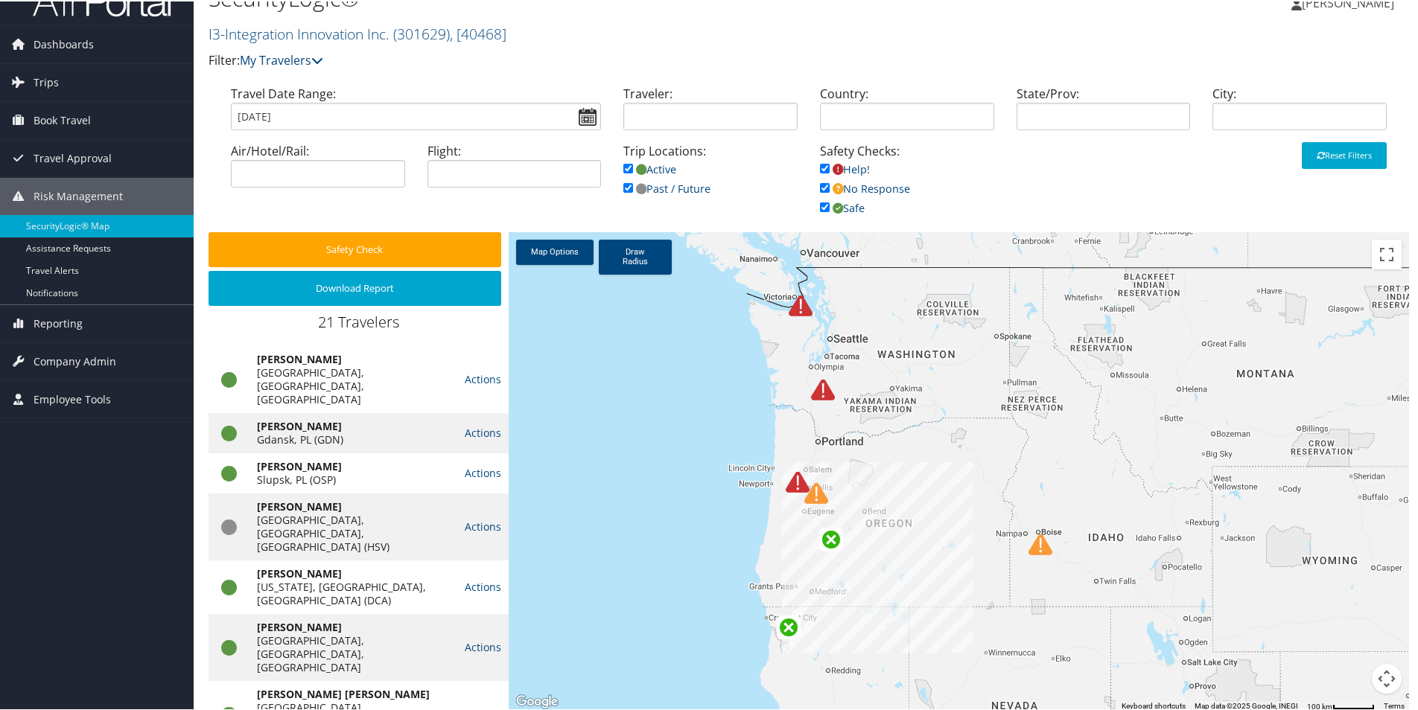
click at [812, 494] on img at bounding box center [816, 492] width 24 height 24
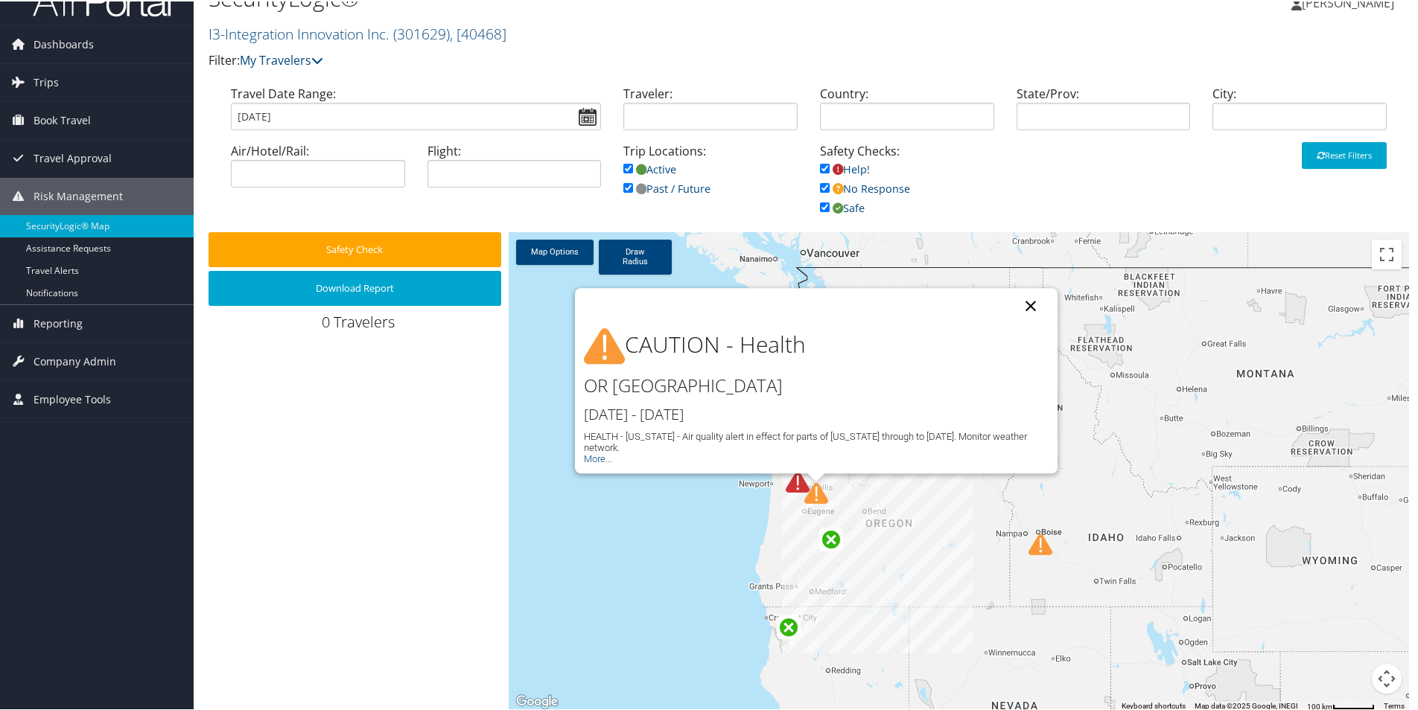
click at [1020, 314] on button "Close" at bounding box center [1031, 305] width 36 height 36
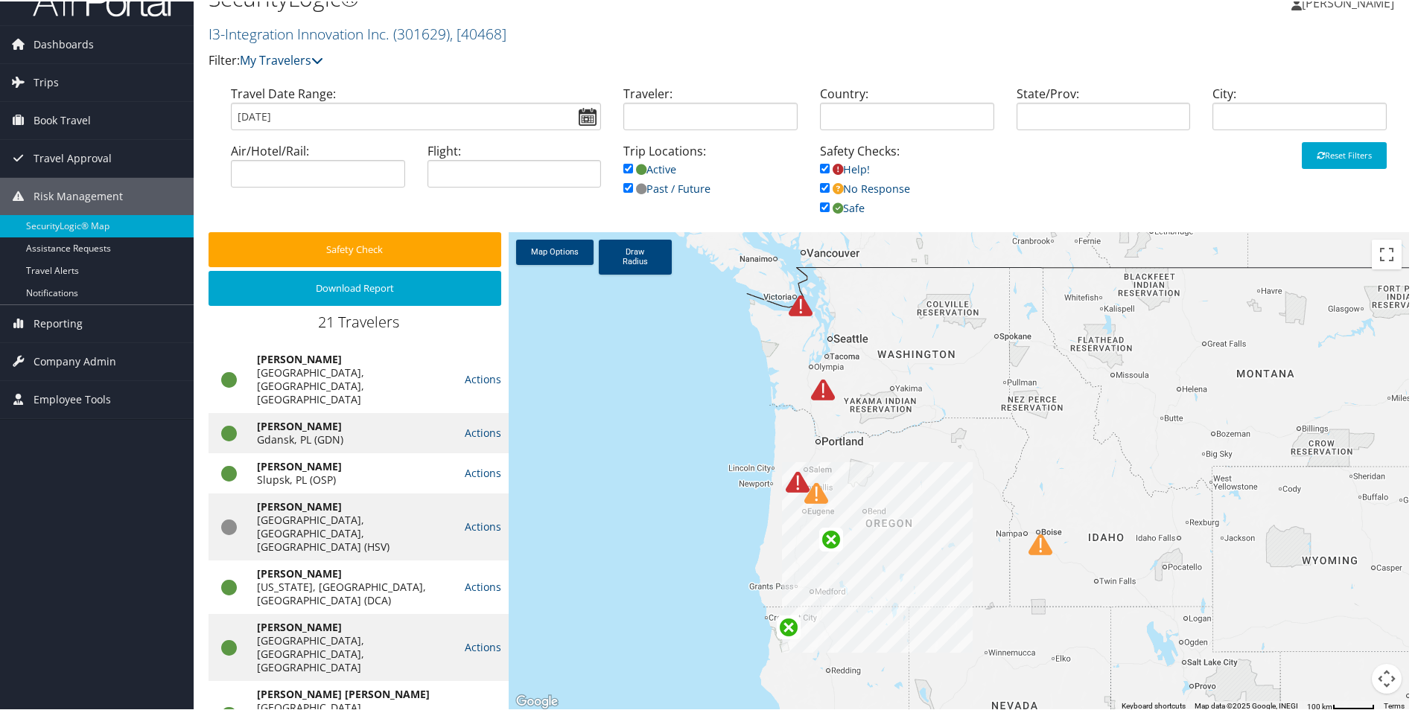
click at [1031, 547] on img at bounding box center [1040, 544] width 24 height 24
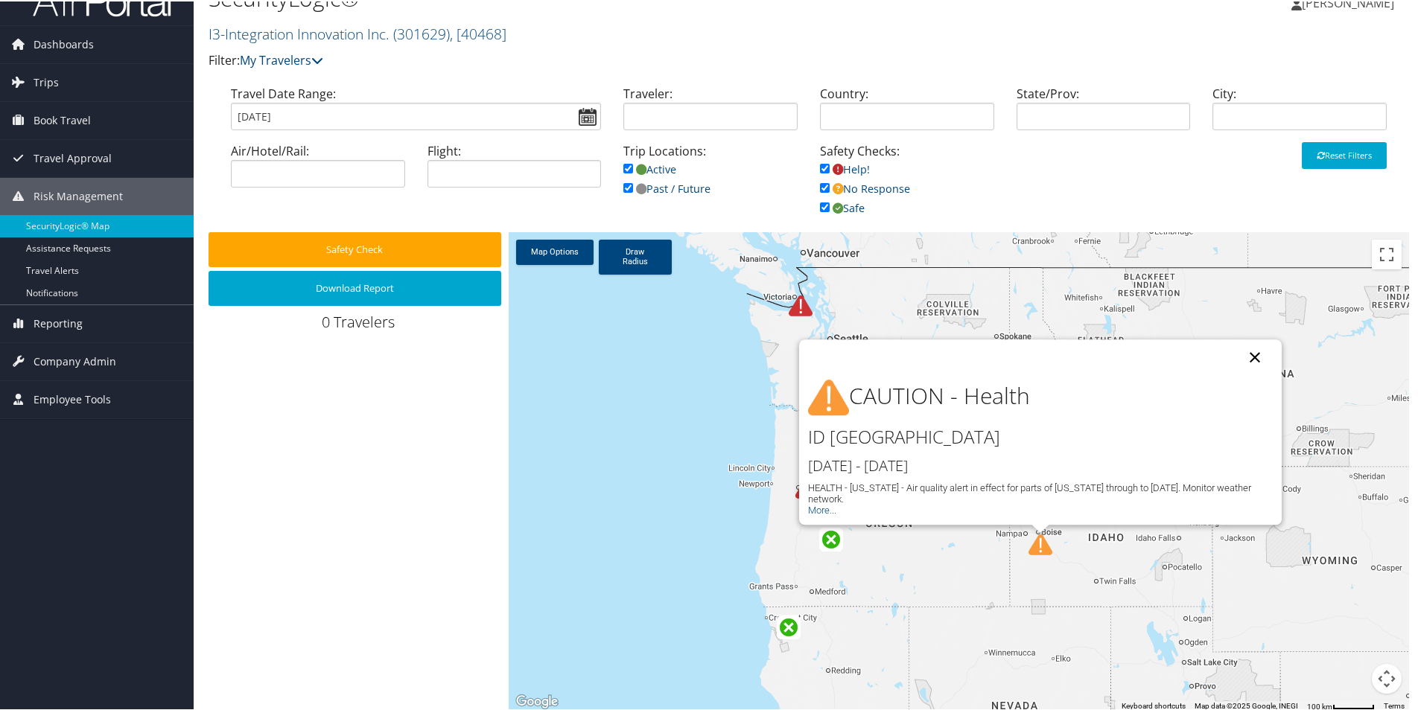
click at [1246, 356] on button "Close" at bounding box center [1255, 356] width 36 height 36
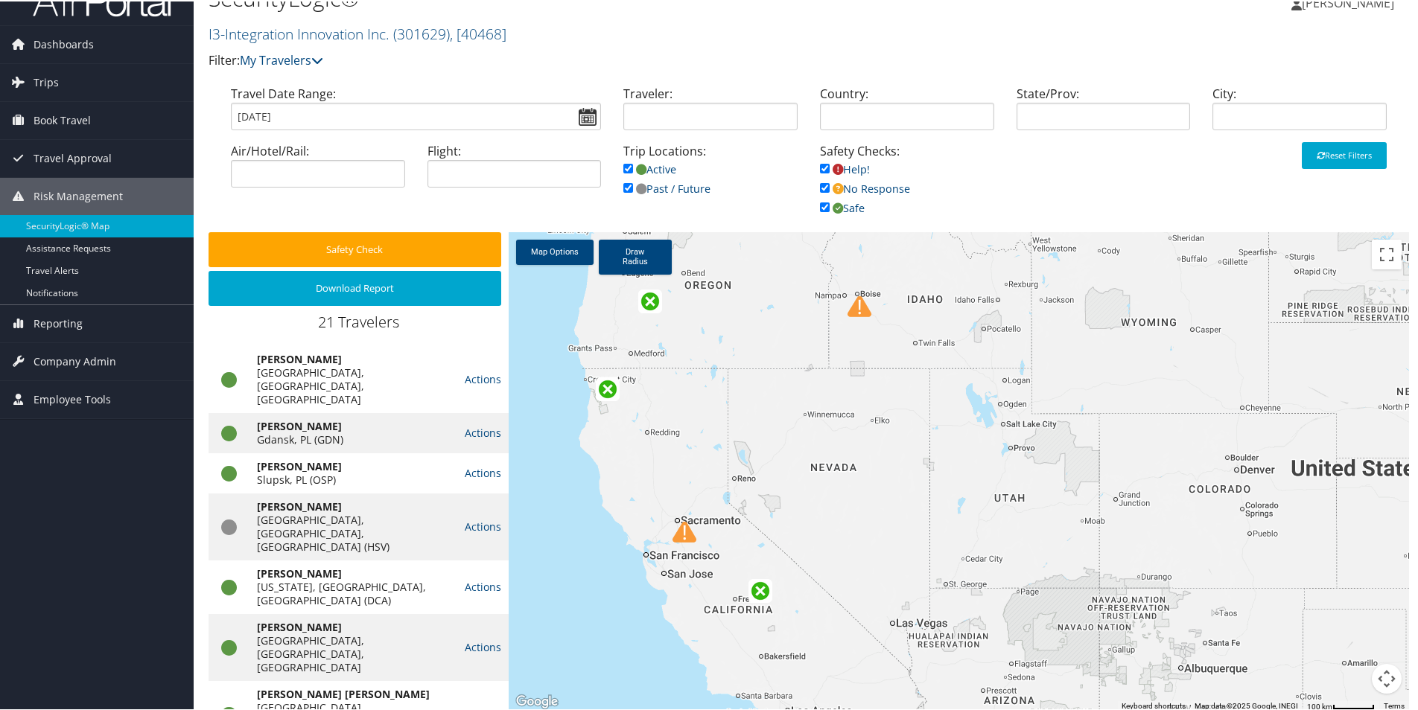
drag, startPoint x: 1160, startPoint y: 602, endPoint x: 984, endPoint y: 352, distance: 306.2
click at [978, 354] on div at bounding box center [959, 471] width 900 height 480
click at [678, 529] on img at bounding box center [686, 528] width 24 height 24
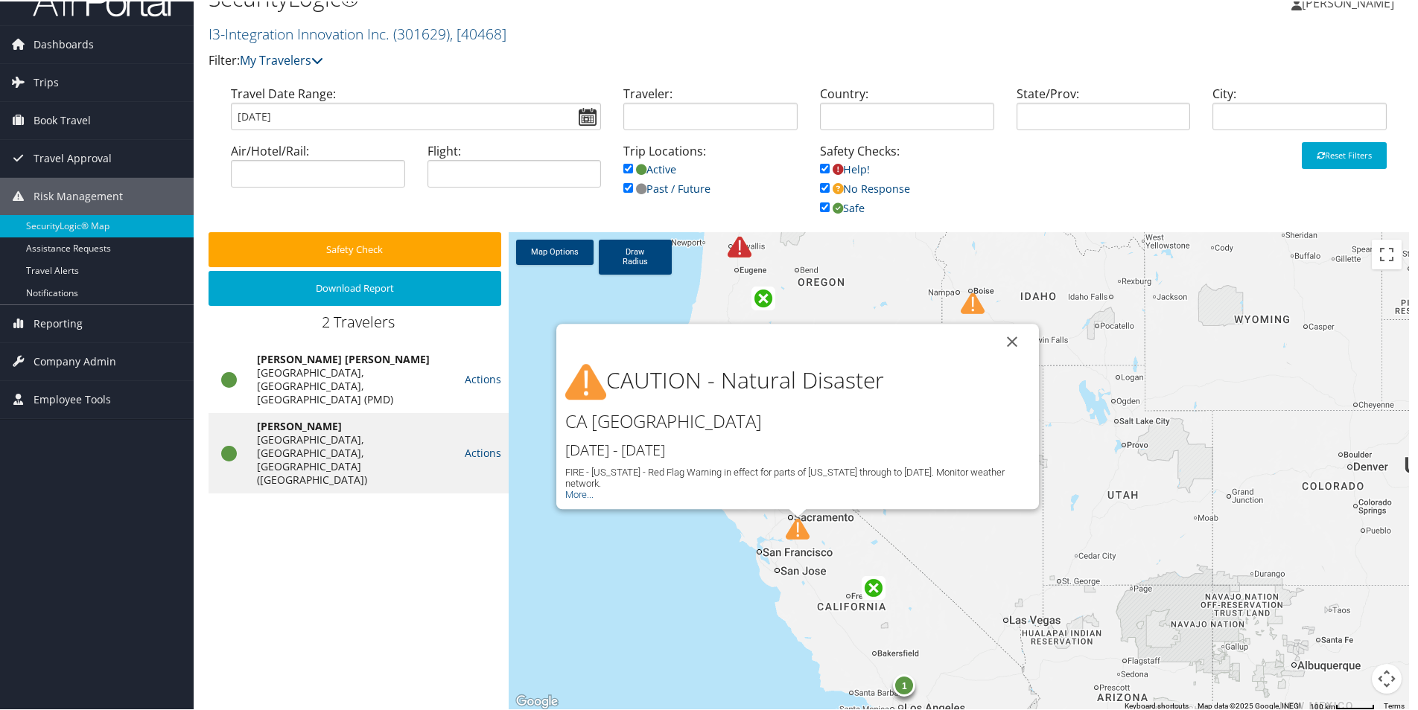
click at [1007, 336] on button "Close" at bounding box center [1012, 340] width 36 height 36
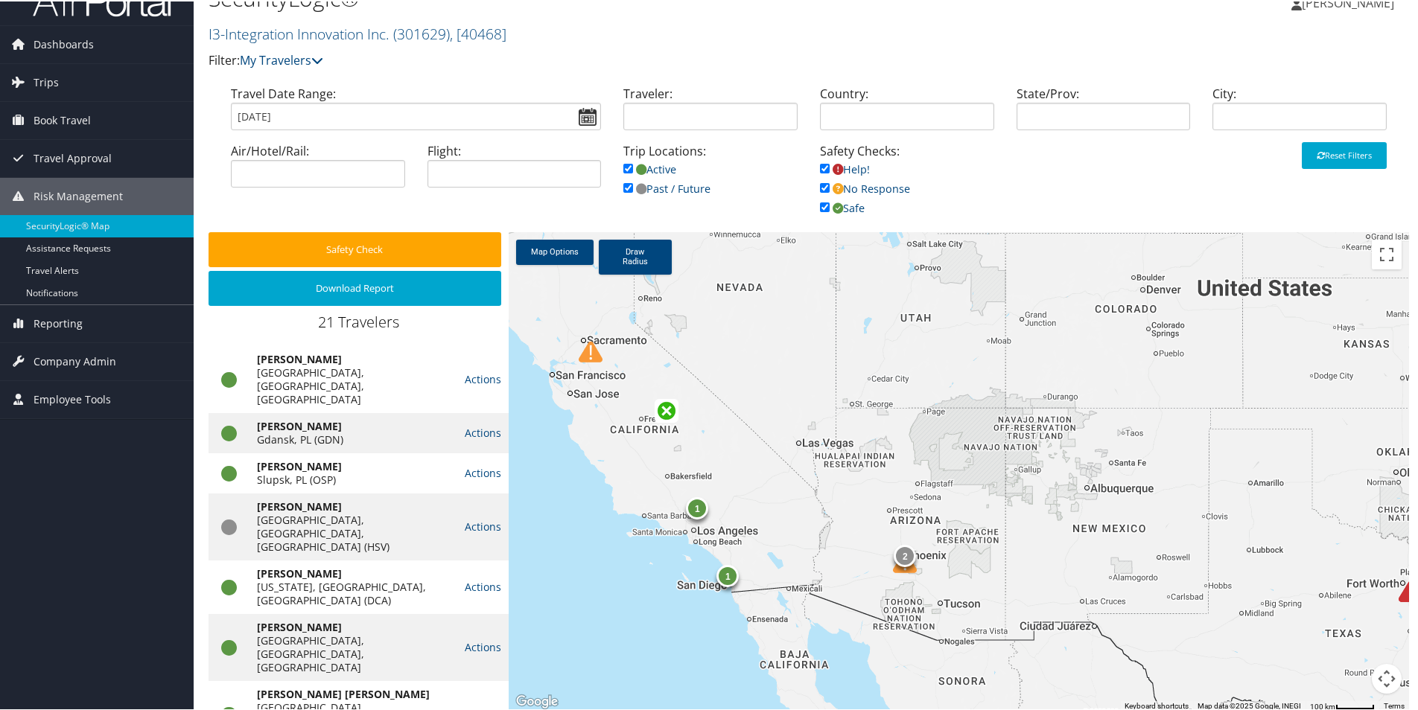
drag, startPoint x: 1131, startPoint y: 539, endPoint x: 933, endPoint y: 336, distance: 283.9
click at [932, 343] on div "1 2 1" at bounding box center [959, 471] width 900 height 480
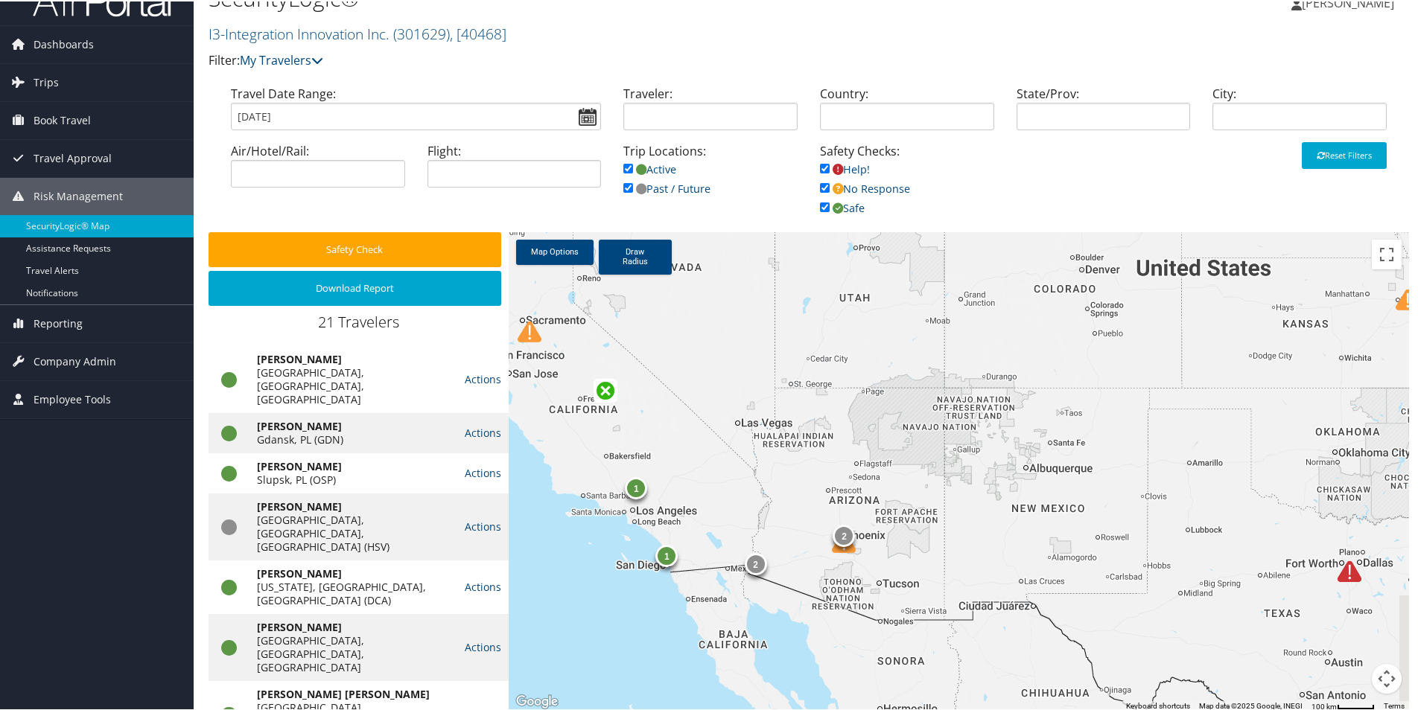
drag, startPoint x: 1076, startPoint y: 540, endPoint x: 920, endPoint y: 463, distance: 174.2
click at [917, 467] on div "1 2 1 2" at bounding box center [959, 471] width 900 height 480
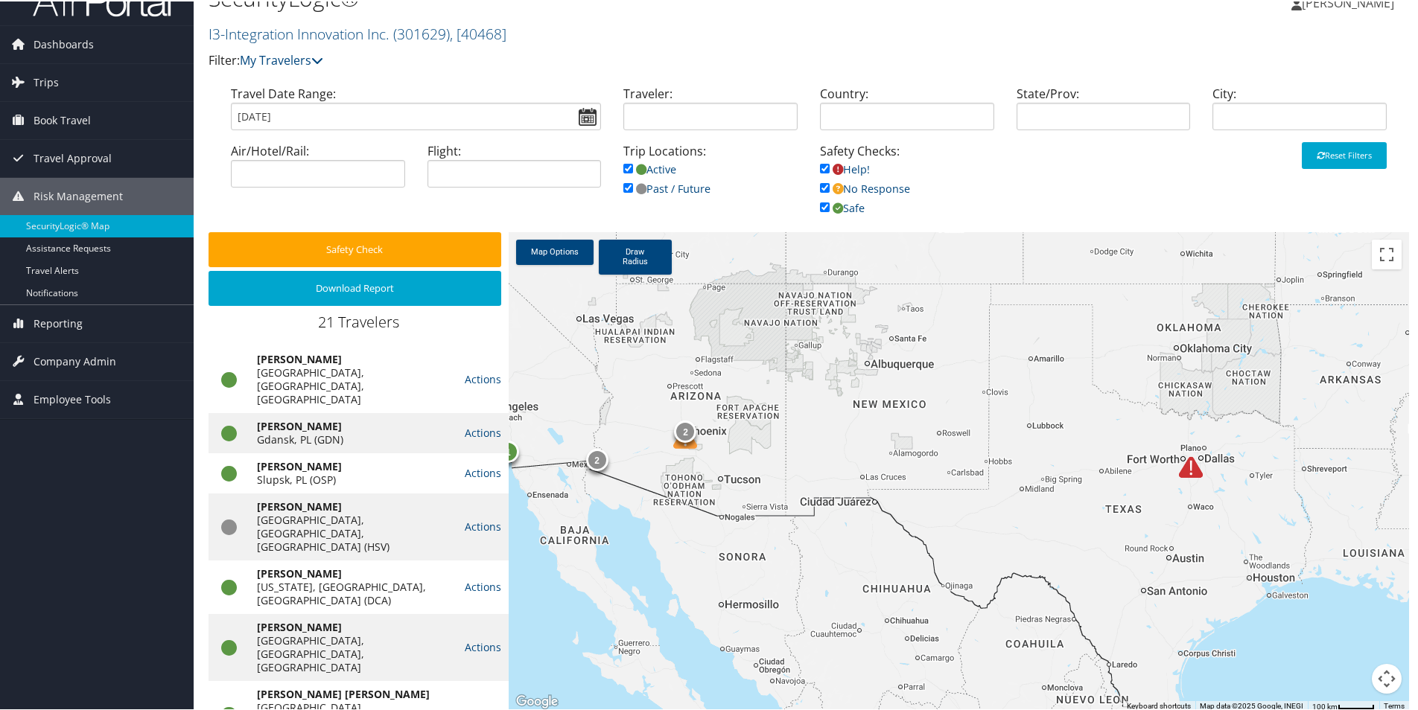
click at [687, 444] on img at bounding box center [685, 437] width 24 height 24
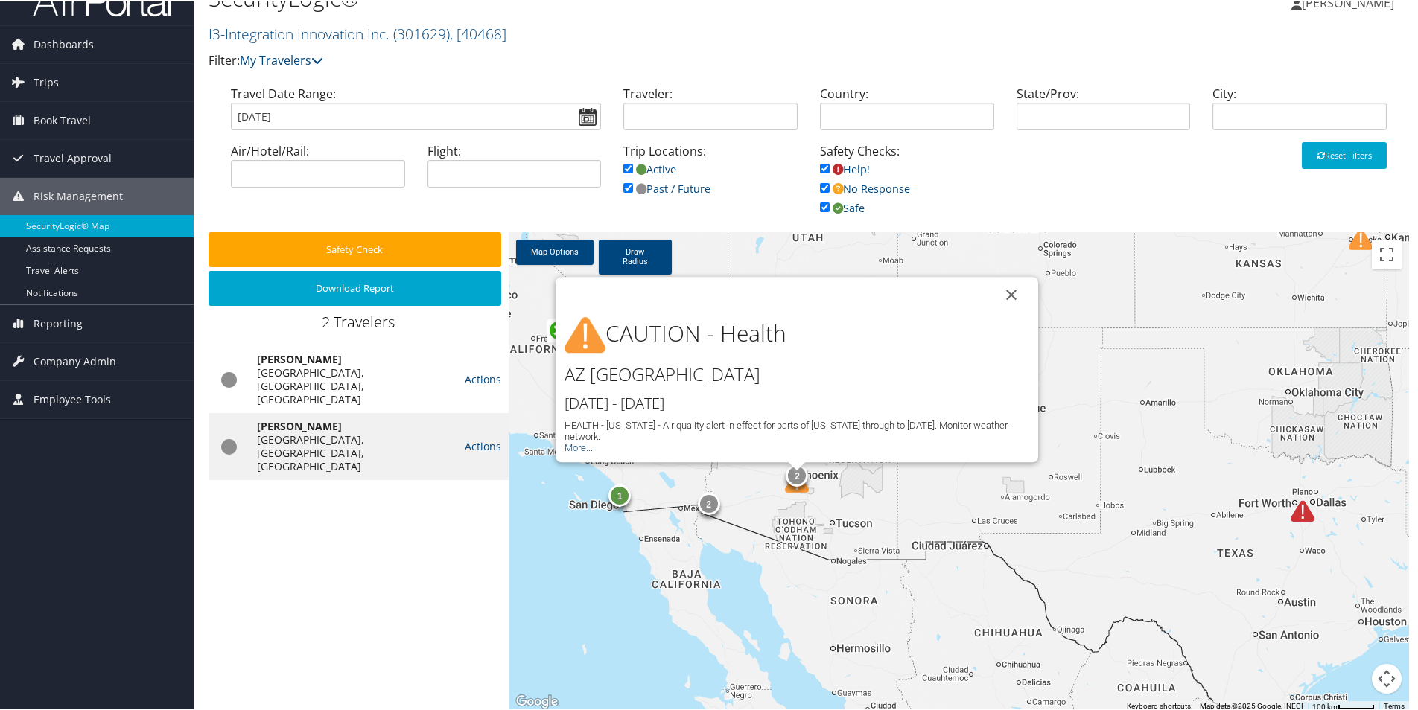
click at [1003, 293] on button "Close" at bounding box center [1011, 294] width 36 height 36
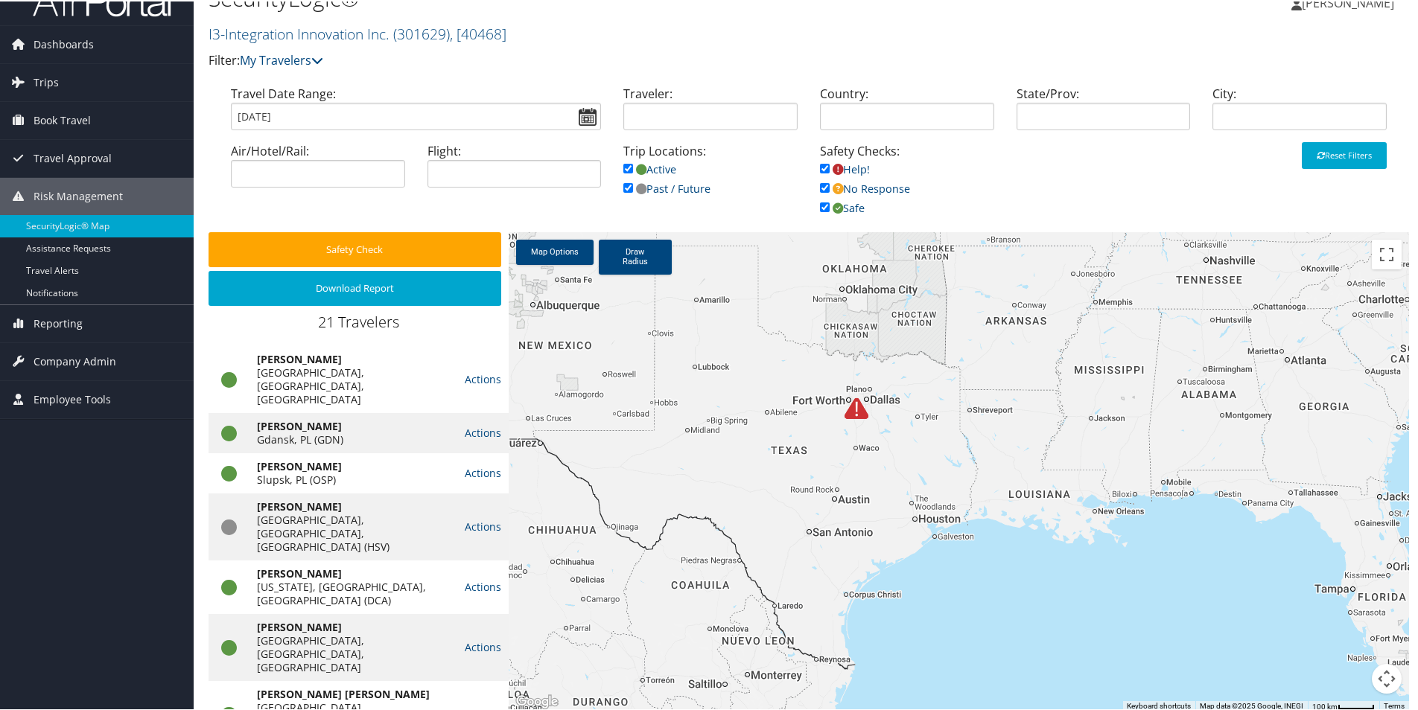
drag, startPoint x: 1244, startPoint y: 538, endPoint x: 771, endPoint y: 437, distance: 483.5
click at [788, 436] on div "1 2 2 1" at bounding box center [959, 471] width 900 height 480
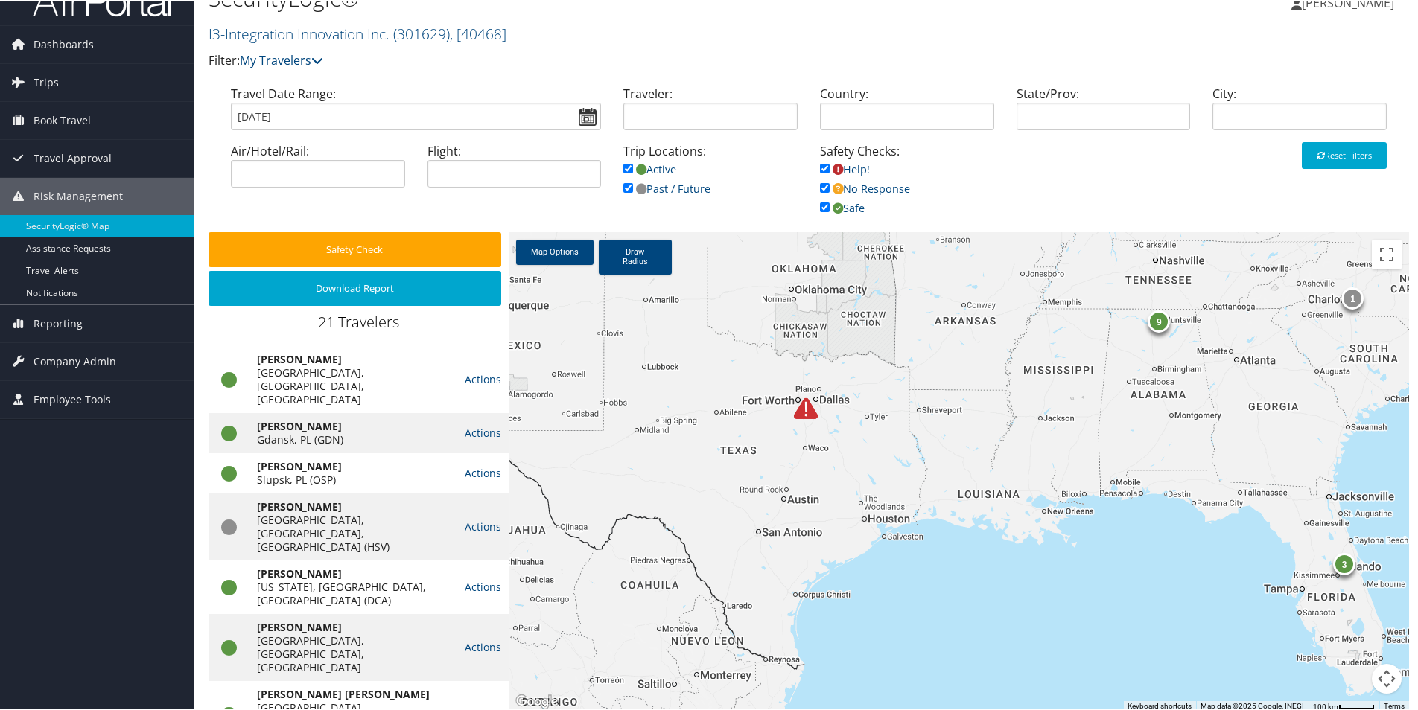
click at [801, 412] on img at bounding box center [806, 407] width 24 height 24
click at [815, 416] on img at bounding box center [816, 413] width 24 height 24
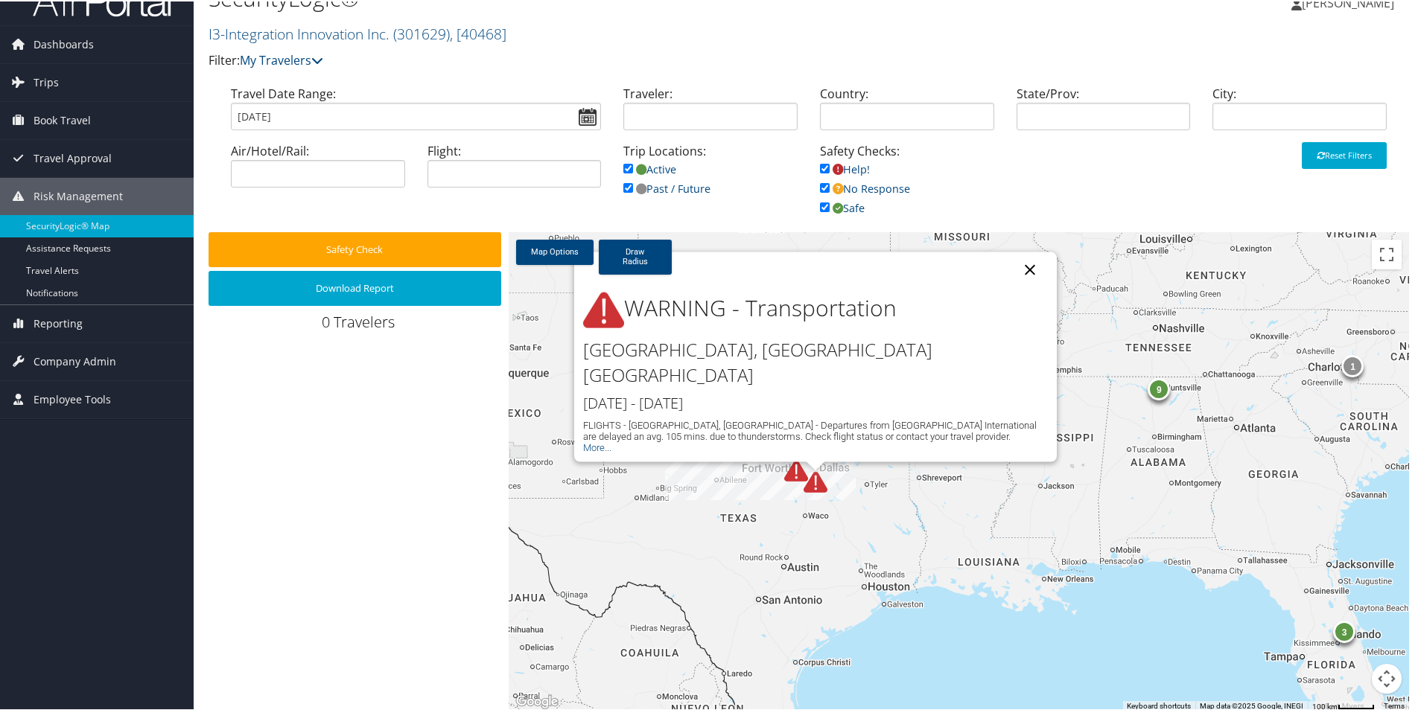
click at [1024, 287] on button "Close" at bounding box center [1030, 269] width 36 height 36
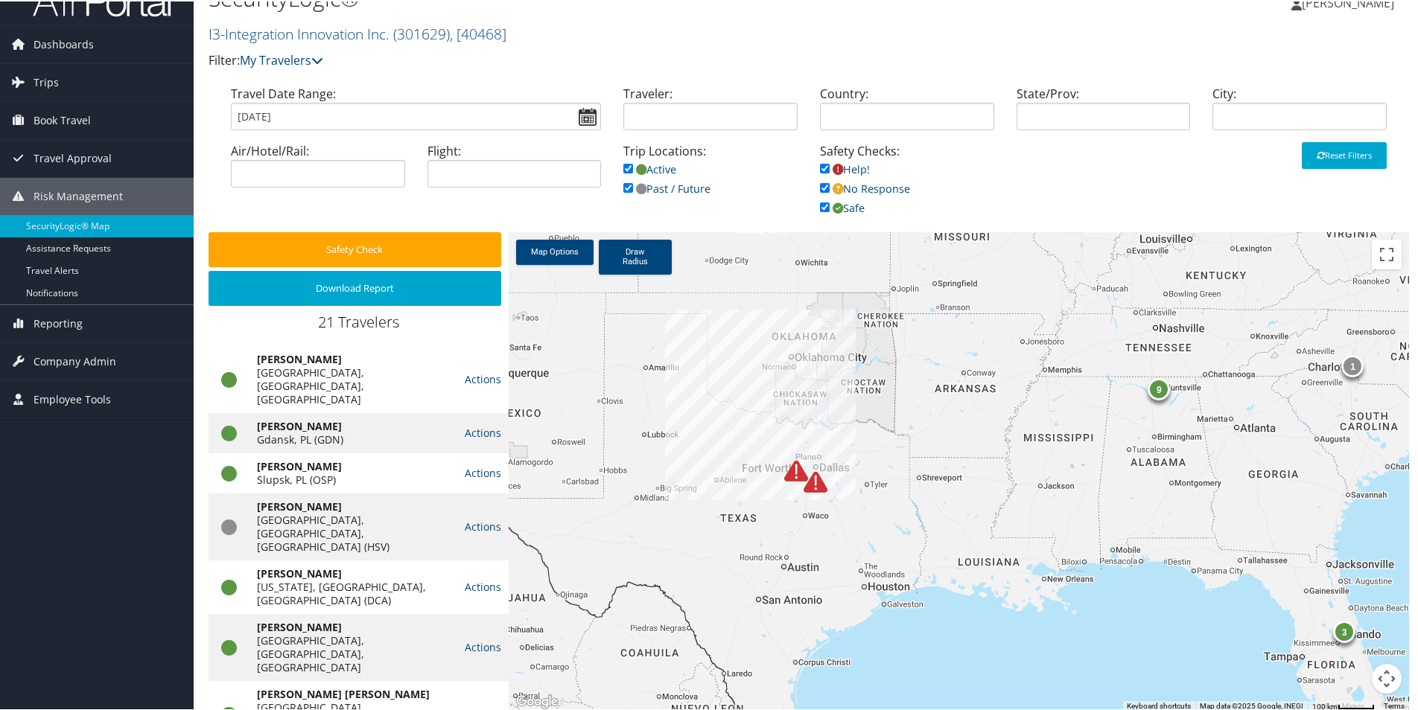
click at [786, 469] on img at bounding box center [796, 470] width 24 height 24
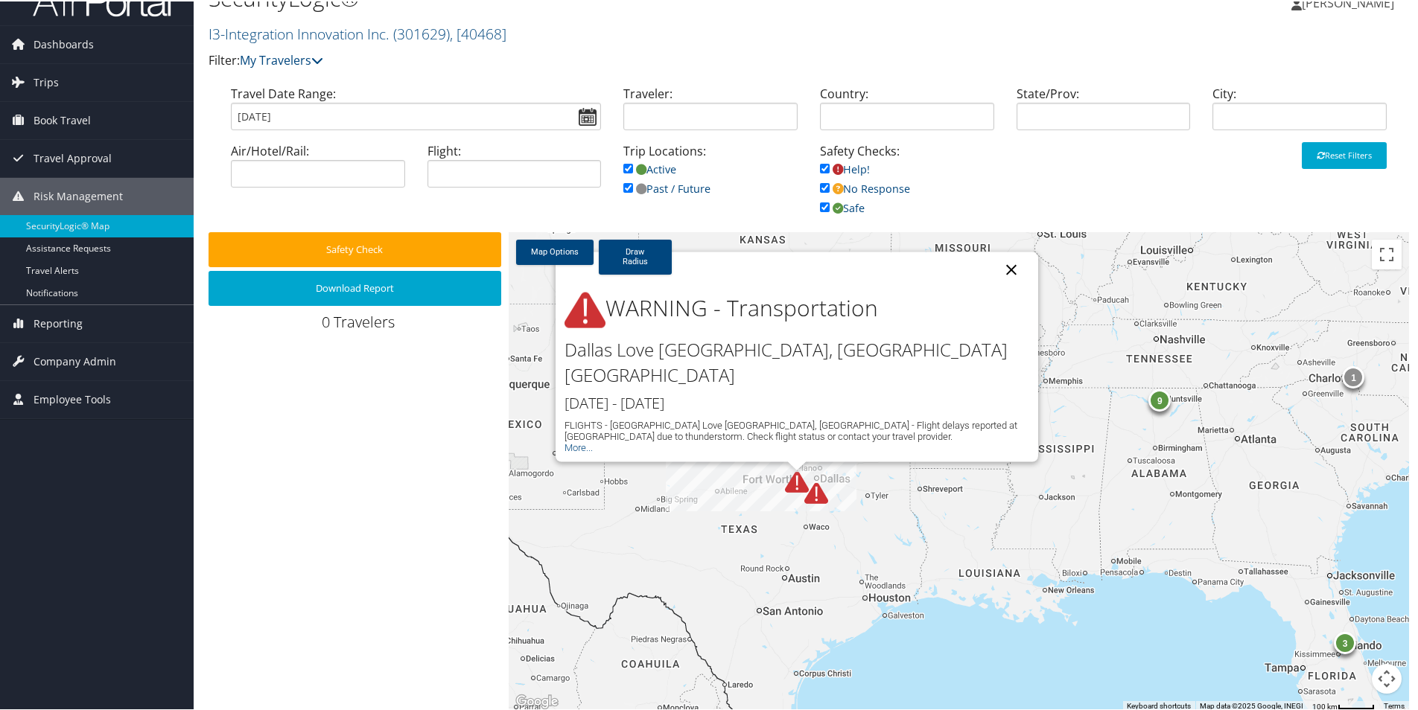
click at [1004, 287] on button "Close" at bounding box center [1011, 269] width 36 height 36
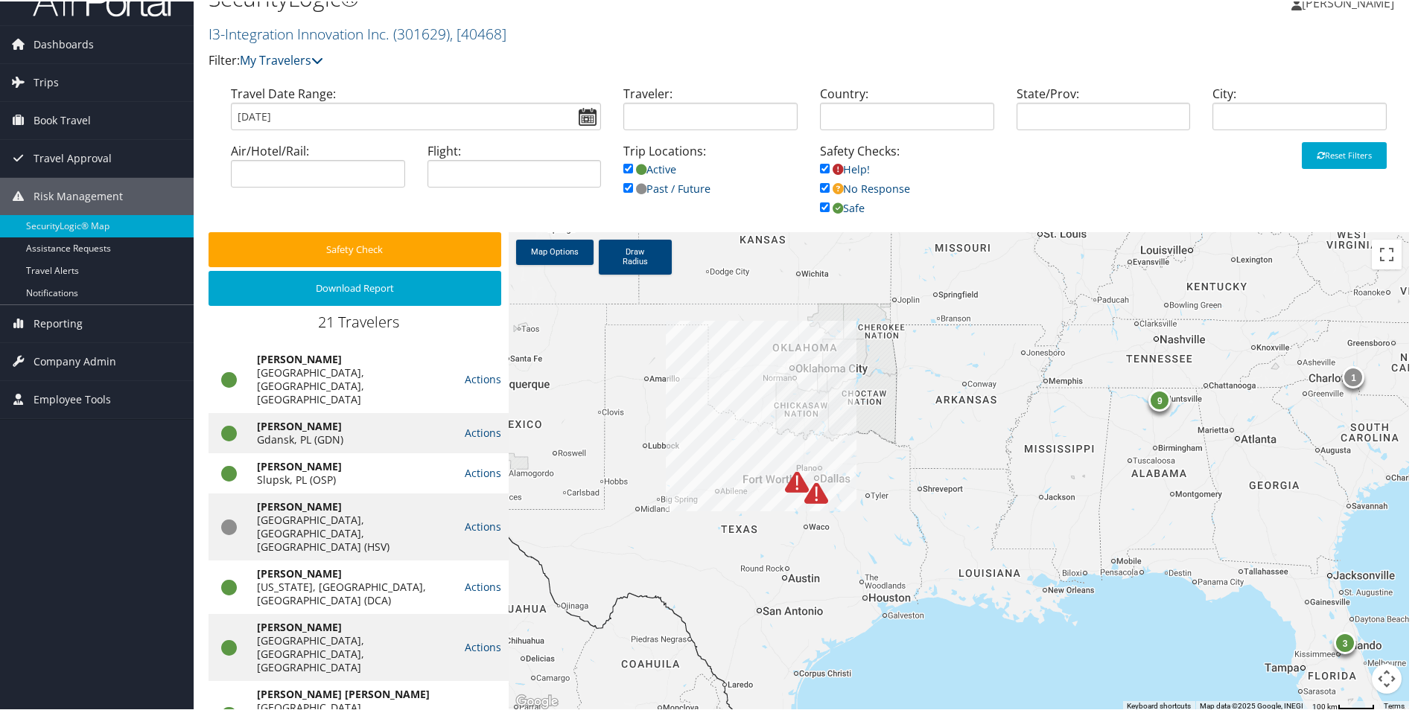
click at [815, 493] on img at bounding box center [816, 492] width 24 height 24
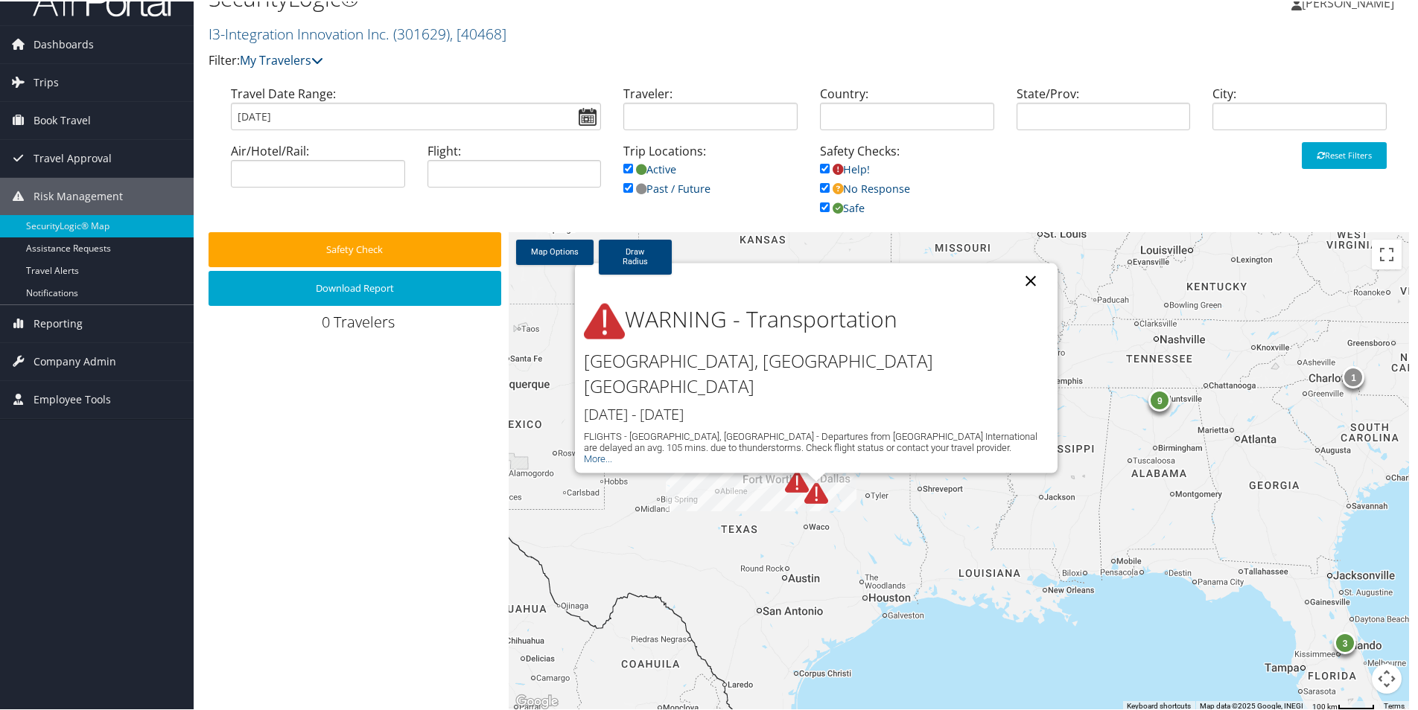
click at [1034, 298] on button "Close" at bounding box center [1031, 280] width 36 height 36
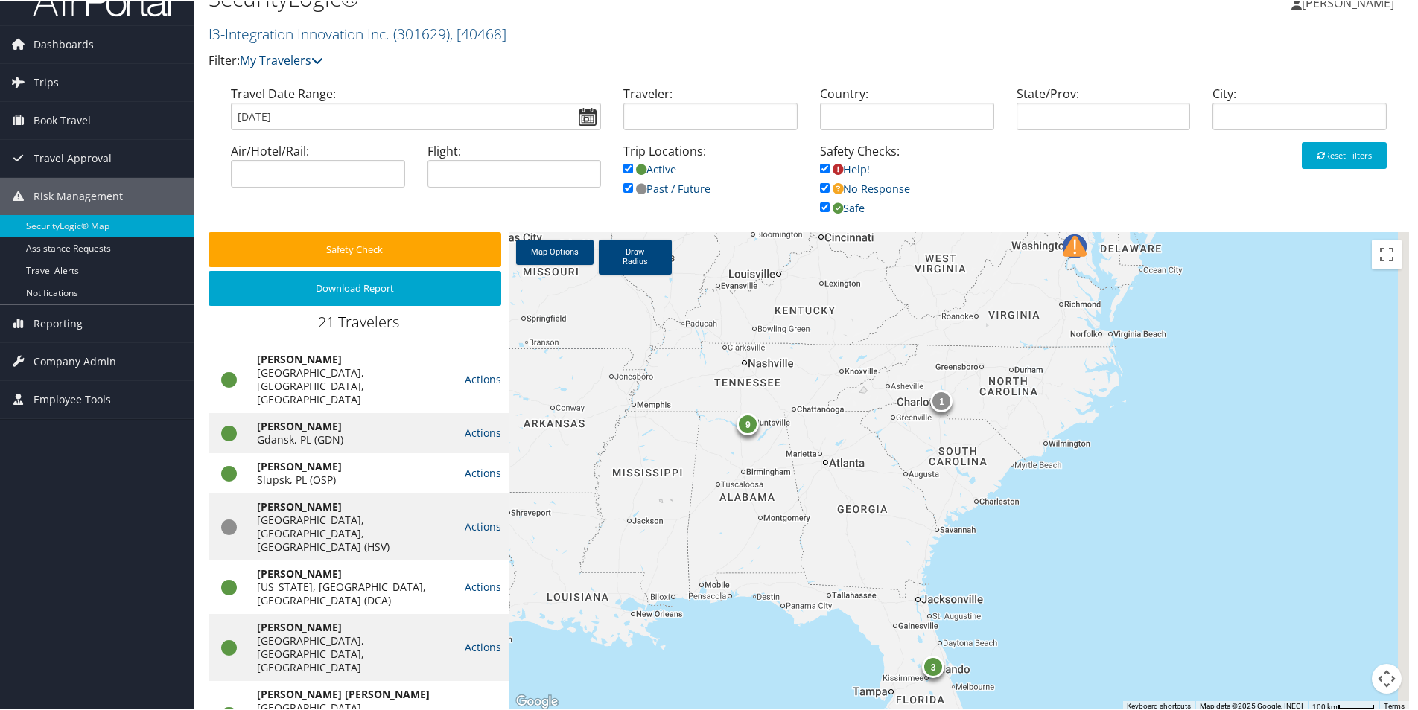
drag, startPoint x: 1207, startPoint y: 566, endPoint x: 777, endPoint y: 583, distance: 430.8
click at [780, 587] on div "9 3 1" at bounding box center [959, 471] width 900 height 480
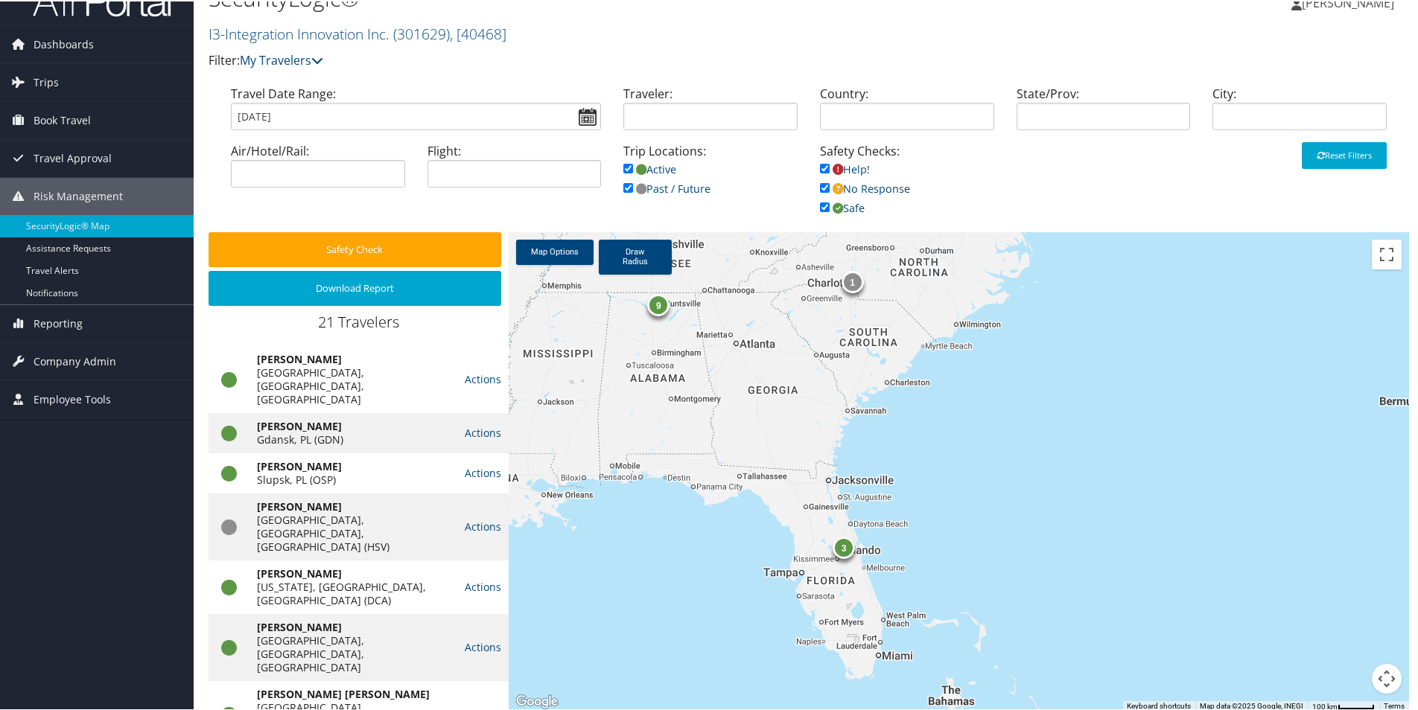
drag, startPoint x: 989, startPoint y: 608, endPoint x: 1009, endPoint y: 463, distance: 146.6
click at [1009, 463] on div "9 3 1 6 1" at bounding box center [959, 471] width 900 height 480
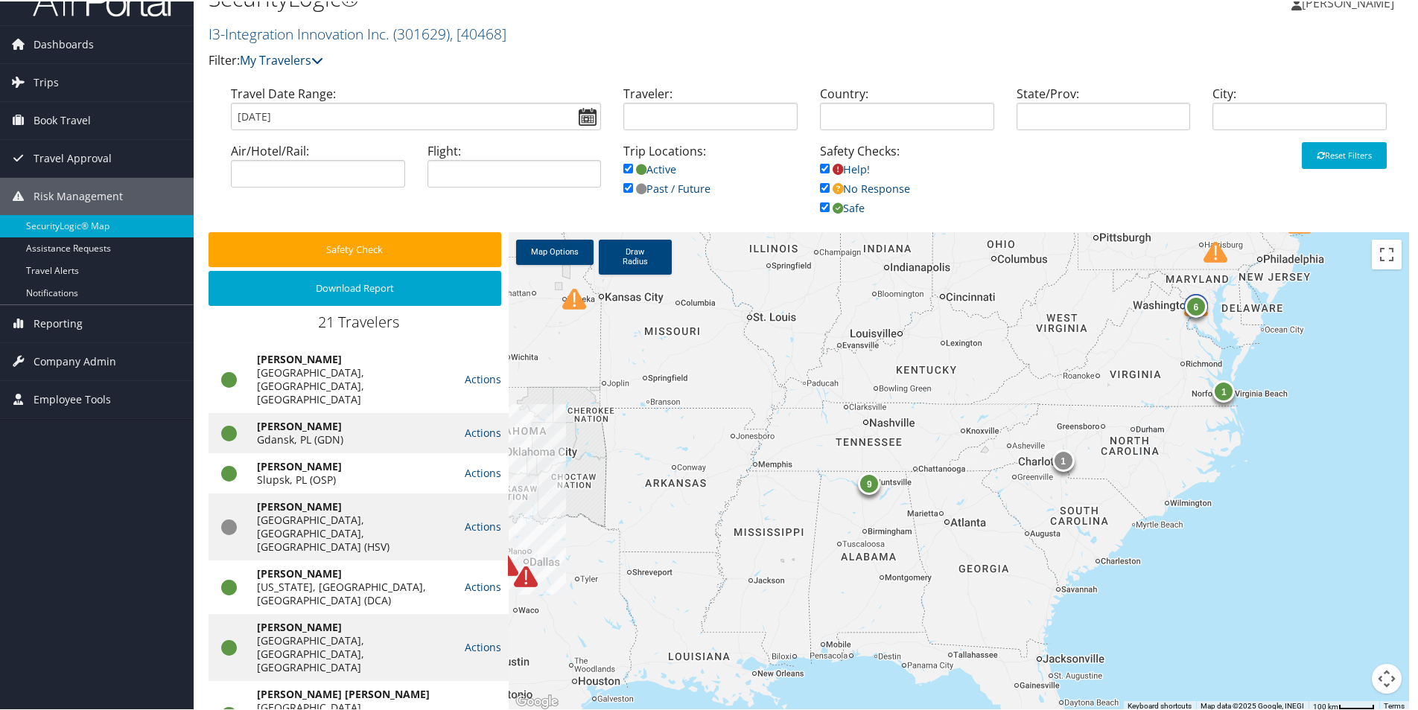
drag, startPoint x: 1018, startPoint y: 581, endPoint x: 1189, endPoint y: 669, distance: 192.5
click at [1189, 669] on div "9 3 1 6 1" at bounding box center [959, 471] width 900 height 480
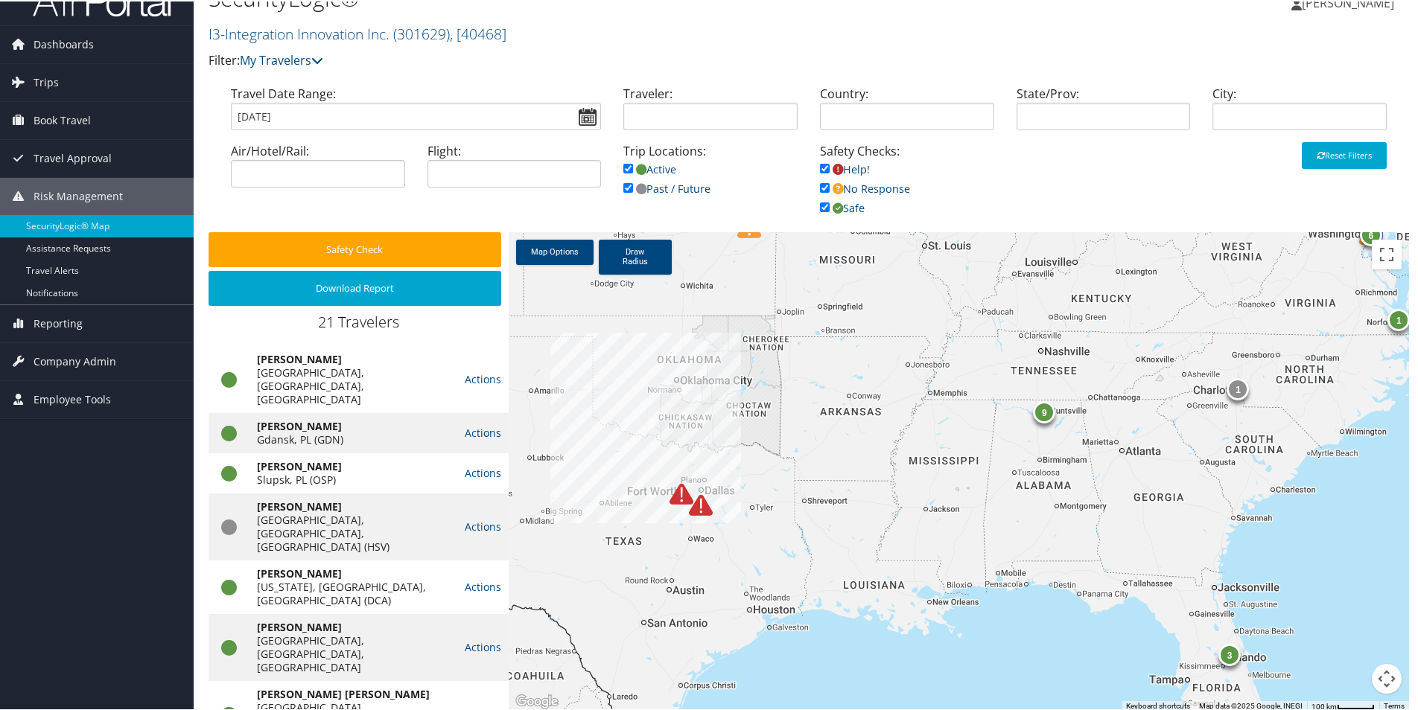
drag, startPoint x: 683, startPoint y: 622, endPoint x: 939, endPoint y: 529, distance: 272.3
click at [939, 529] on div "9 3 1 6 1" at bounding box center [959, 471] width 900 height 480
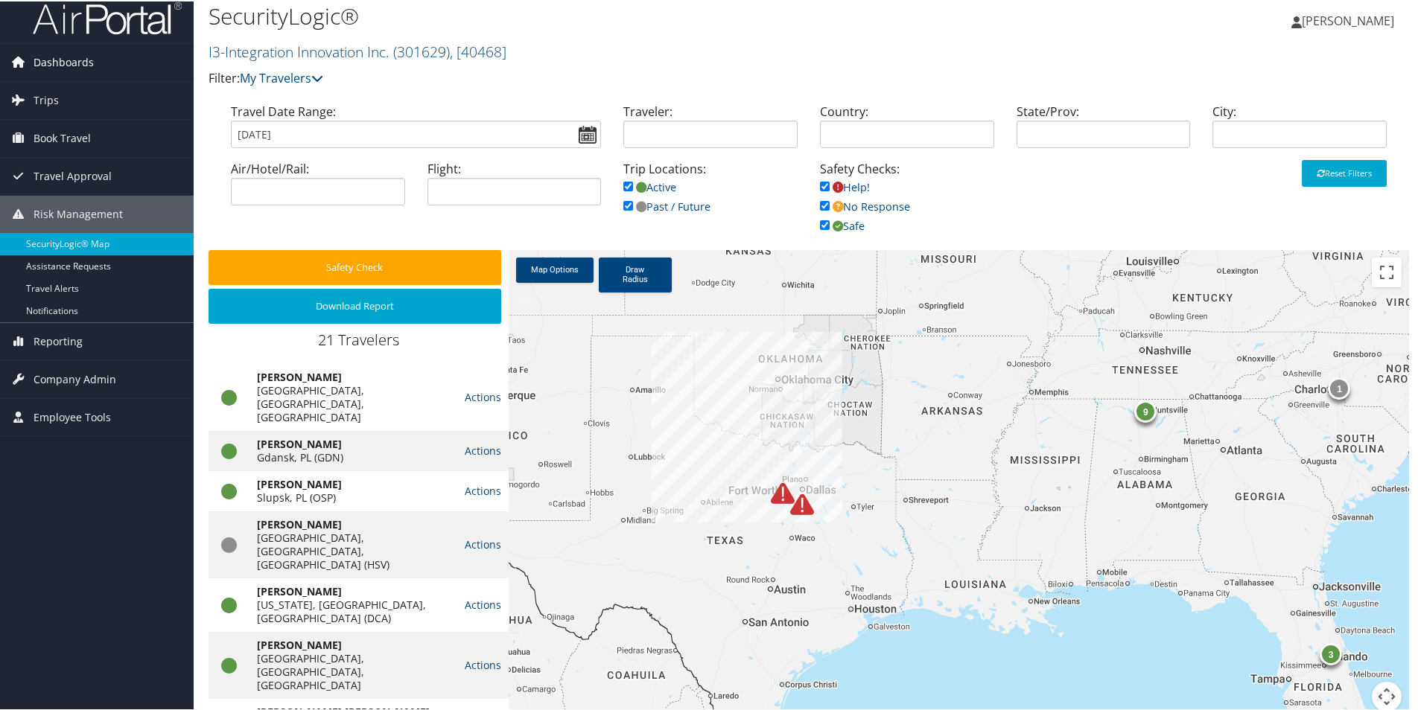
scroll to position [0, 0]
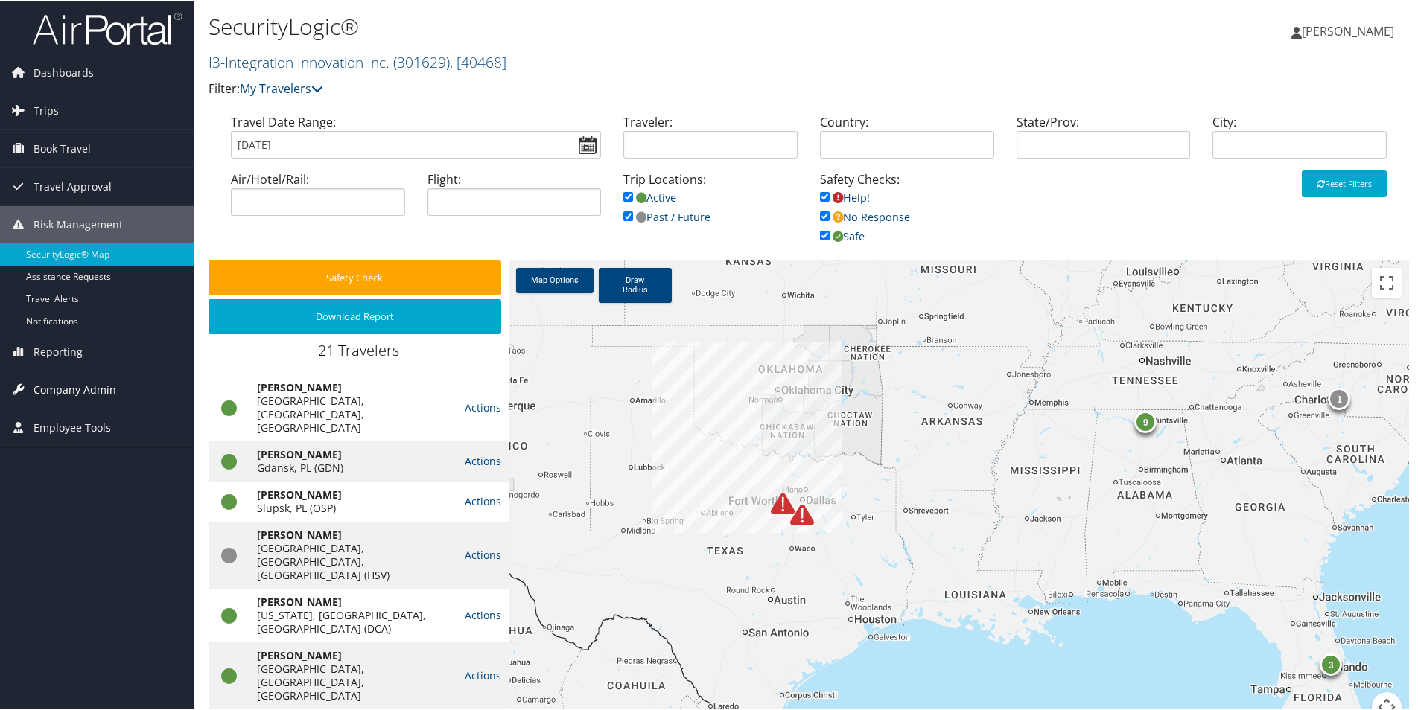
click at [62, 387] on span "Company Admin" at bounding box center [75, 388] width 83 height 37
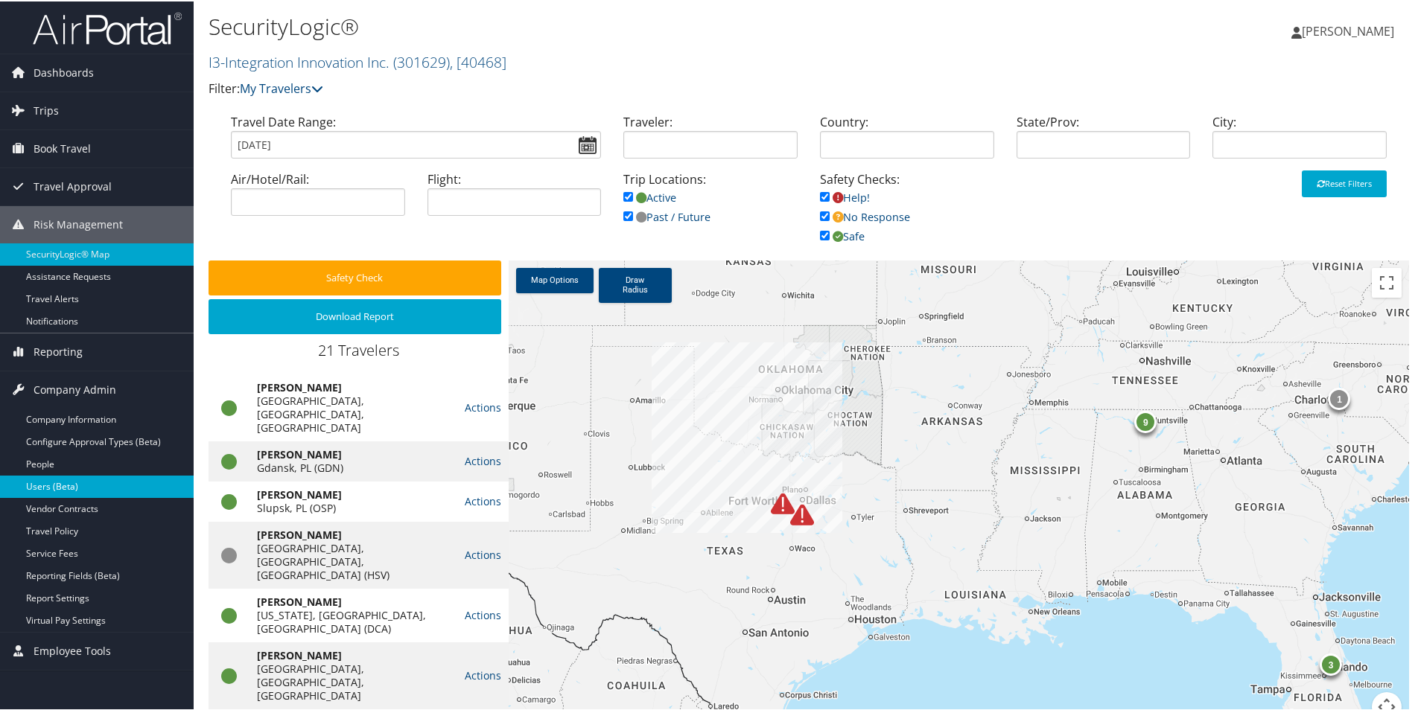
click at [38, 489] on link "Users (Beta)" at bounding box center [97, 485] width 194 height 22
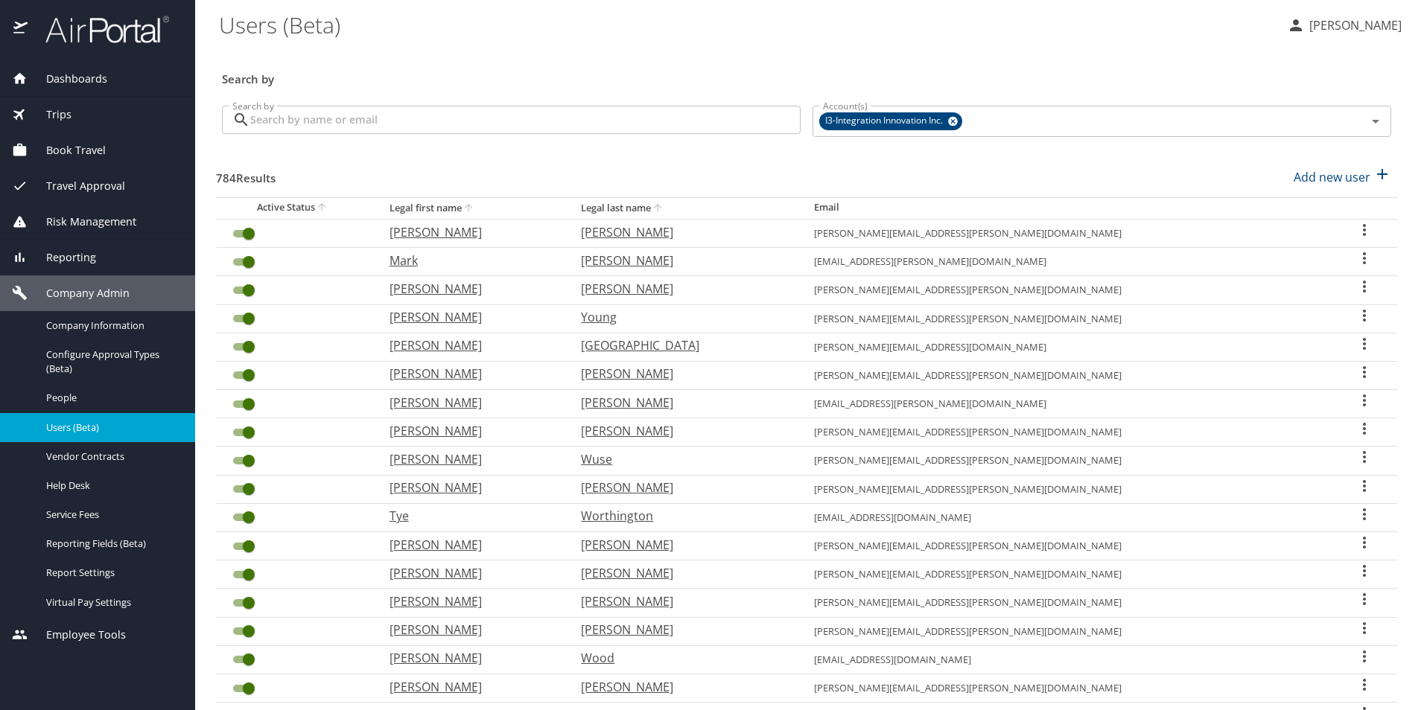
click at [305, 116] on input "Search by" at bounding box center [525, 120] width 550 height 28
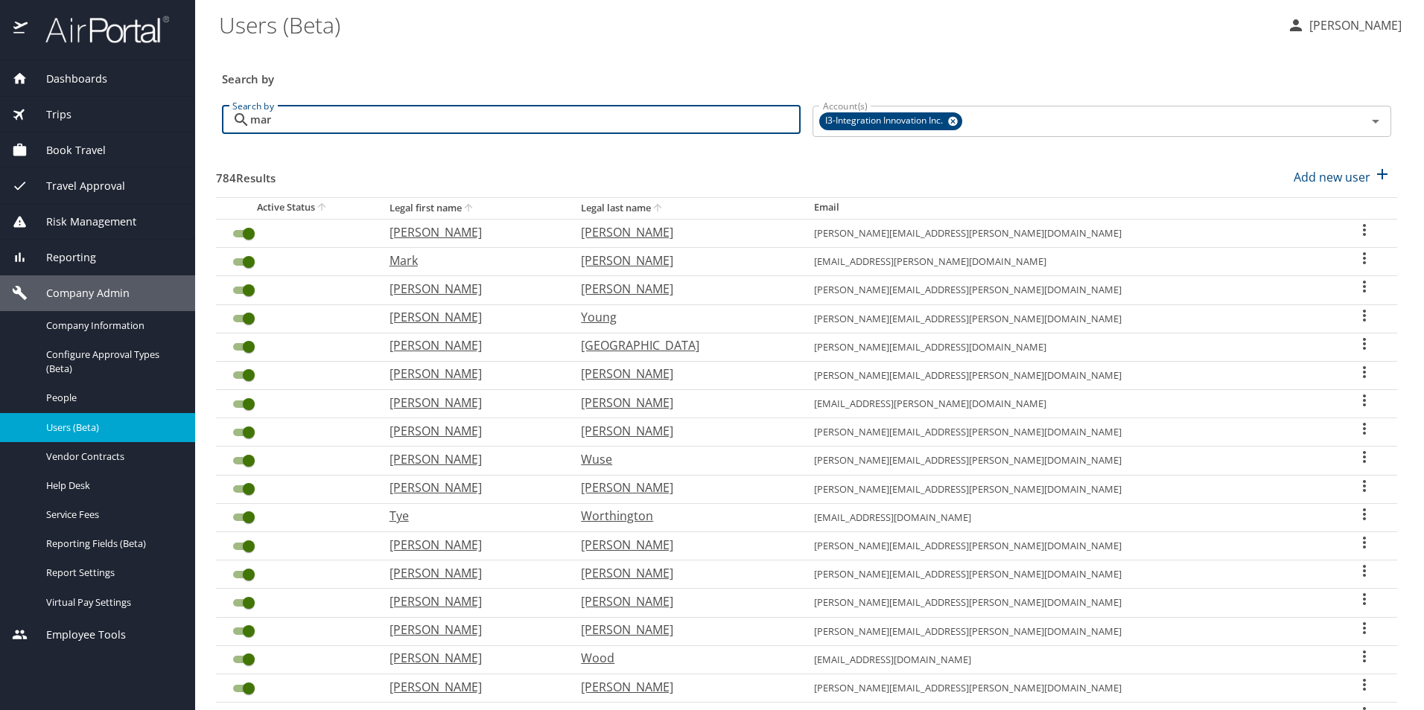
type input "marg"
checkbox input "false"
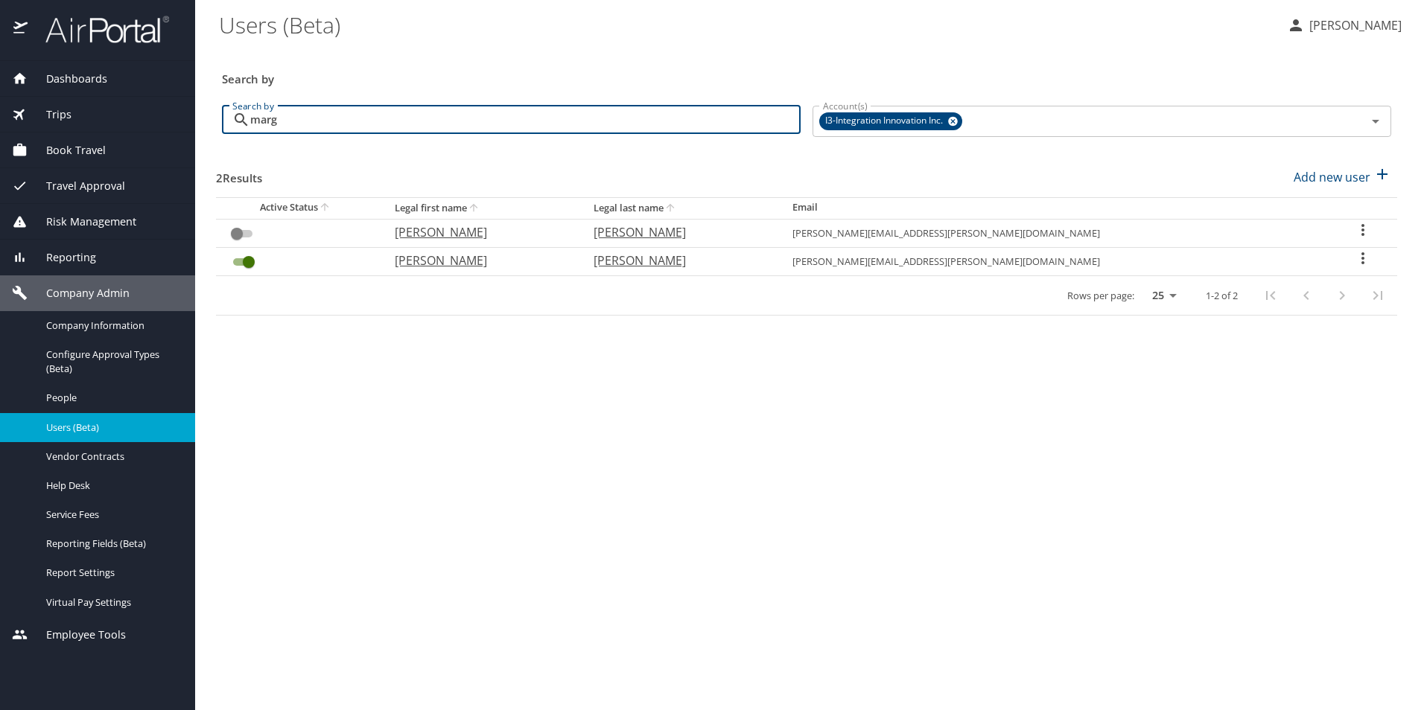
type input "marg"
click at [1354, 232] on icon "User Search Table" at bounding box center [1363, 230] width 18 height 18
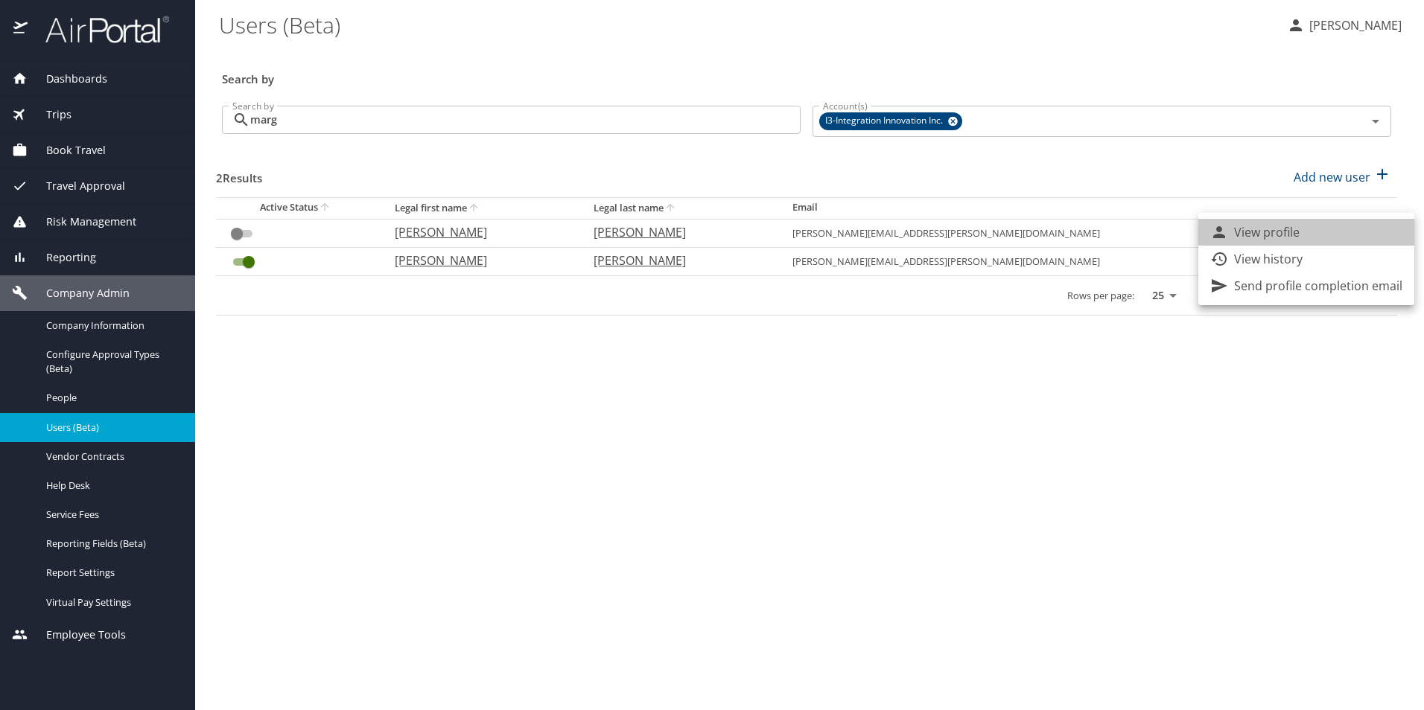
click at [1347, 231] on li "View profile" at bounding box center [1306, 232] width 216 height 27
select select "US"
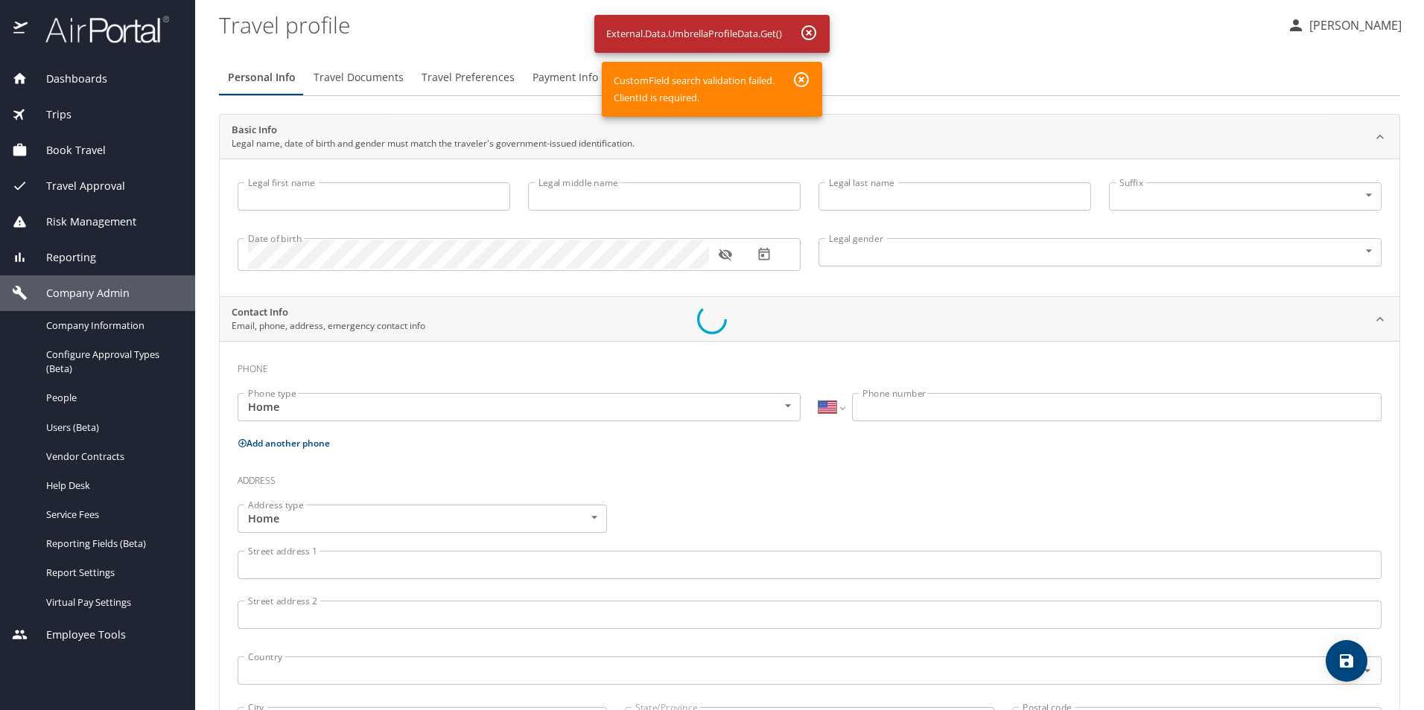
click at [804, 77] on div at bounding box center [712, 319] width 1424 height 781
click at [806, 33] on div at bounding box center [712, 319] width 1424 height 781
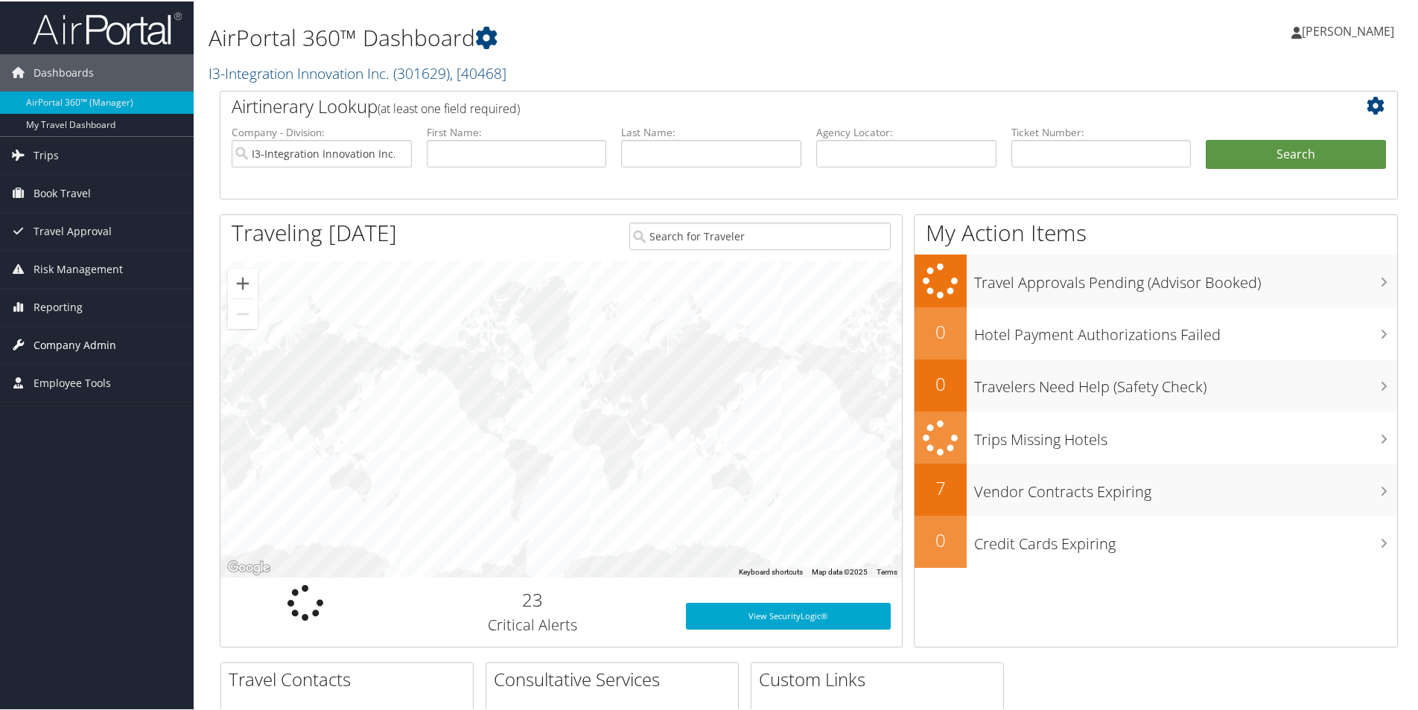
click at [99, 343] on span "Company Admin" at bounding box center [75, 343] width 83 height 37
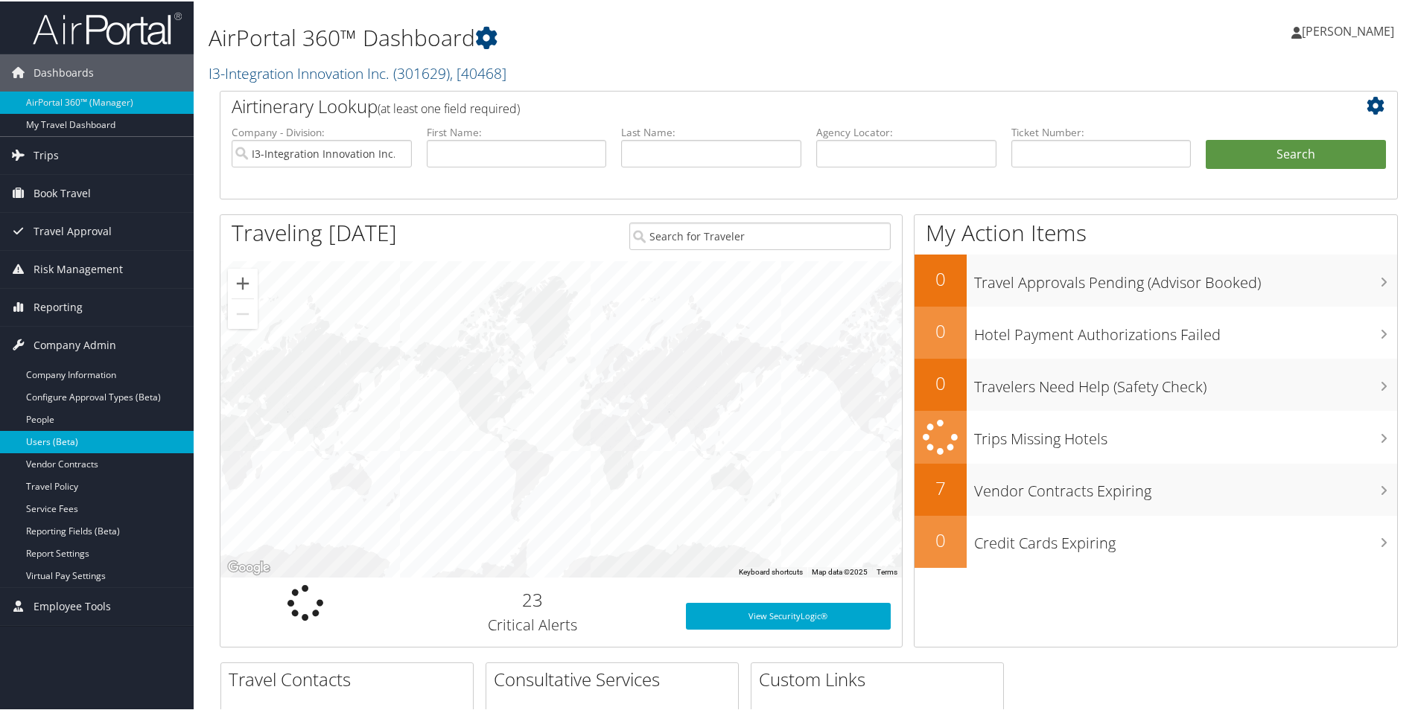
click at [63, 437] on link "Users (Beta)" at bounding box center [97, 441] width 194 height 22
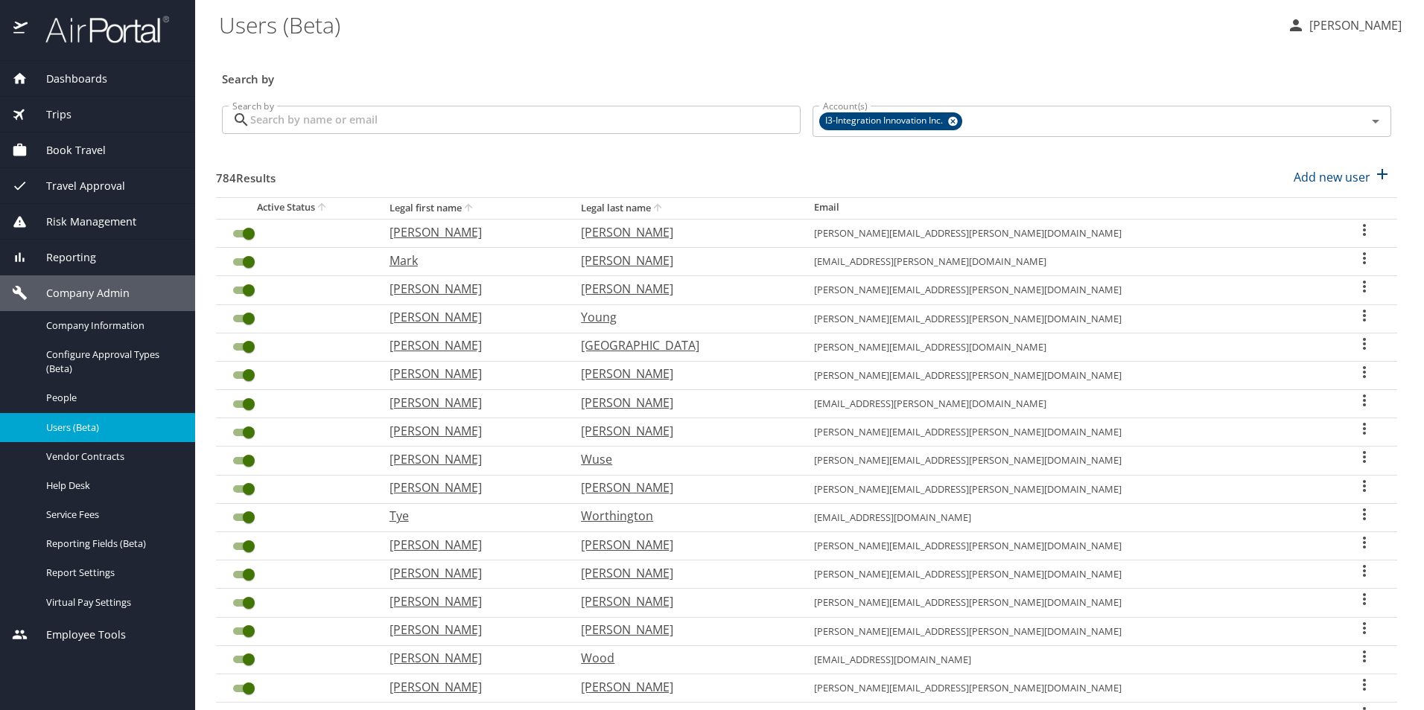
click at [357, 124] on input "Search by" at bounding box center [525, 120] width 550 height 28
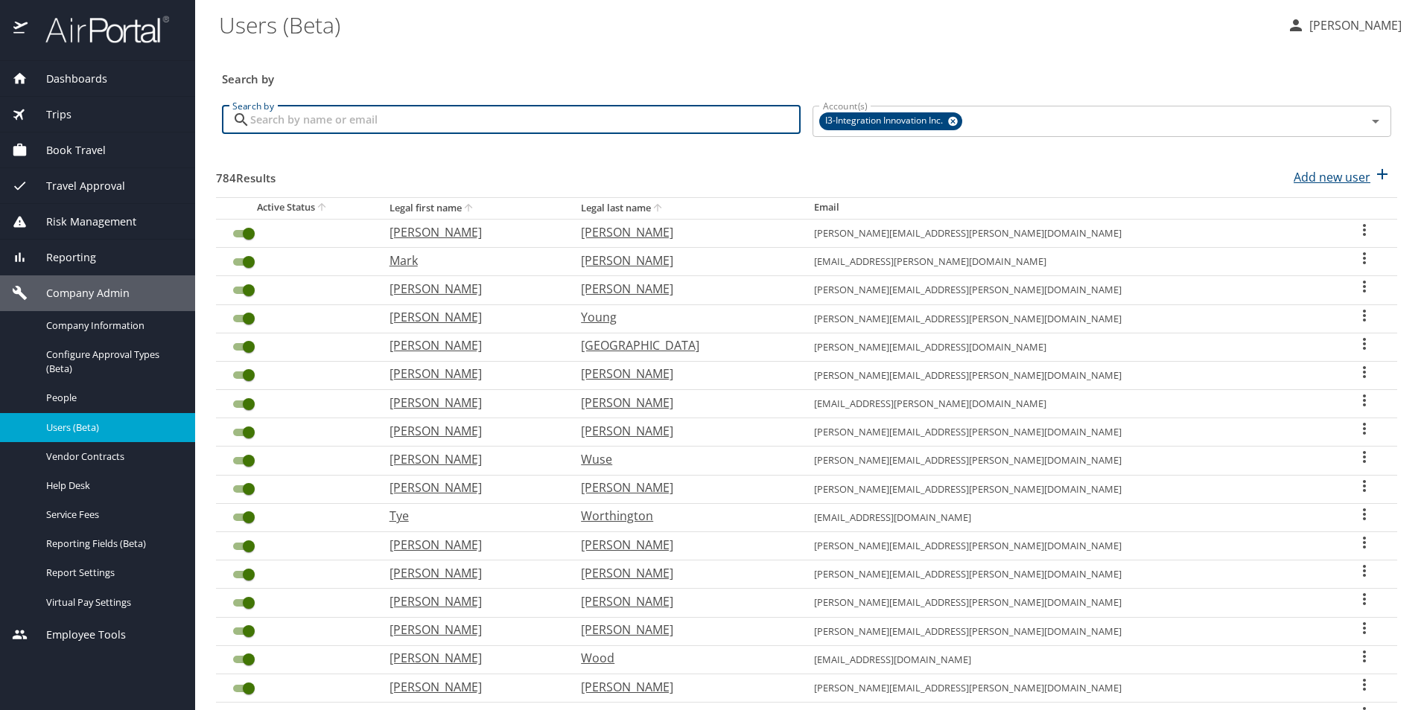
click at [1307, 174] on p "Add new user" at bounding box center [1332, 177] width 77 height 18
select select "US"
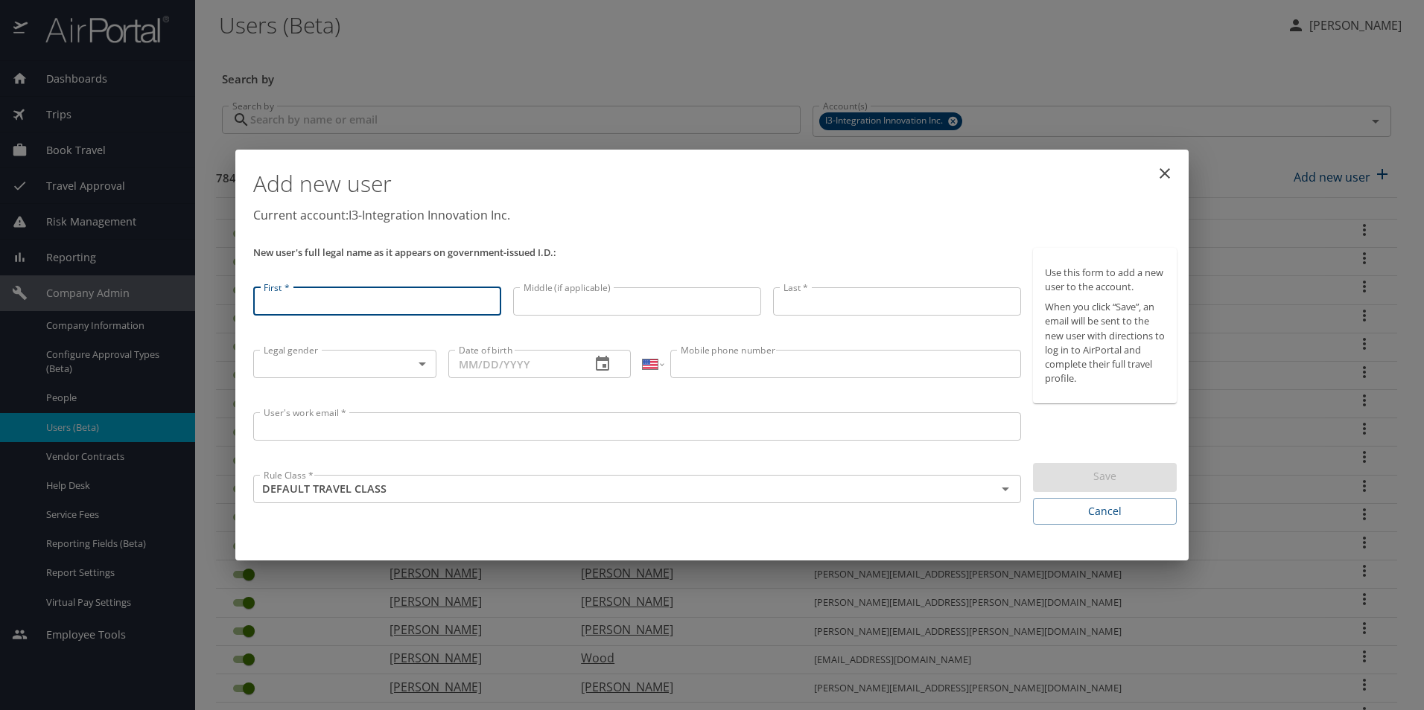
click at [1162, 166] on icon "close" at bounding box center [1165, 174] width 18 height 18
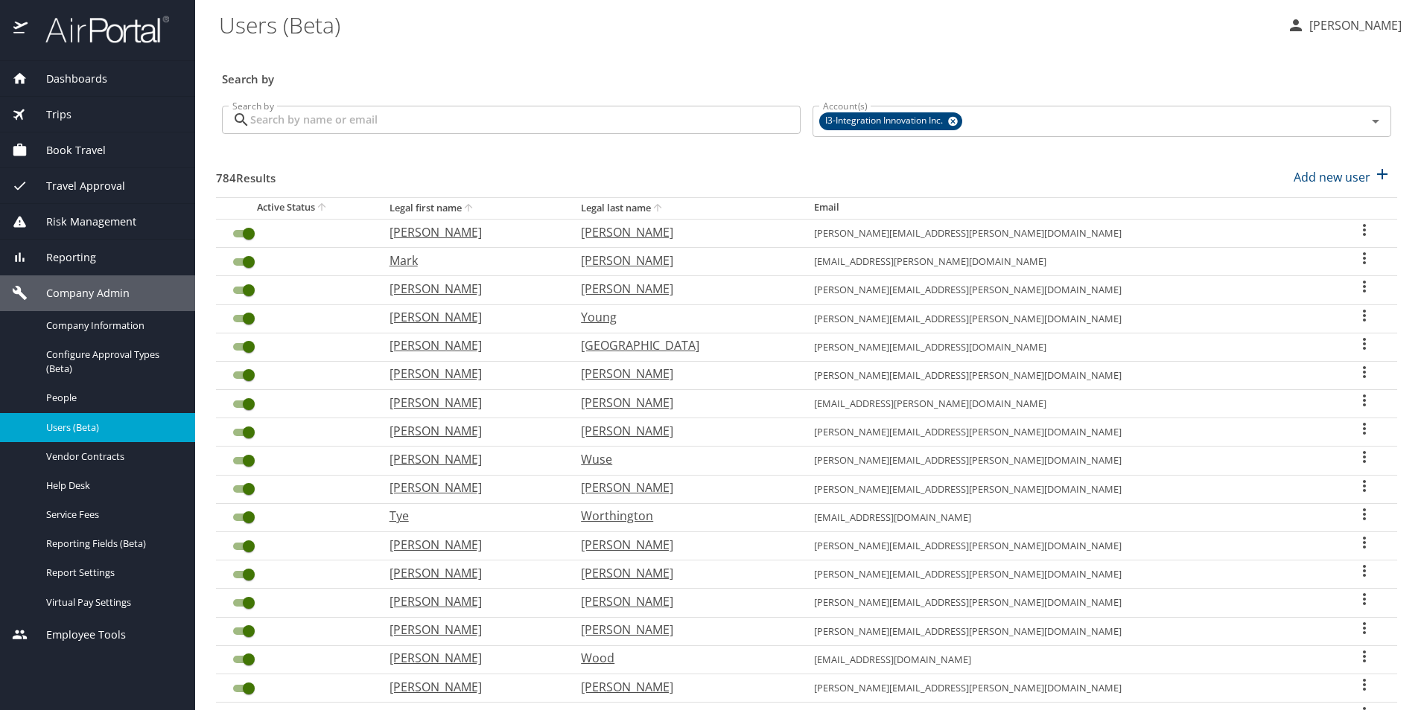
click at [311, 123] on input "Search by" at bounding box center [525, 120] width 550 height 28
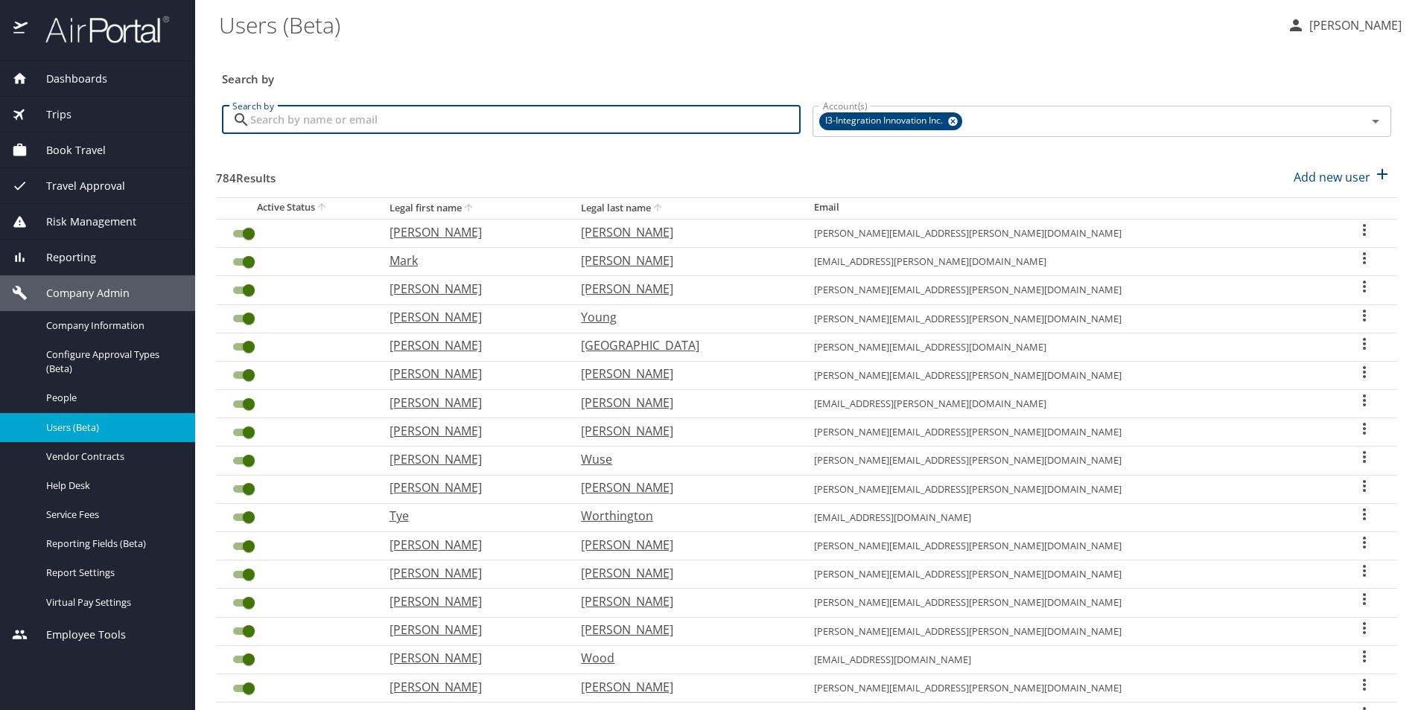
click at [96, 78] on span "Dashboards" at bounding box center [68, 79] width 80 height 16
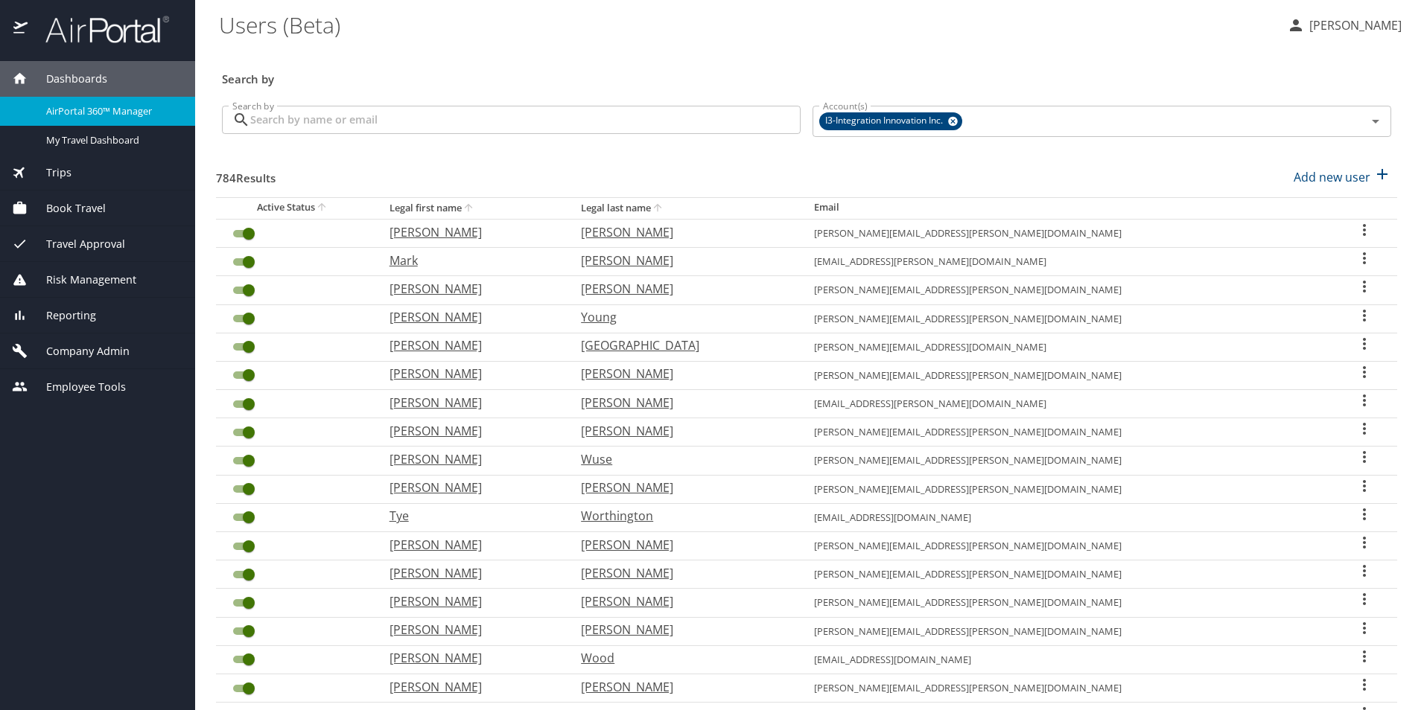
click at [113, 109] on span "AirPortal 360™ Manager" at bounding box center [111, 111] width 131 height 14
